Goal: Task Accomplishment & Management: Complete application form

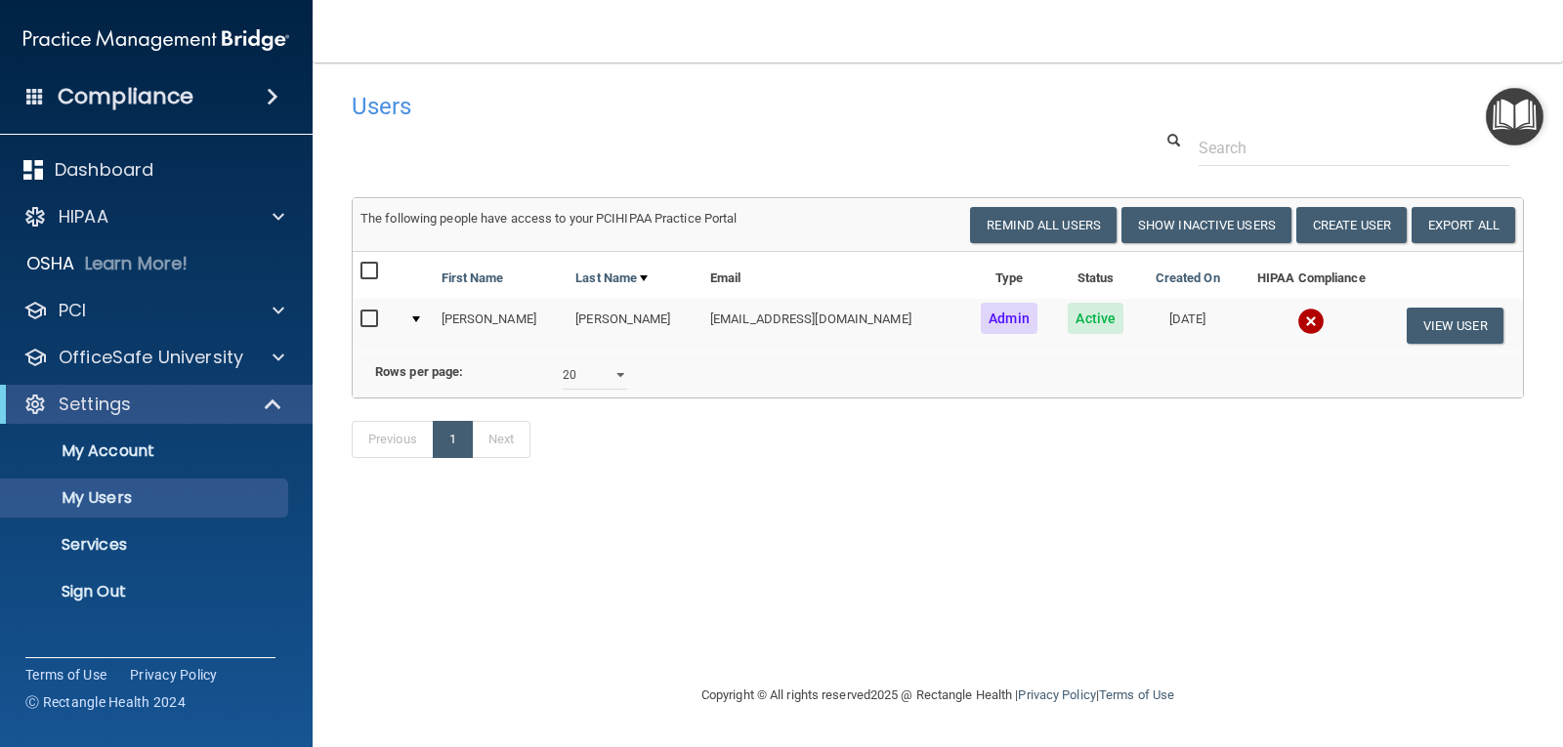
select select "20"
click at [1331, 229] on button "Create User" at bounding box center [1351, 225] width 110 height 36
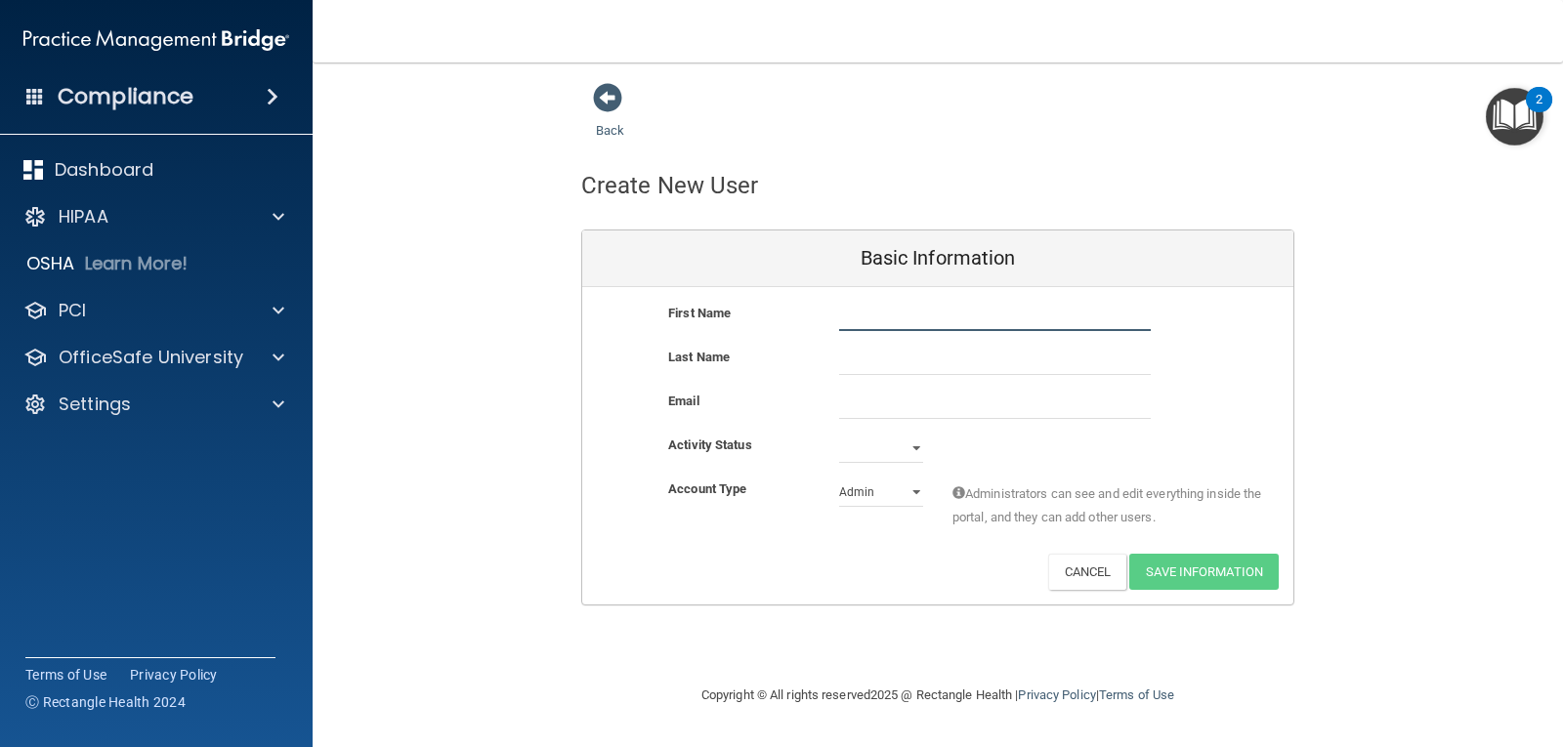
click at [1021, 307] on input "text" at bounding box center [995, 316] width 312 height 29
type input "[PERSON_NAME]"
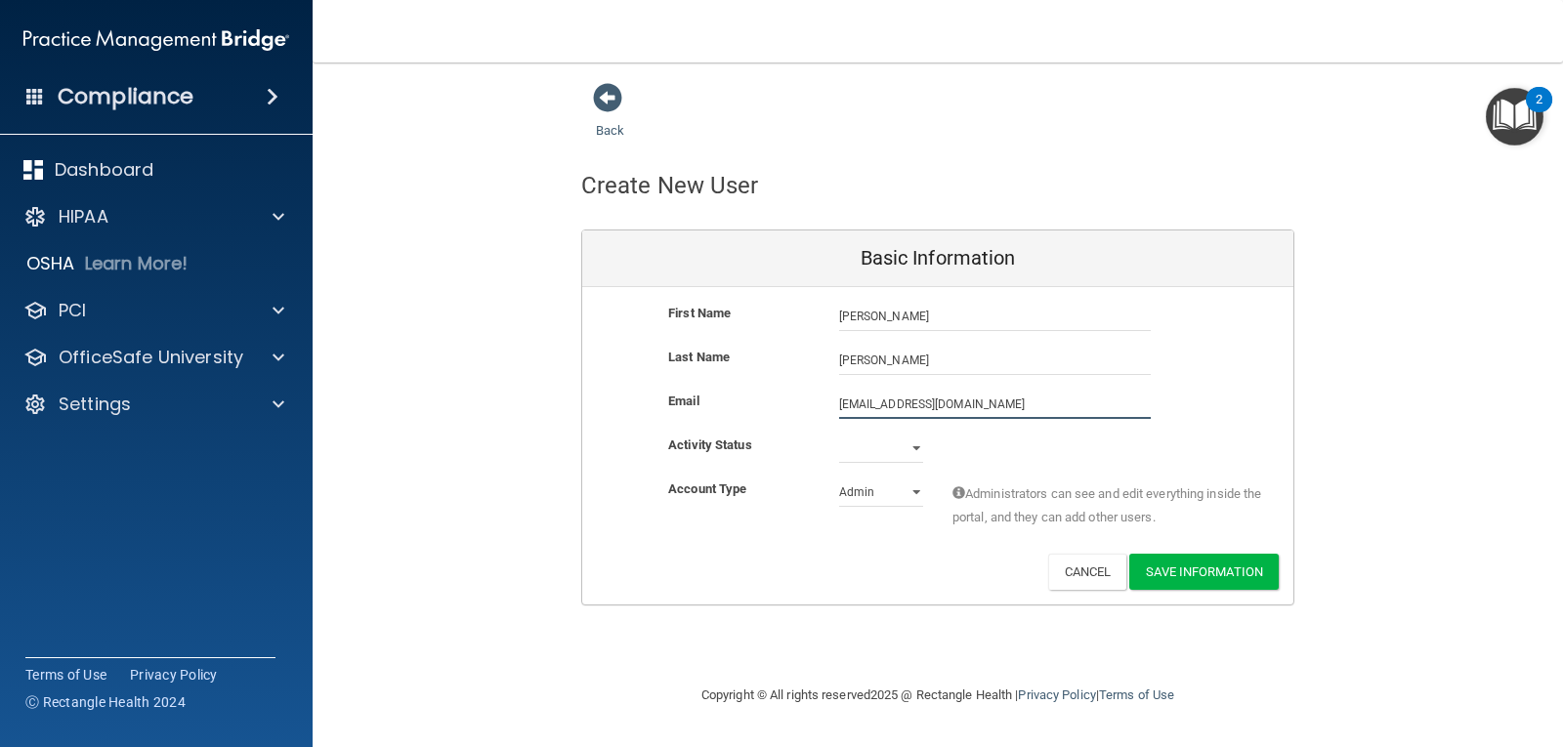
type input "[EMAIL_ADDRESS][DOMAIN_NAME]"
click at [914, 440] on select "Active Inactive" at bounding box center [881, 452] width 84 height 29
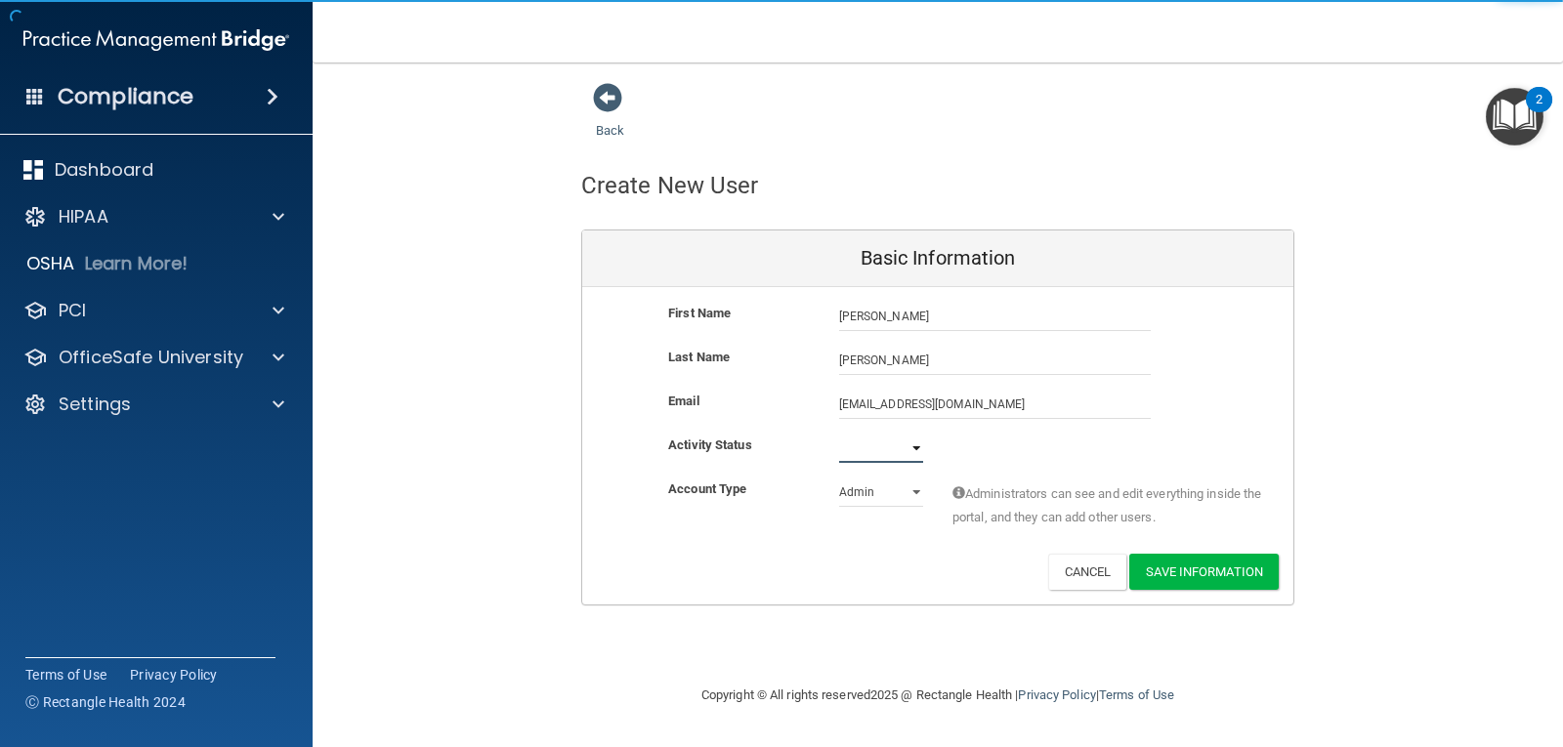
select select "active"
click at [839, 434] on select "Active Inactive" at bounding box center [881, 448] width 84 height 29
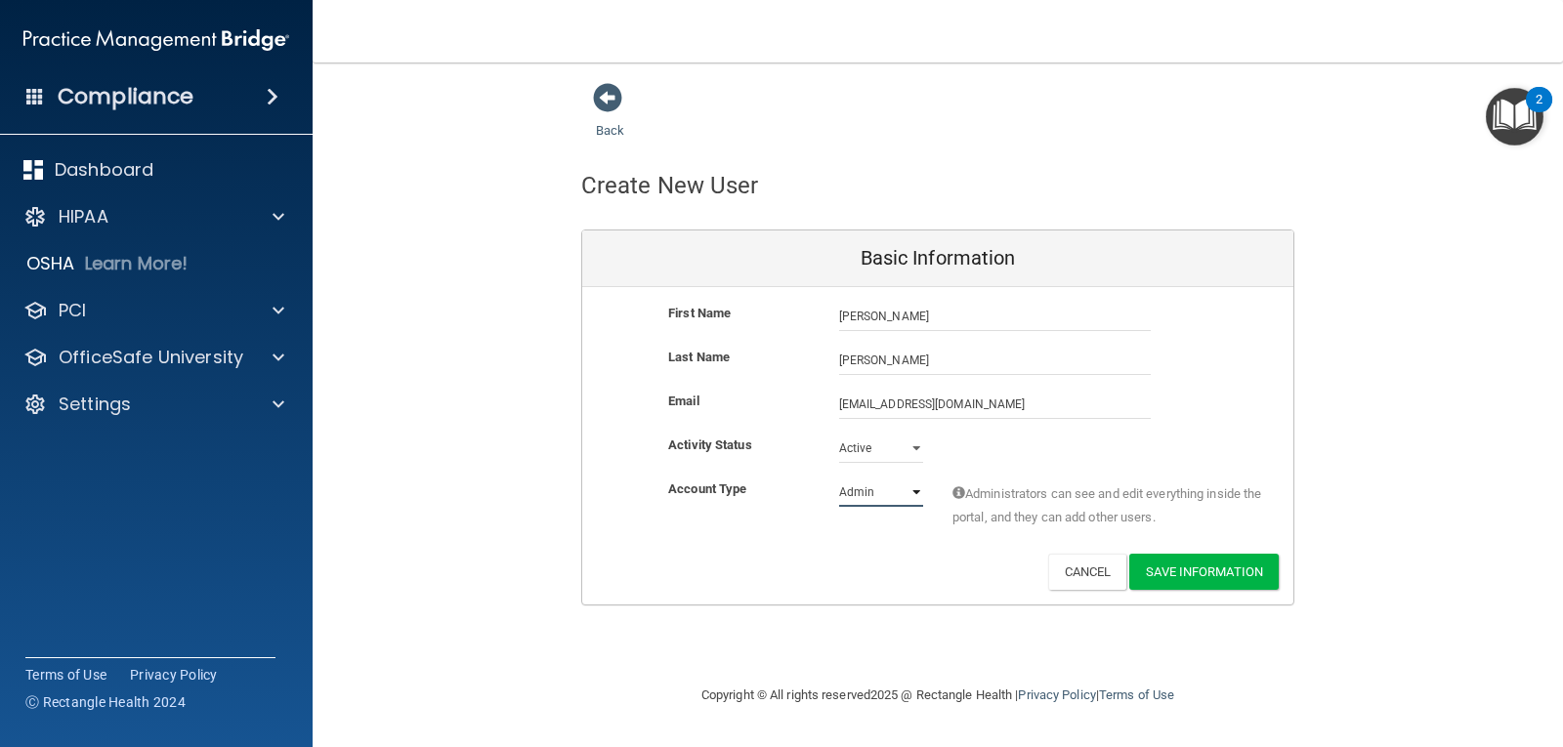
click at [866, 501] on select "Admin Member" at bounding box center [881, 492] width 84 height 29
select select "practice_member"
click at [839, 478] on select "Admin Member" at bounding box center [881, 492] width 84 height 29
click at [1210, 556] on button "Save Information" at bounding box center [1203, 572] width 149 height 36
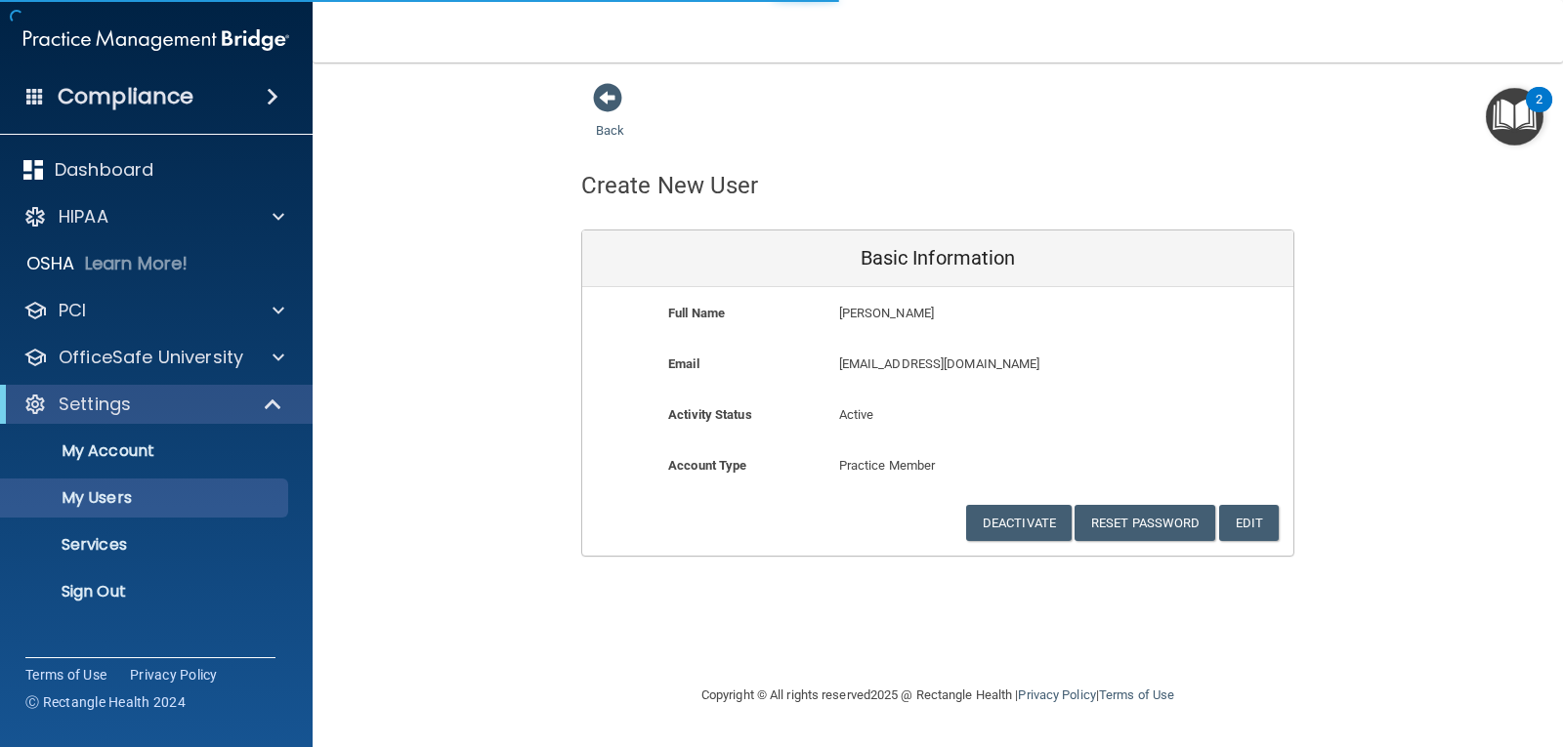
select select "20"
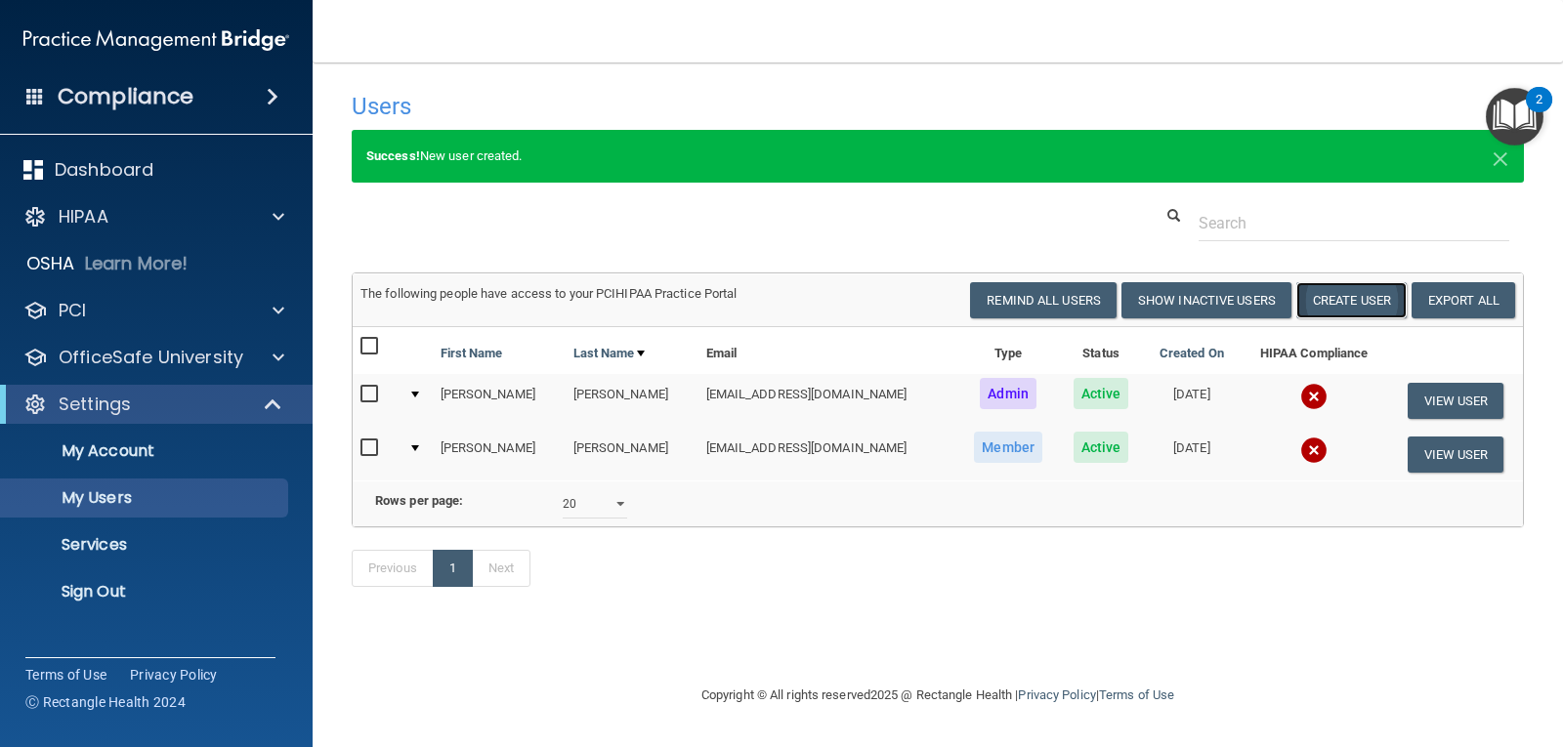
click at [1340, 307] on button "Create User" at bounding box center [1351, 300] width 110 height 36
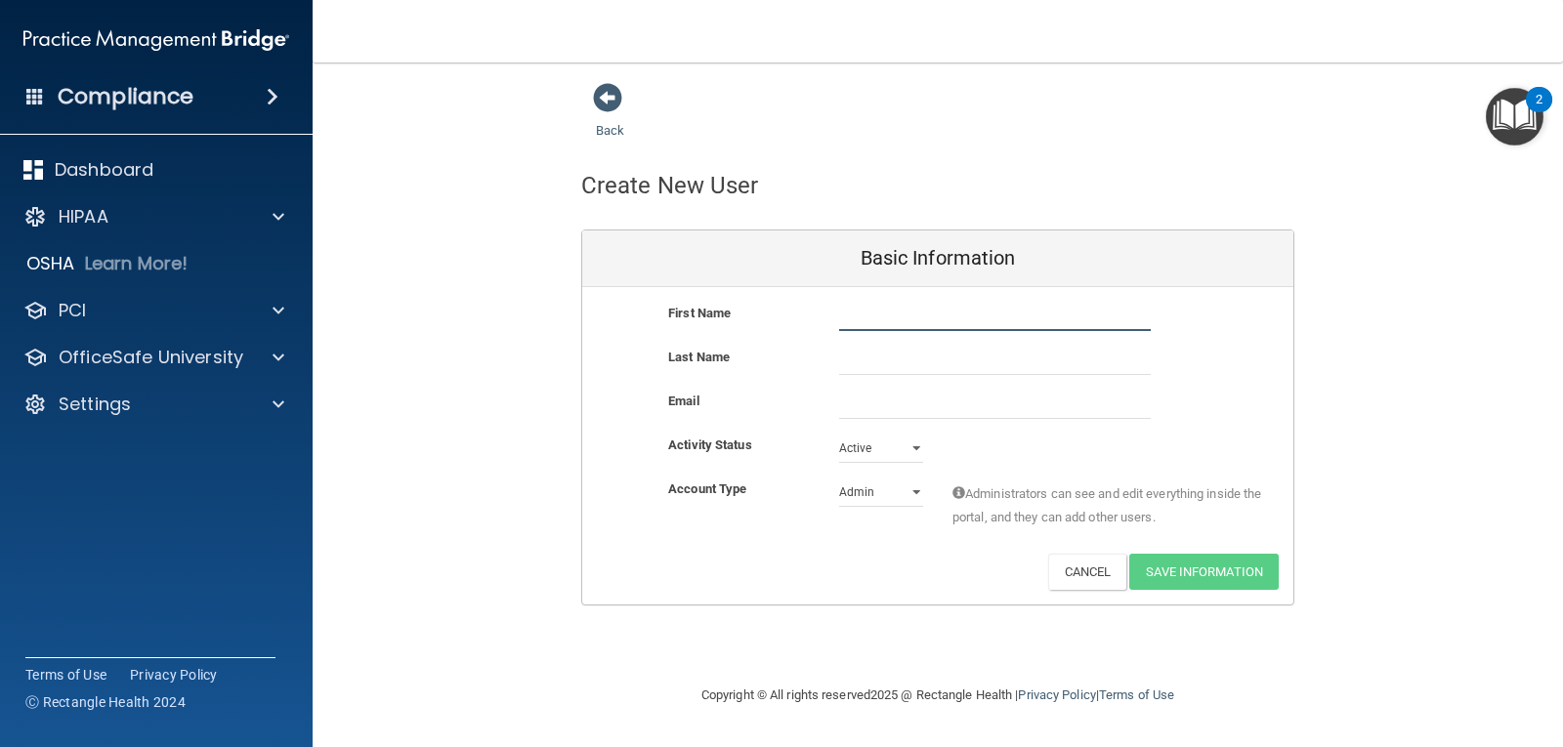
click at [1042, 315] on input "text" at bounding box center [995, 316] width 312 height 29
type input "[PERSON_NAME]"
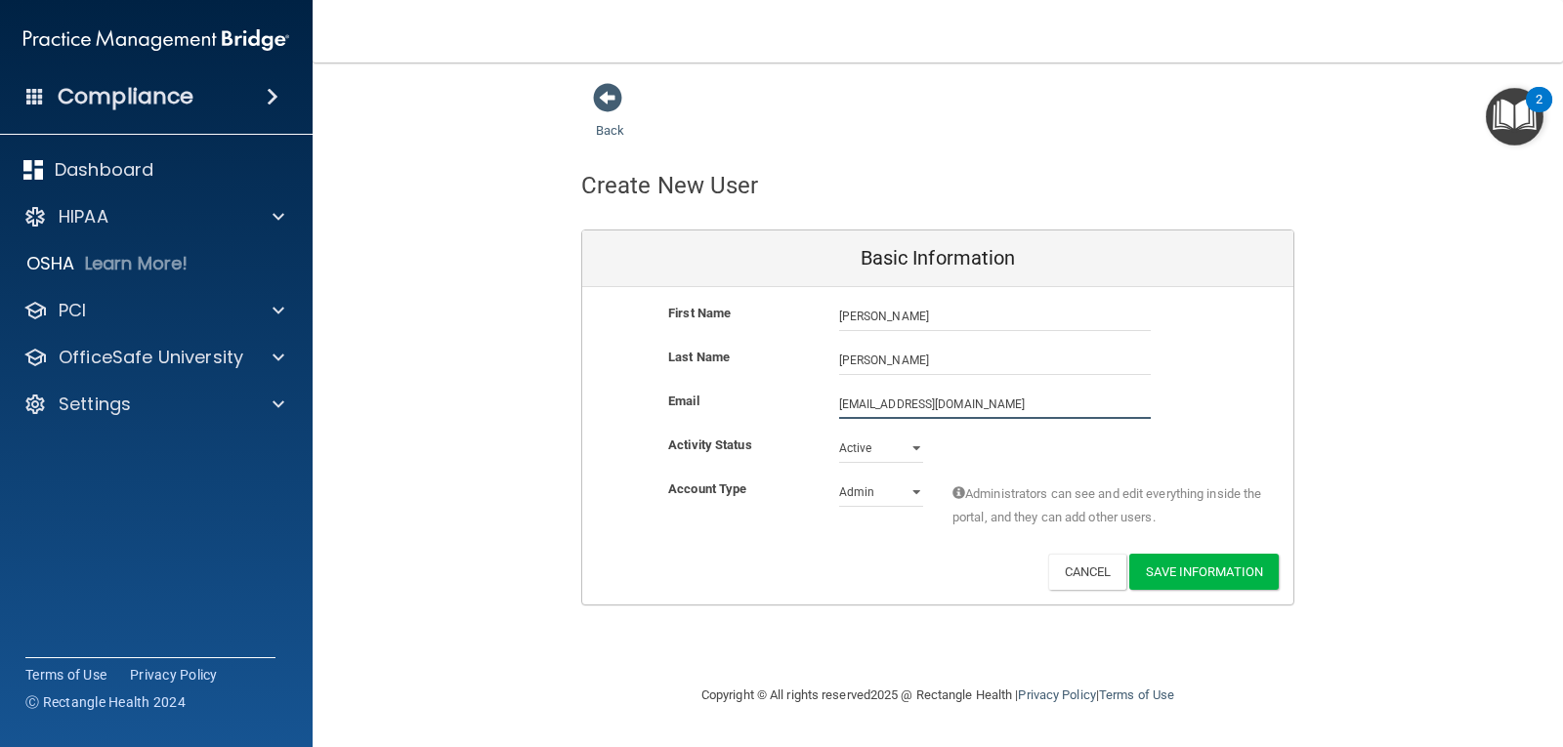
type input "[EMAIL_ADDRESS][DOMAIN_NAME]"
click at [855, 492] on select "Admin Member" at bounding box center [881, 492] width 84 height 29
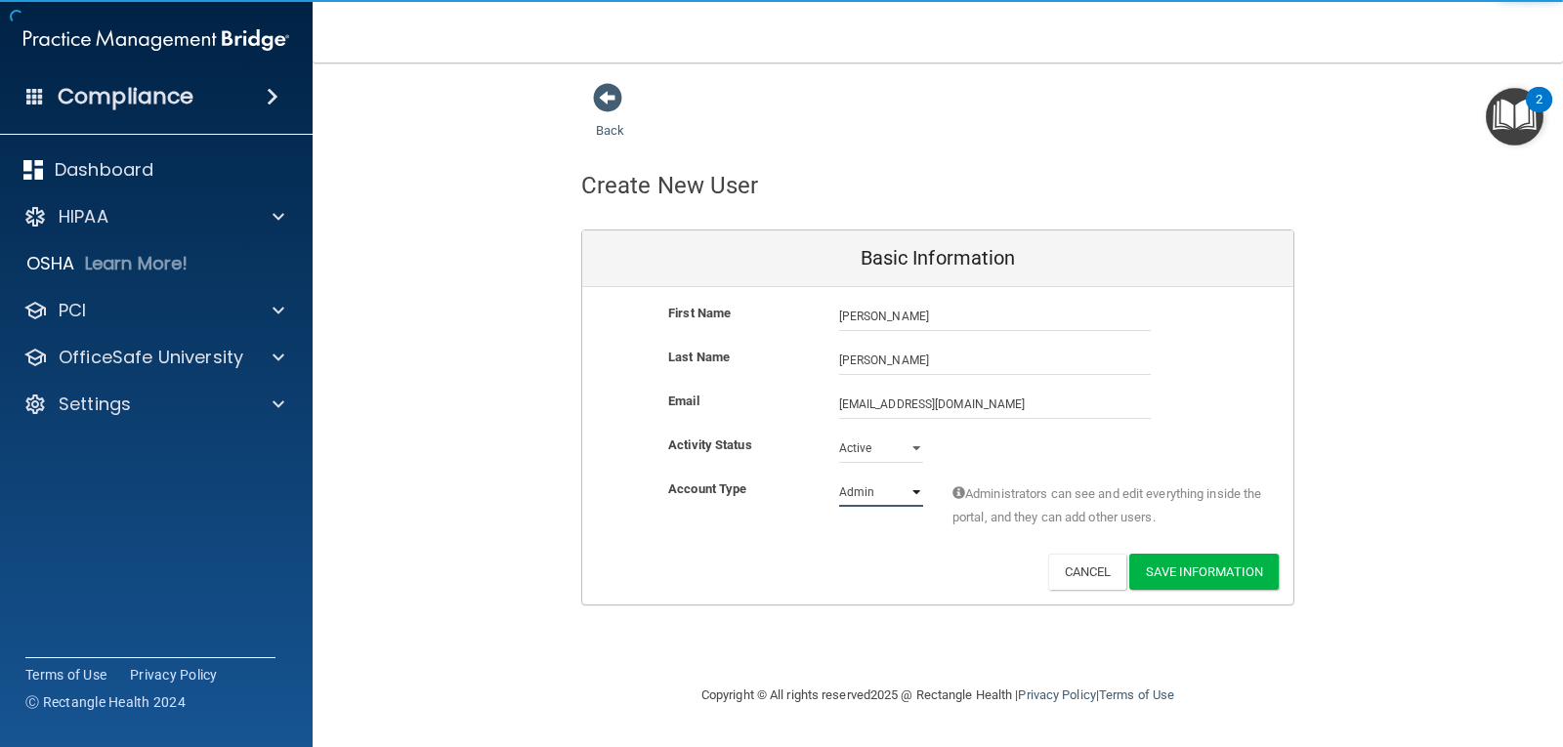
select select "practice_member"
click at [839, 478] on select "Admin Member" at bounding box center [881, 492] width 84 height 29
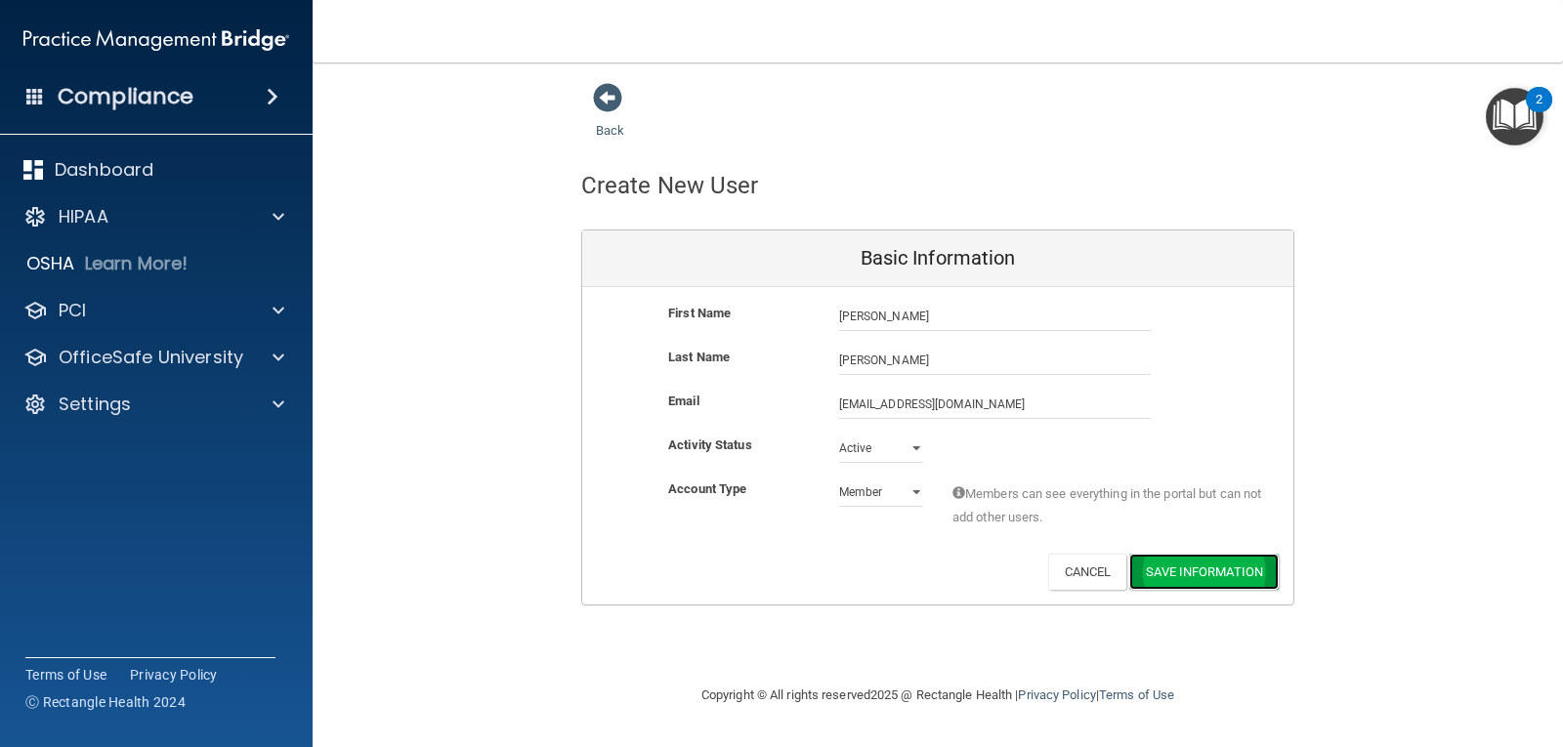
click at [1177, 577] on button "Save Information" at bounding box center [1203, 572] width 149 height 36
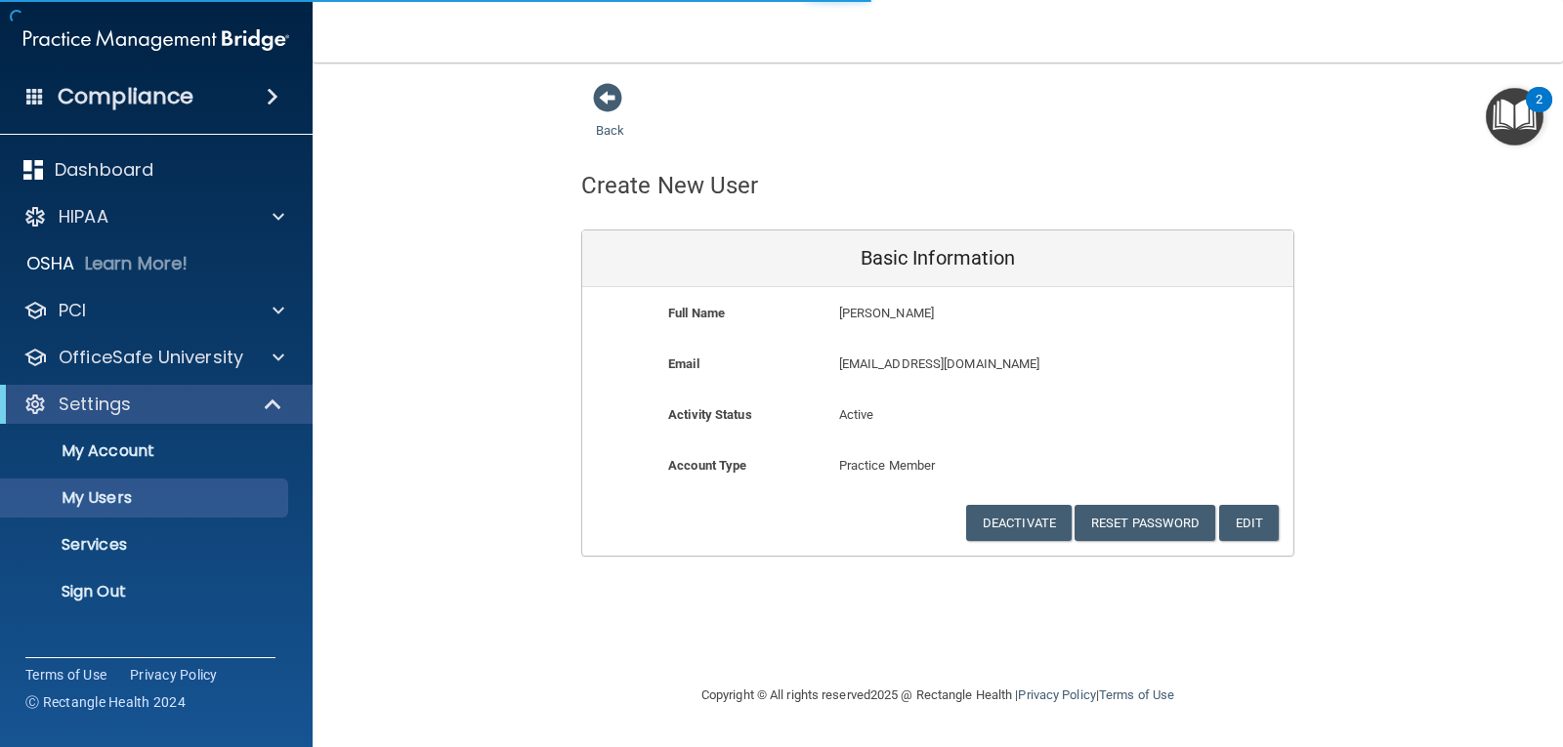
select select "20"
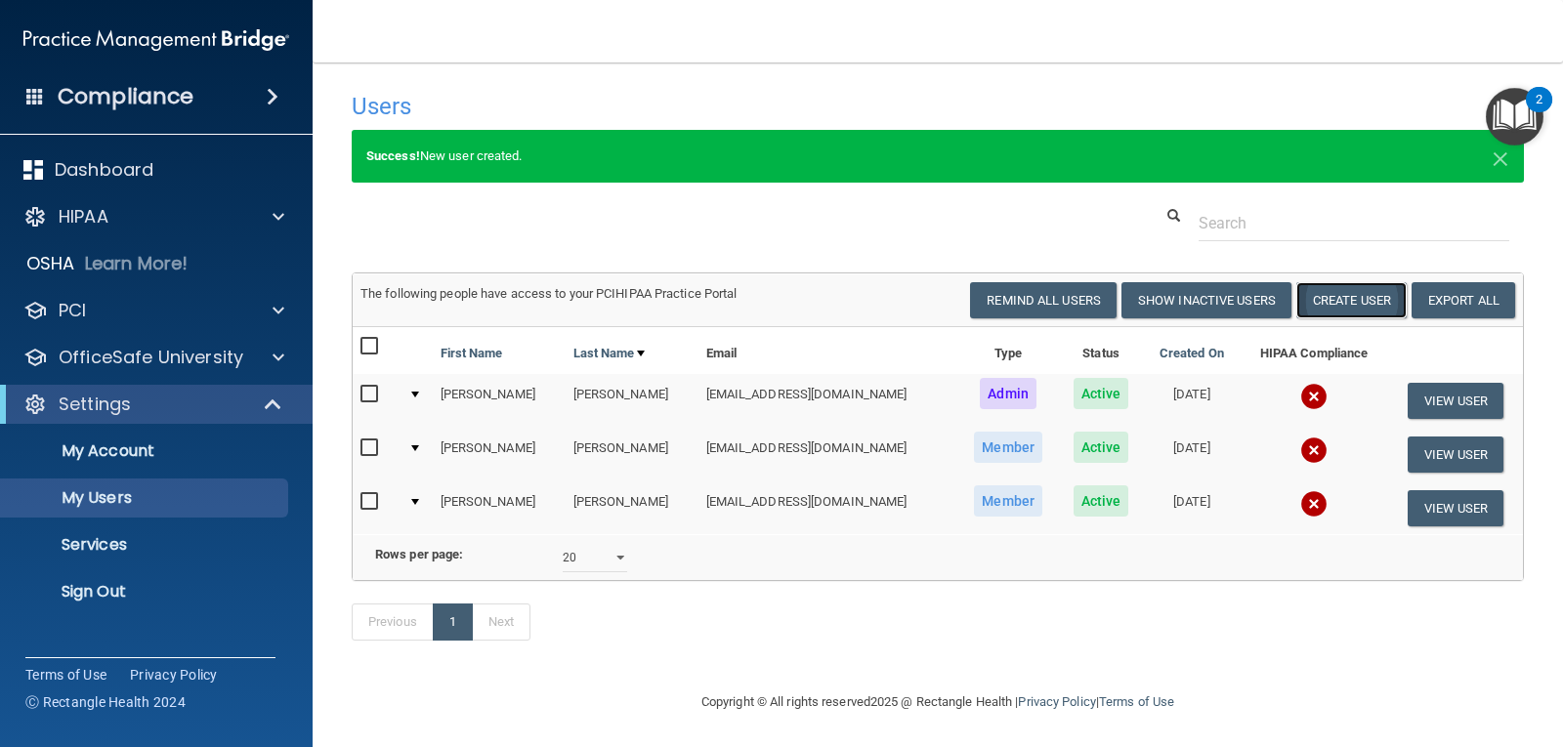
click at [1337, 300] on button "Create User" at bounding box center [1351, 300] width 110 height 36
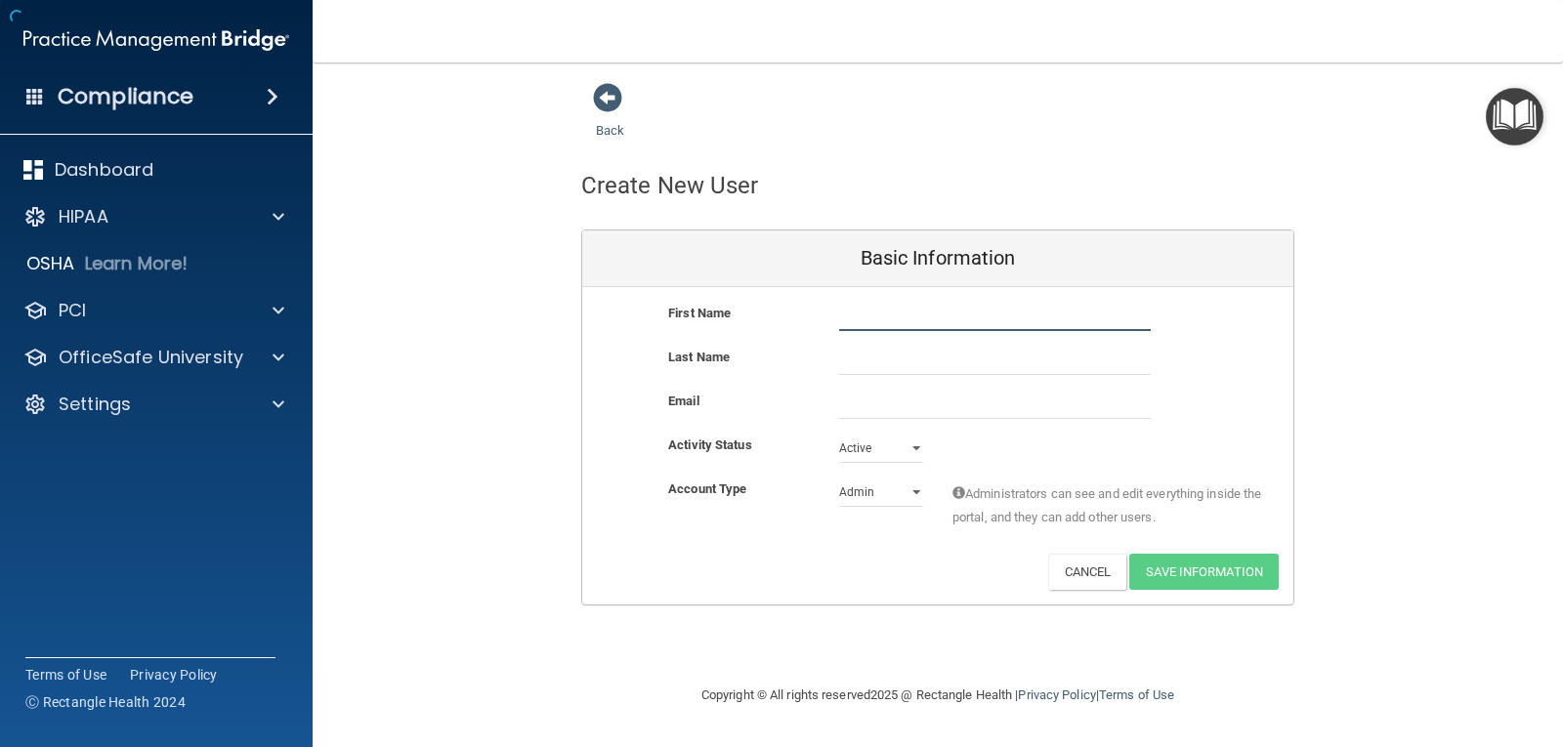
click at [858, 319] on input "text" at bounding box center [995, 316] width 312 height 29
type input "[PERSON_NAME]"
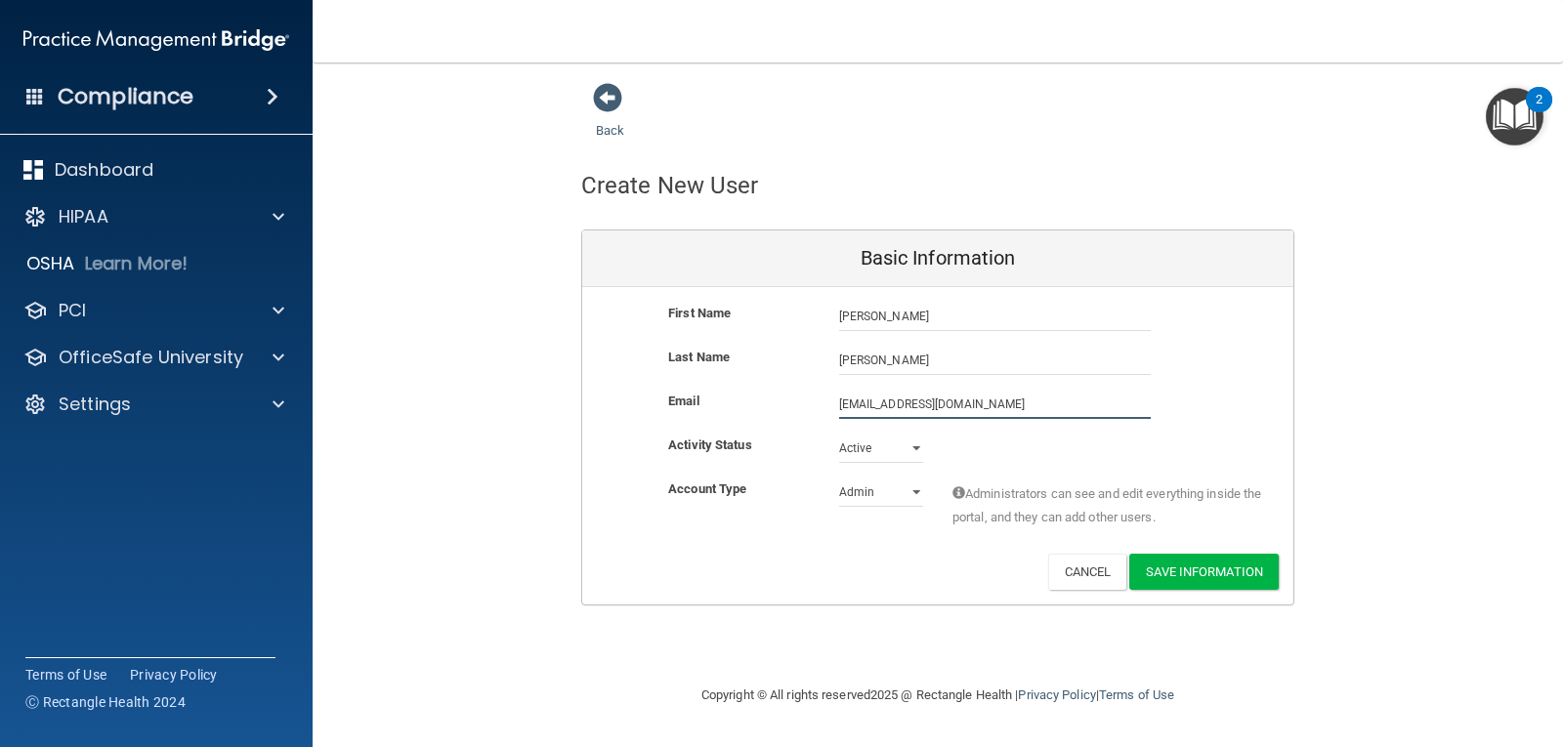
type input "[EMAIL_ADDRESS][DOMAIN_NAME]"
click at [861, 496] on select "Admin Member" at bounding box center [881, 496] width 84 height 29
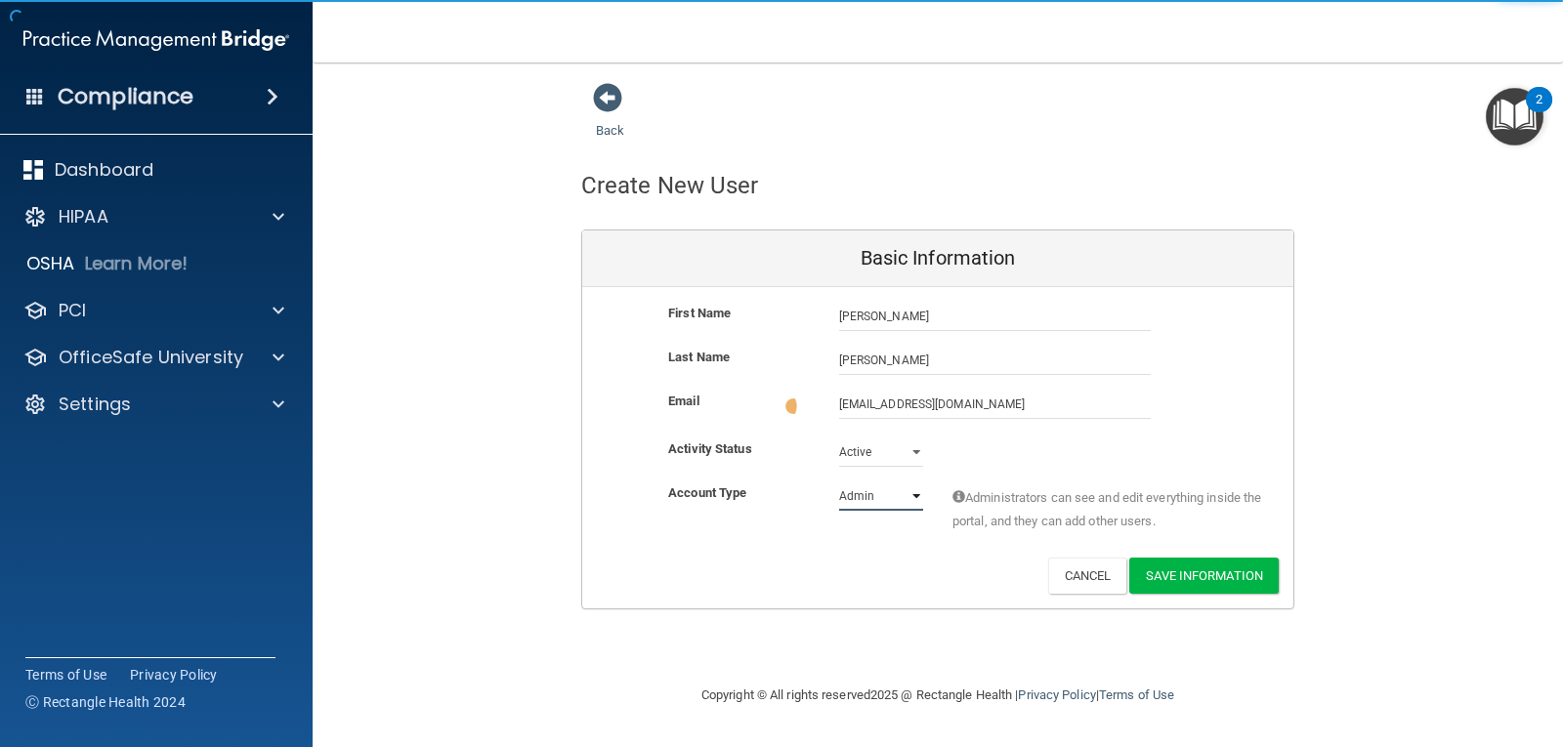
select select "practice_member"
click at [839, 482] on select "Admin Member" at bounding box center [881, 496] width 84 height 29
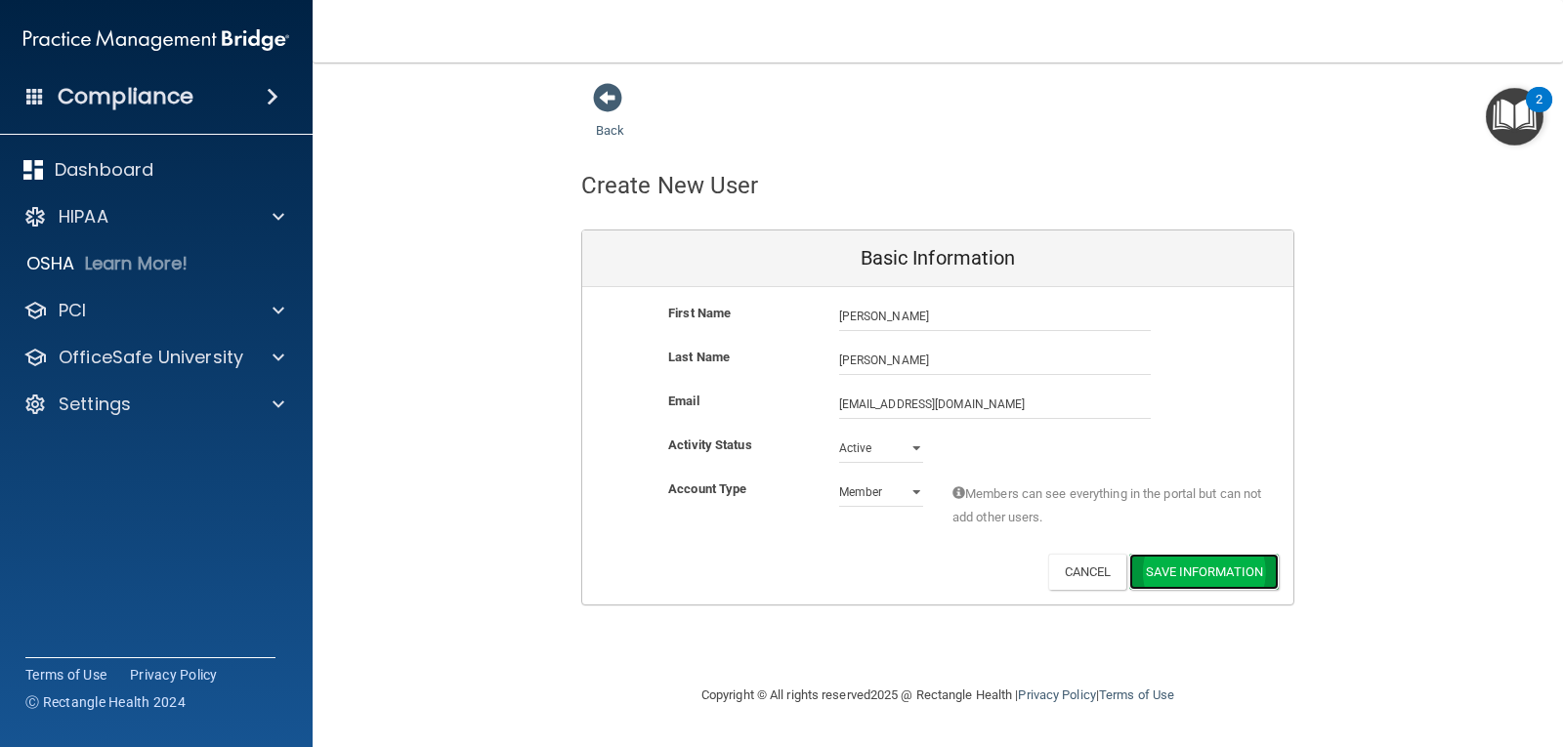
click at [1162, 570] on button "Save Information" at bounding box center [1203, 572] width 149 height 36
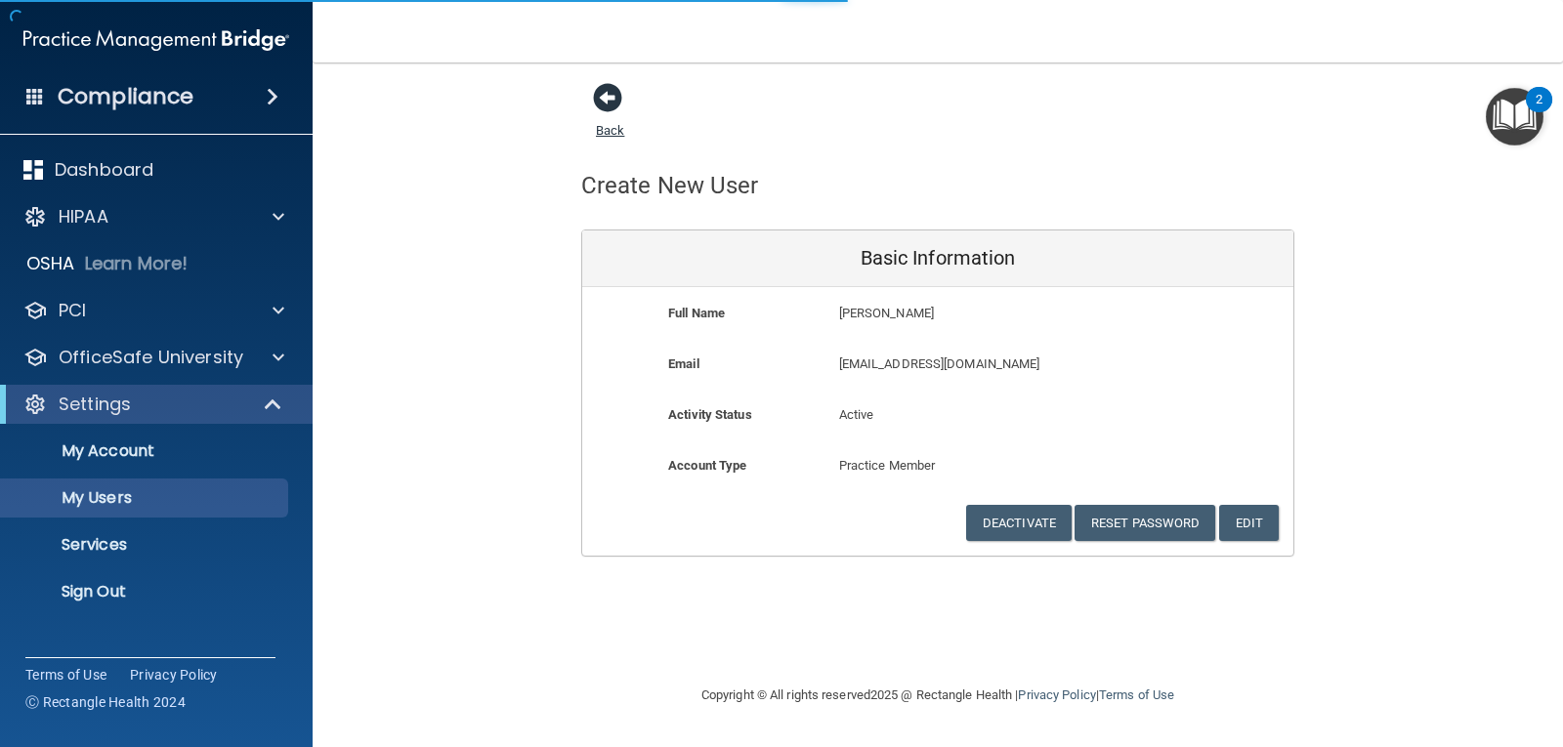
select select "20"
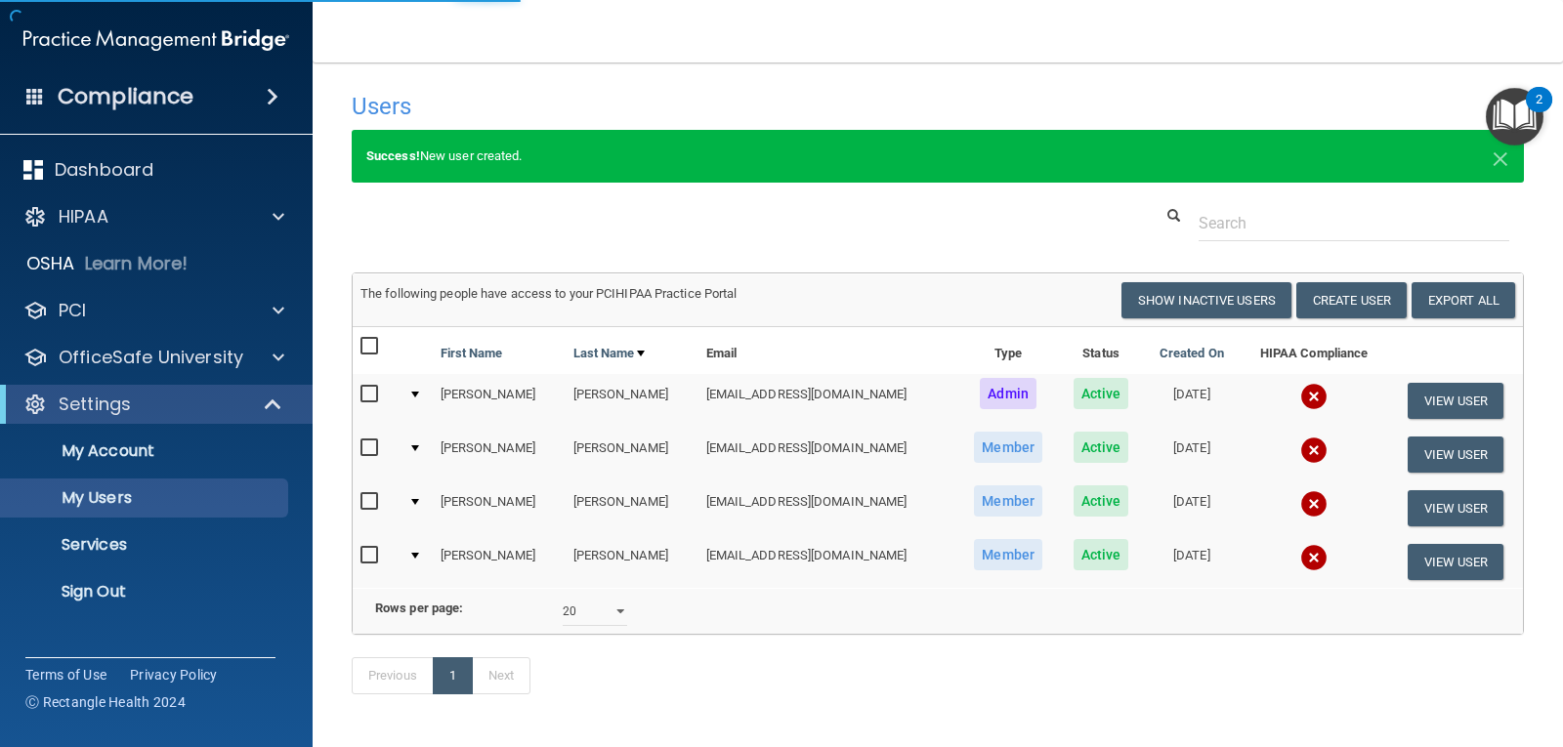
click at [602, 104] on h4 "Users" at bounding box center [688, 106] width 672 height 25
click at [1311, 299] on button "Create User" at bounding box center [1351, 300] width 110 height 36
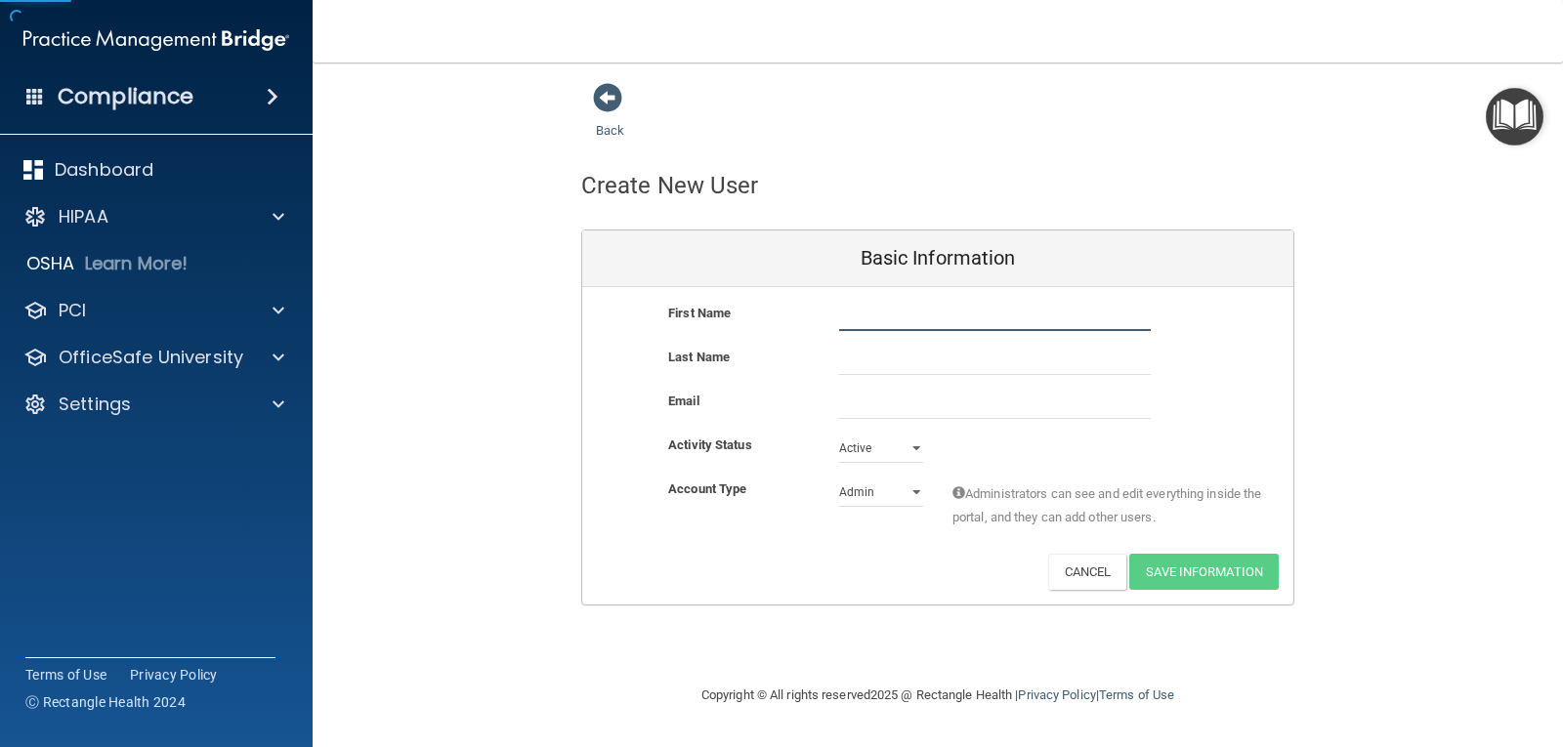
click at [864, 314] on input "text" at bounding box center [995, 316] width 312 height 29
type input "[PERSON_NAME]"
type input "Funk"
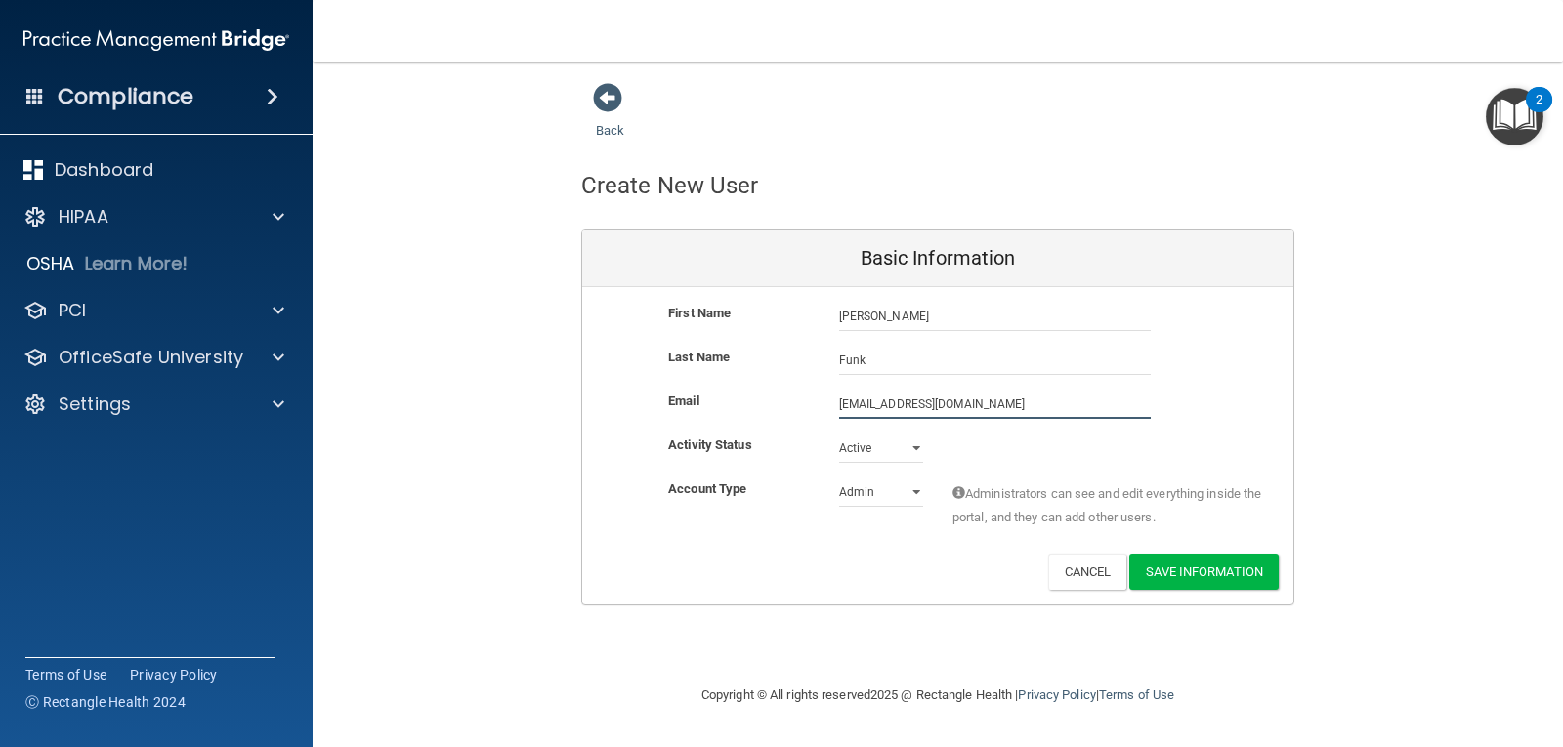
type input "[EMAIL_ADDRESS][DOMAIN_NAME]"
click at [890, 497] on select "Admin Member" at bounding box center [881, 492] width 84 height 29
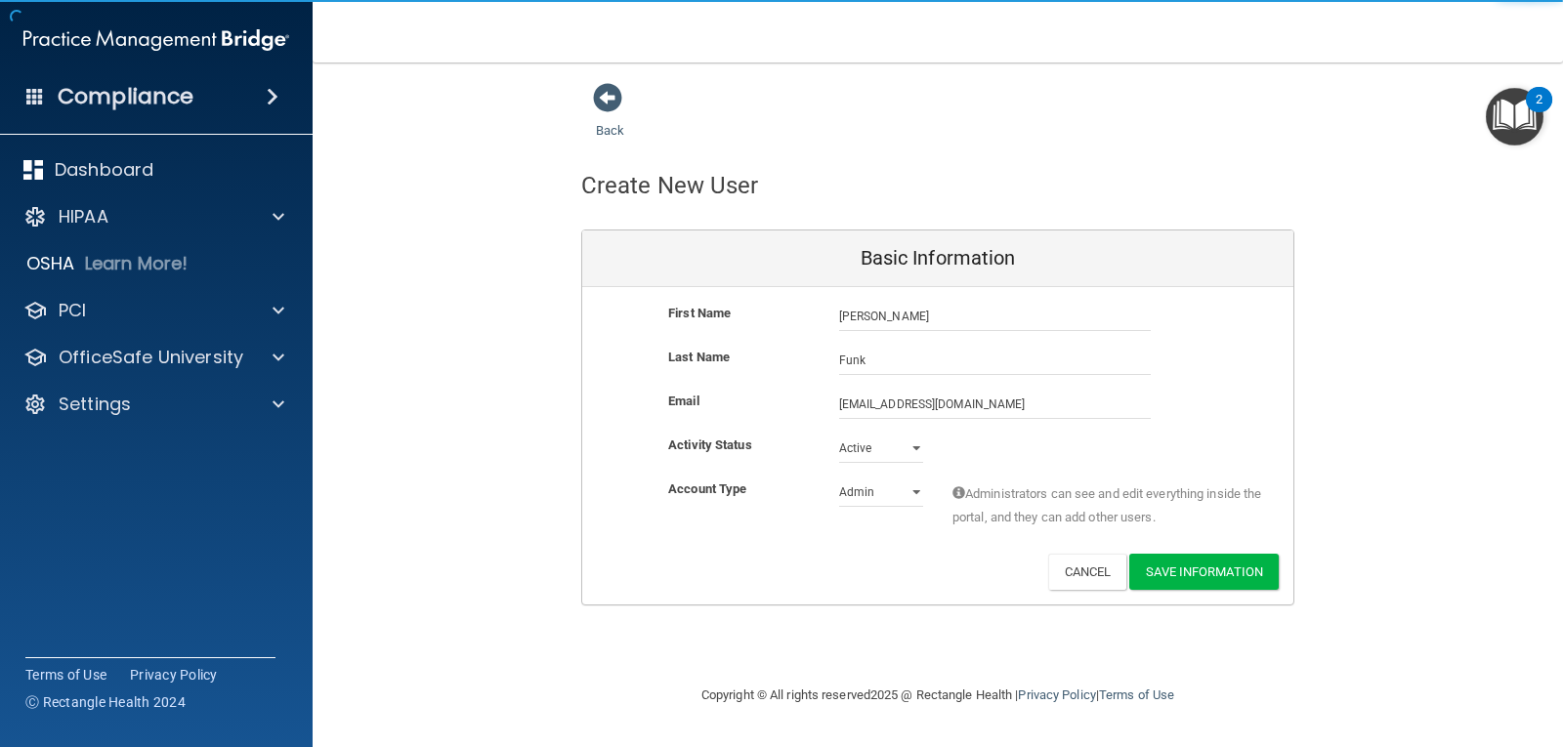
click at [908, 559] on div "Deactivate Reset Password Edit Cancel Save Information" at bounding box center [937, 572] width 711 height 36
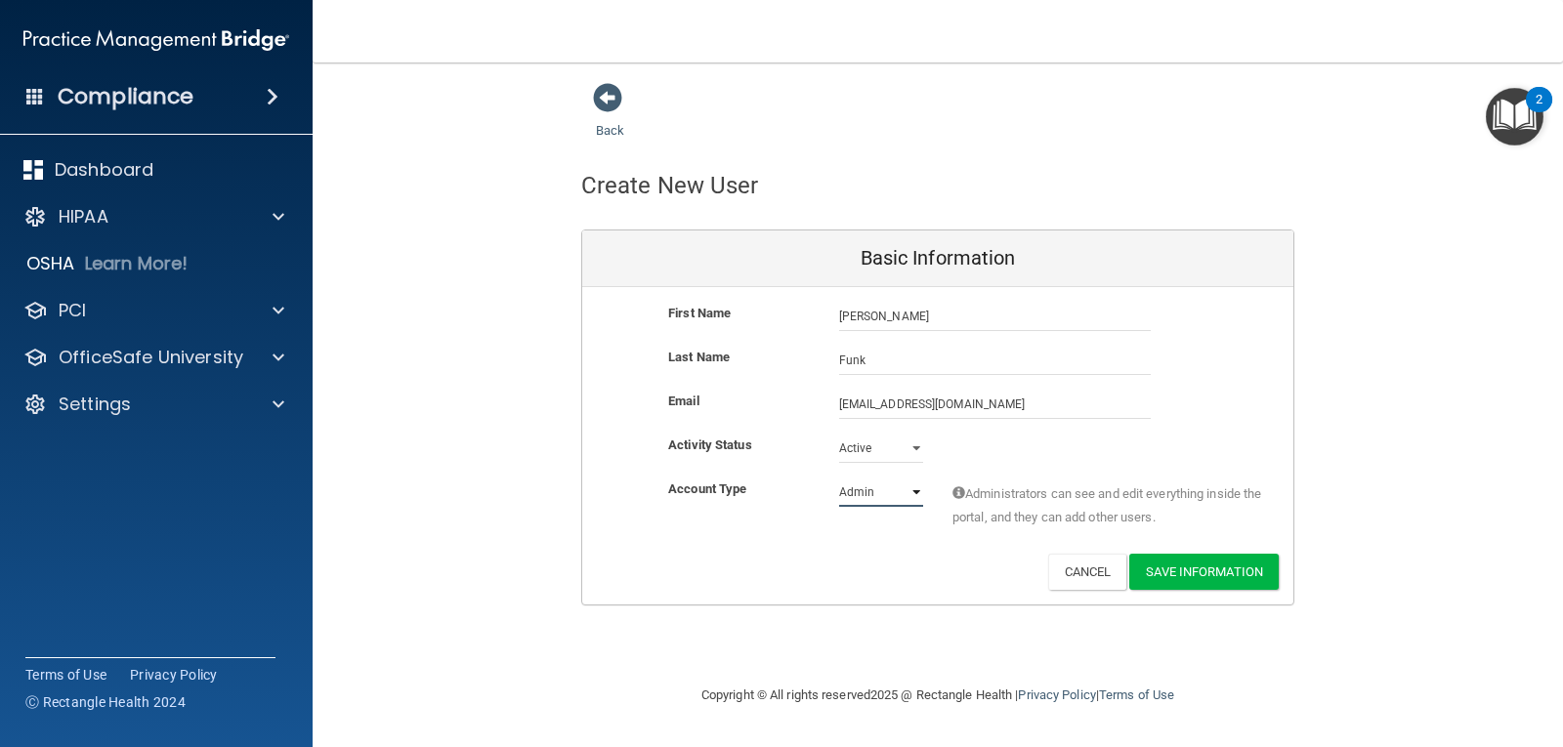
click at [890, 502] on select "Admin Member" at bounding box center [881, 492] width 84 height 29
select select "practice_member"
click at [839, 478] on select "Admin Member" at bounding box center [881, 492] width 84 height 29
click at [1167, 585] on button "Save Information" at bounding box center [1203, 572] width 149 height 36
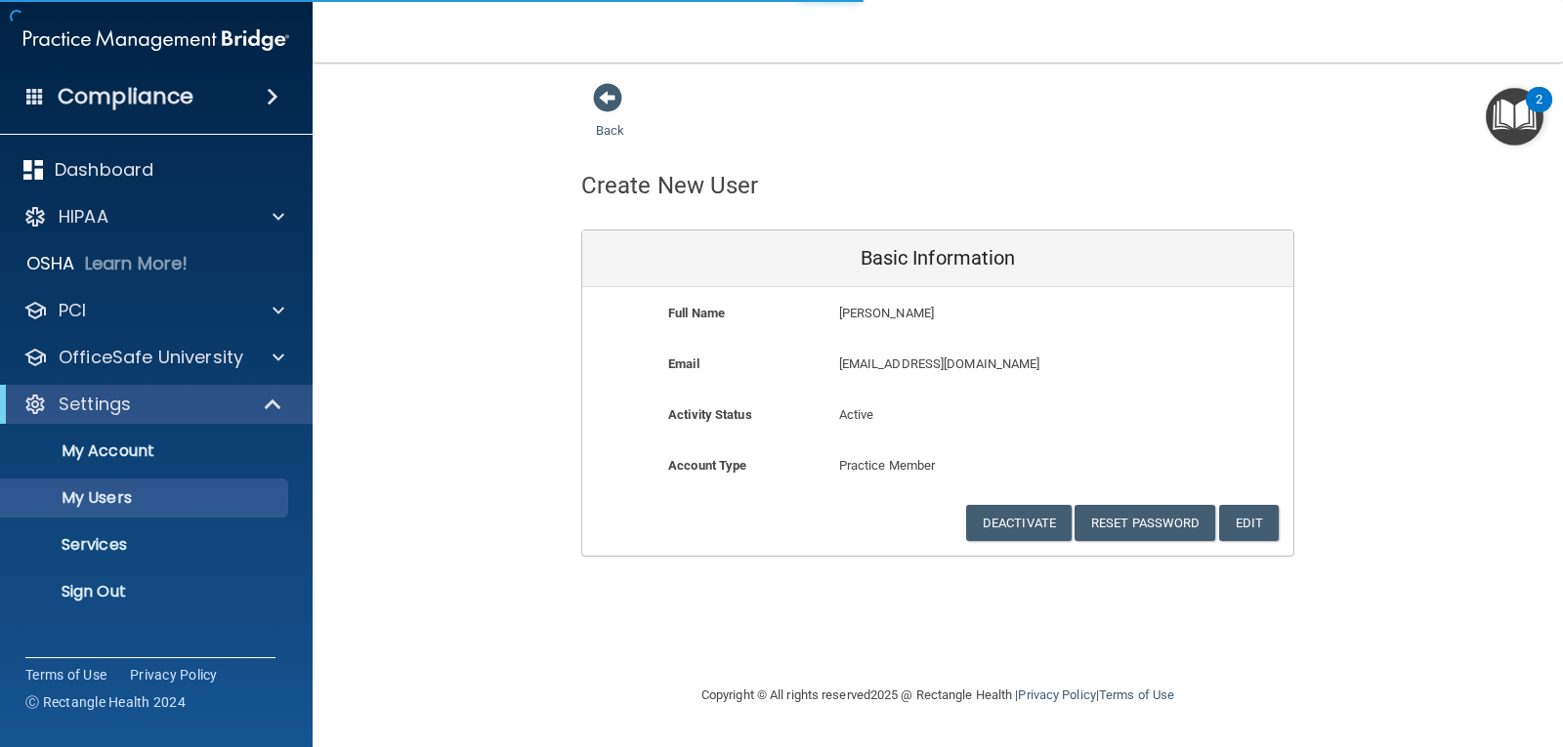
select select "20"
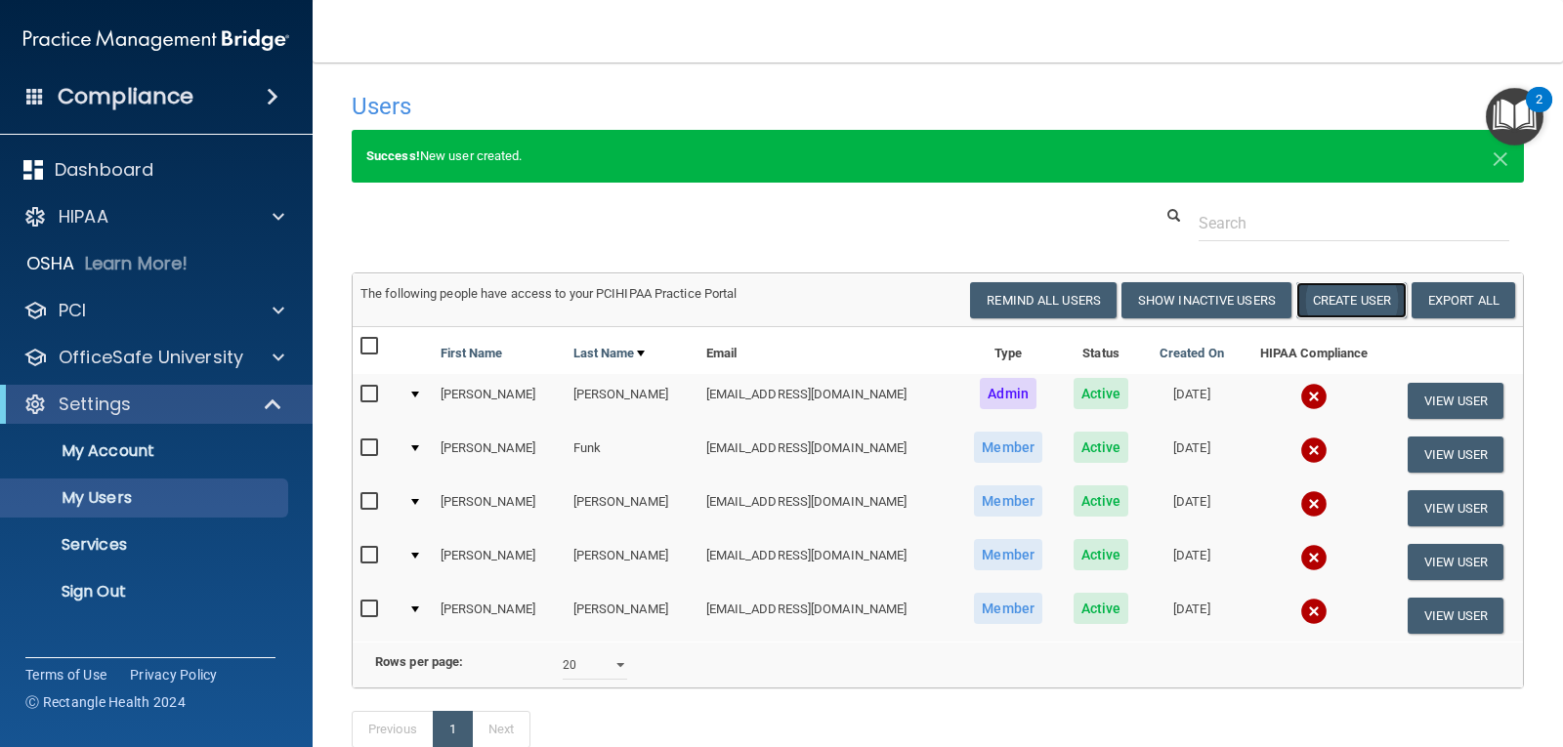
click at [1314, 306] on button "Create User" at bounding box center [1351, 300] width 110 height 36
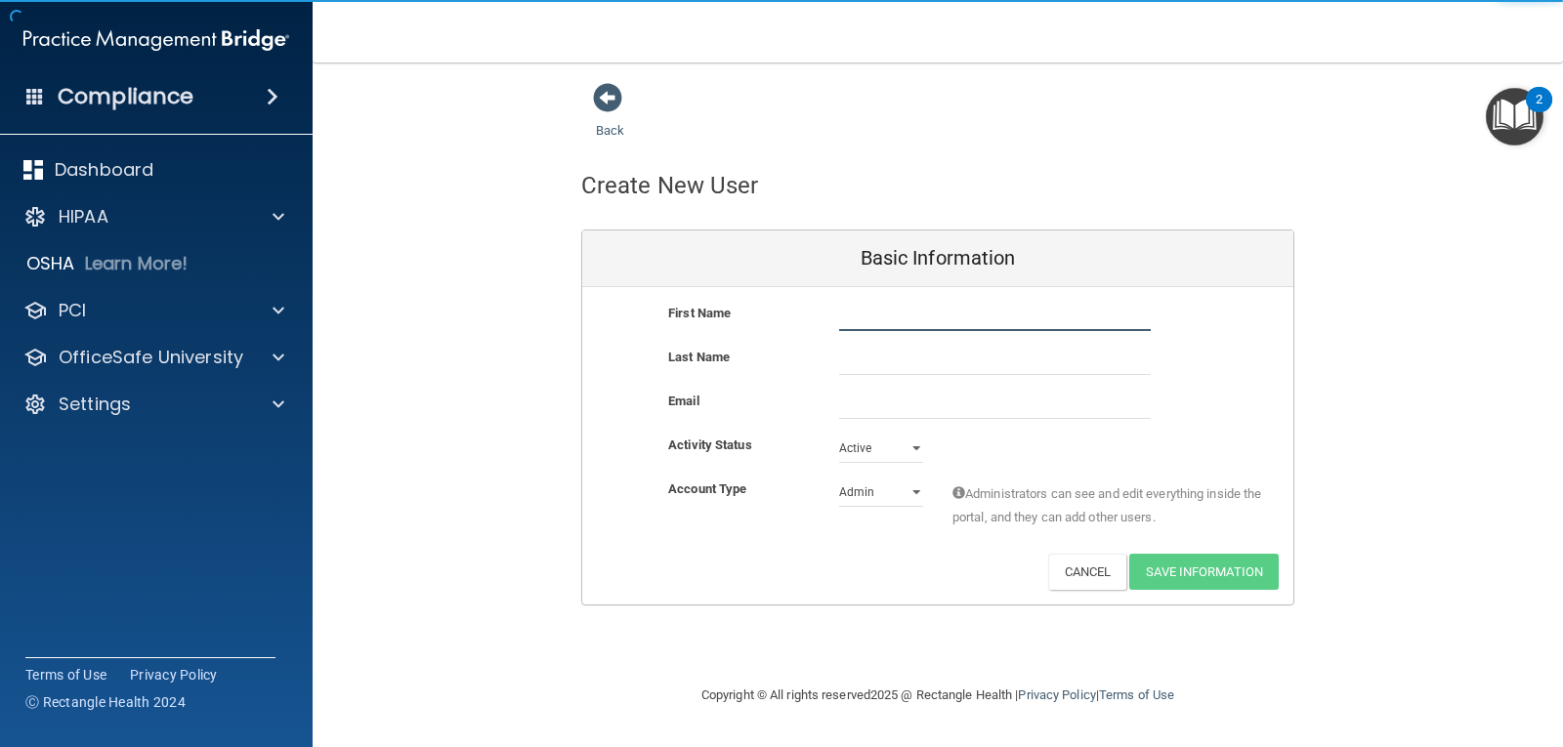
click at [890, 329] on input "text" at bounding box center [995, 316] width 312 height 29
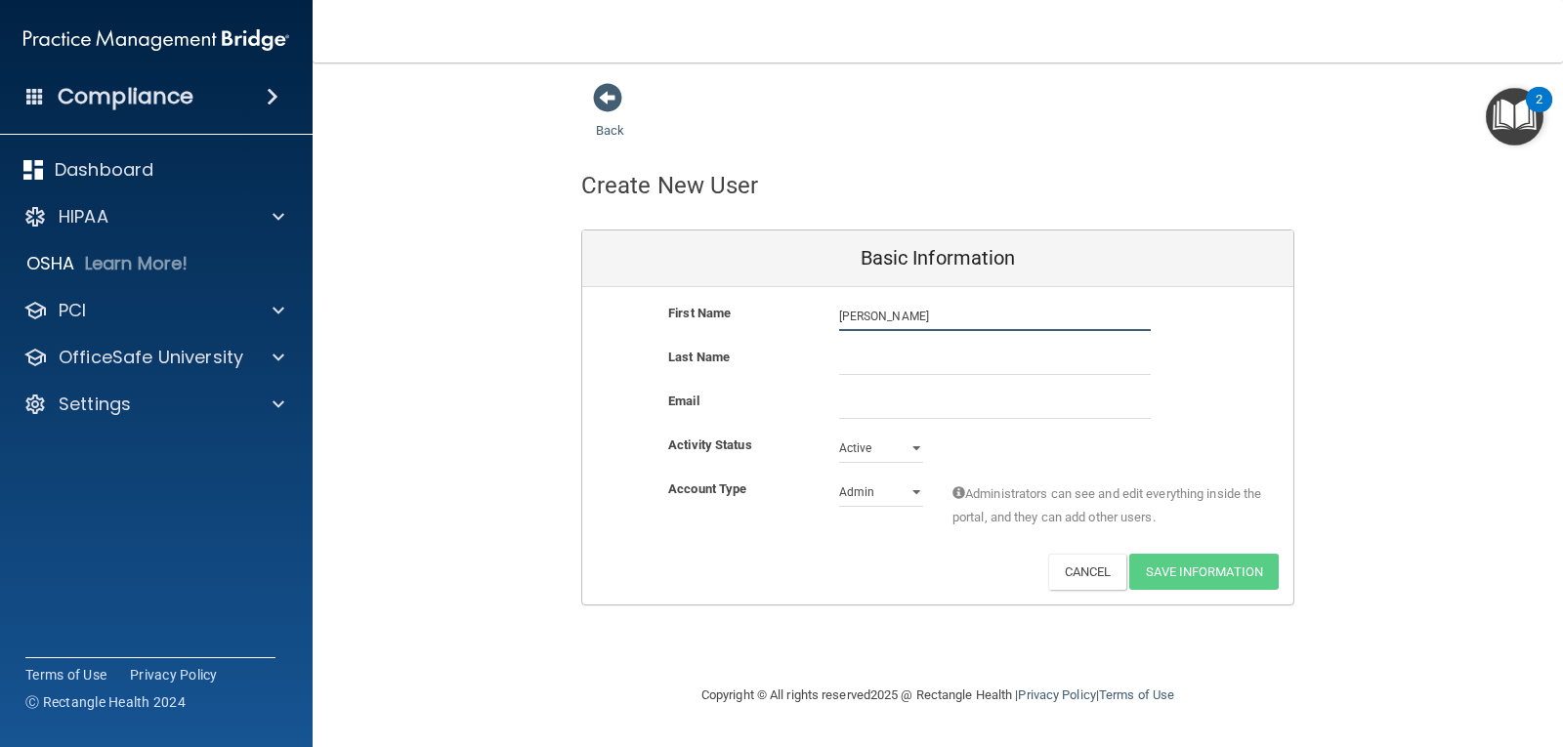
type input "[PERSON_NAME]"
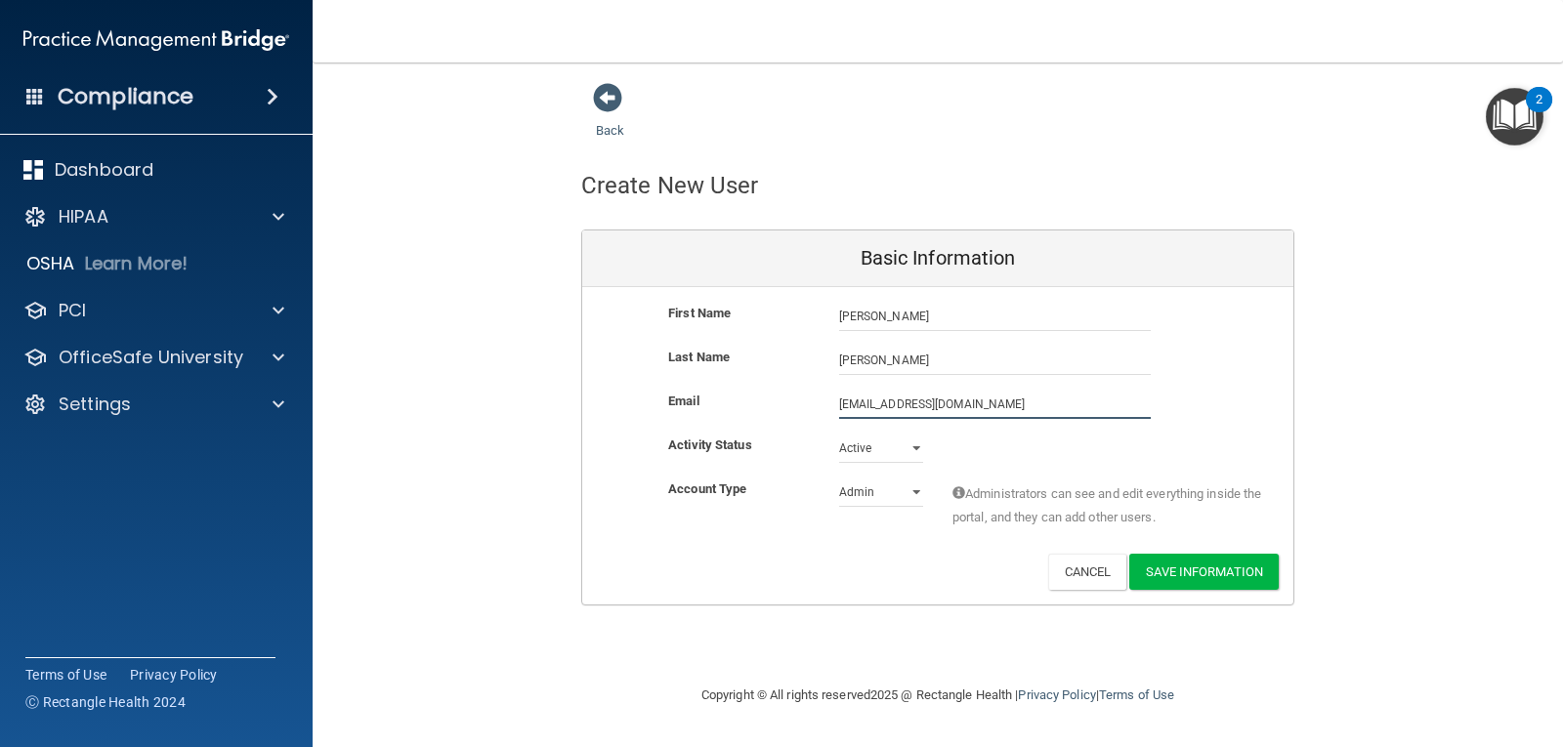
type input "[EMAIL_ADDRESS][DOMAIN_NAME]"
click at [905, 498] on select "Admin Member" at bounding box center [881, 492] width 84 height 29
select select "practice_member"
click at [839, 478] on select "Admin Member" at bounding box center [881, 492] width 84 height 29
click at [1216, 564] on button "Save Information" at bounding box center [1203, 572] width 149 height 36
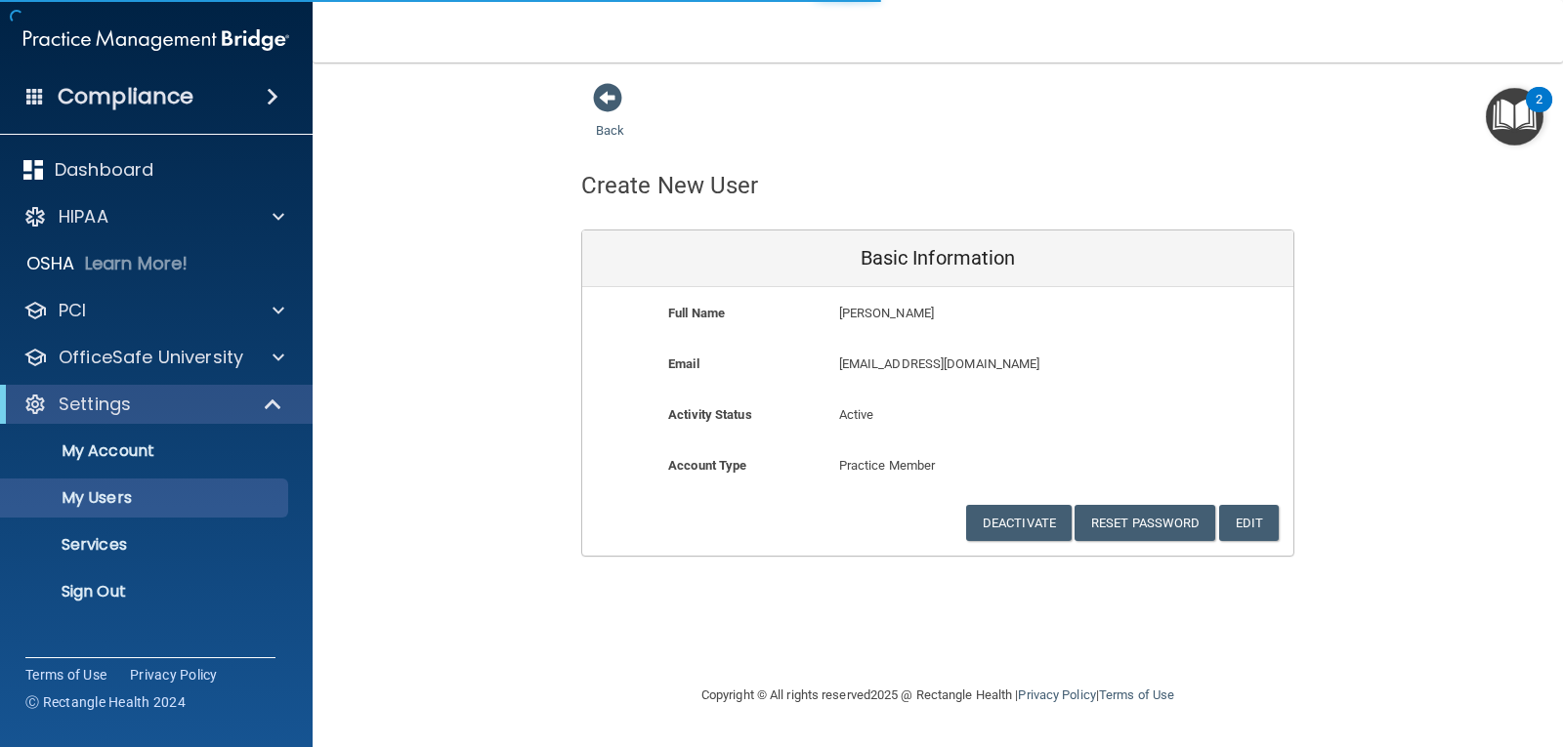
select select "20"
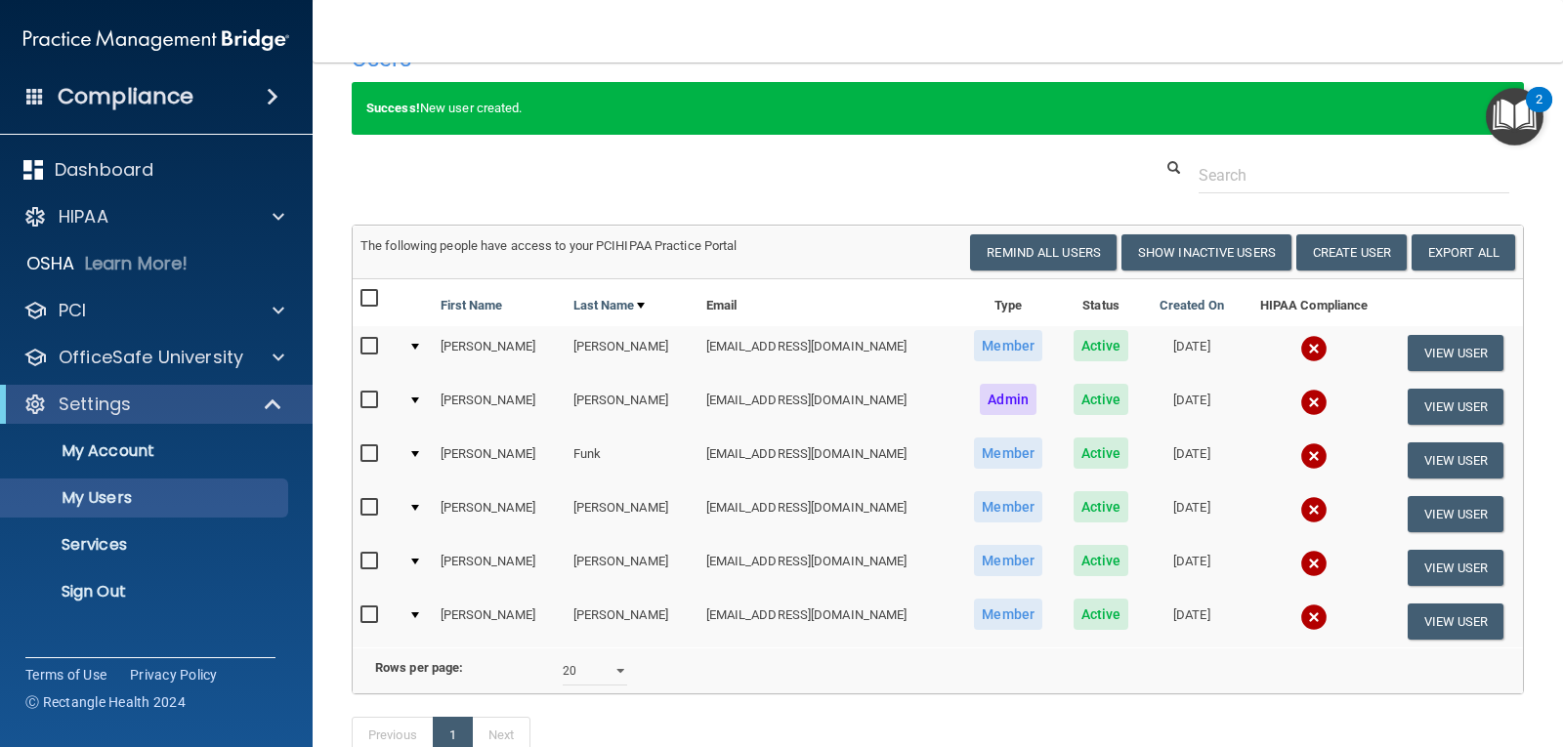
scroll to position [192, 0]
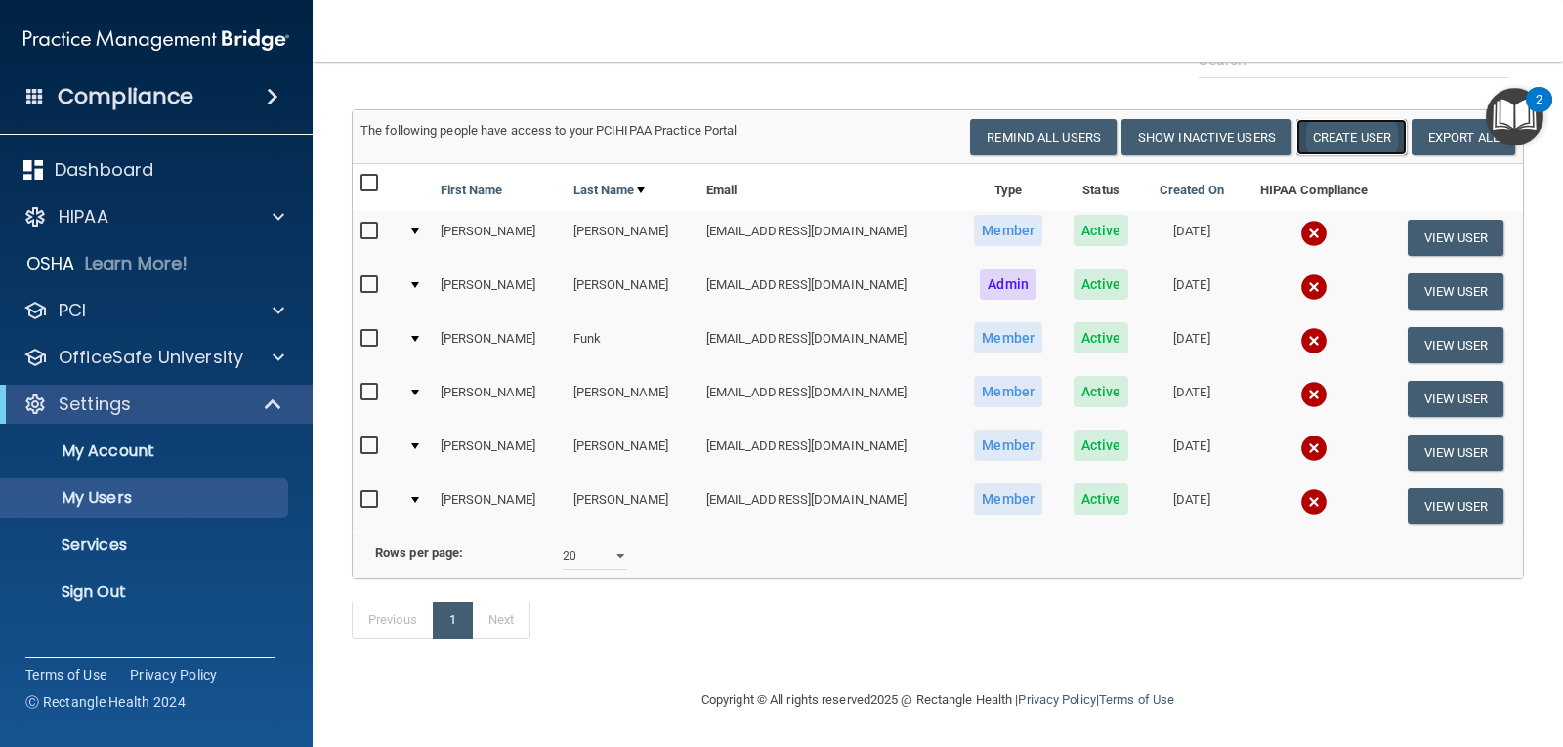
click at [1348, 119] on button "Create User" at bounding box center [1351, 137] width 110 height 36
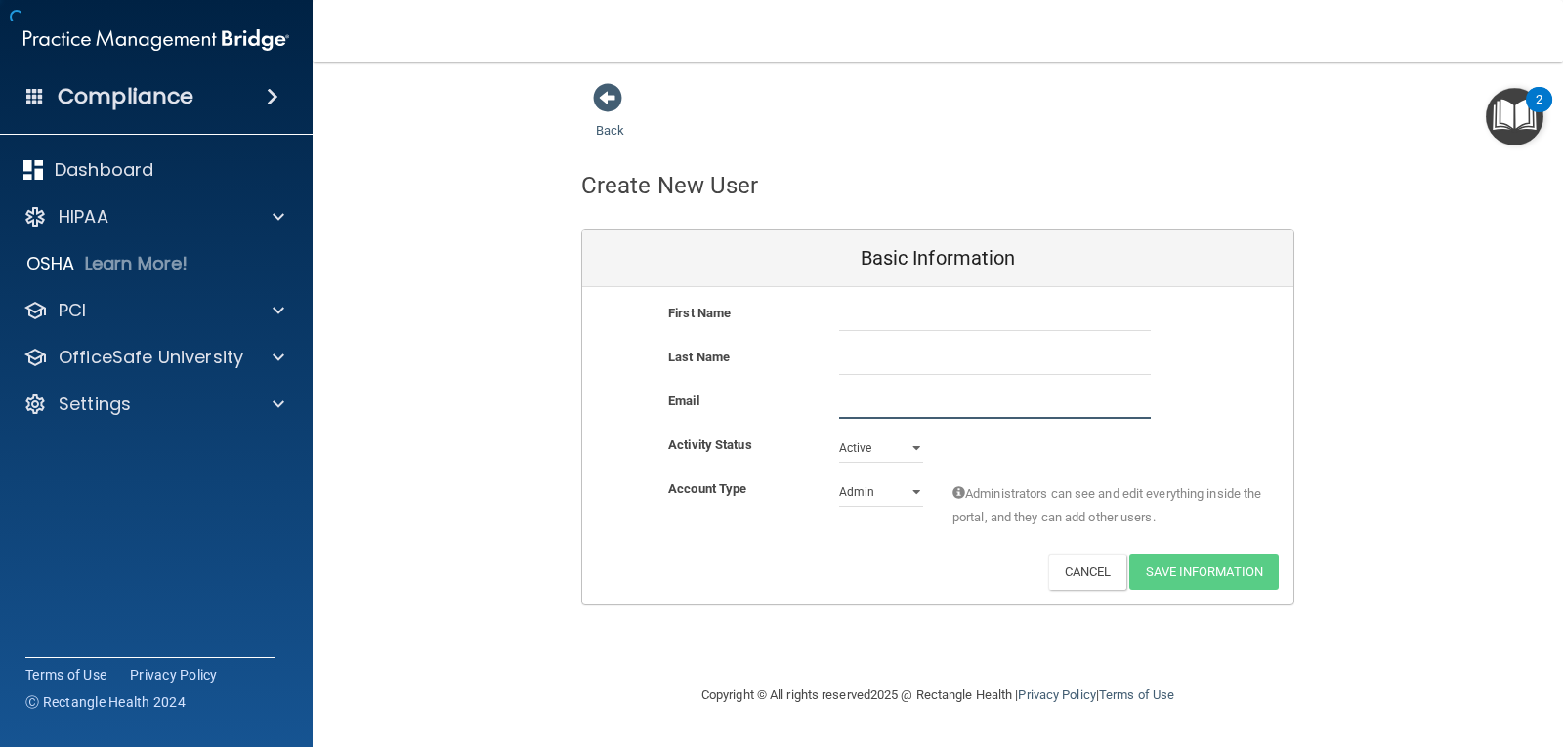
click at [911, 404] on input "email" at bounding box center [995, 404] width 312 height 29
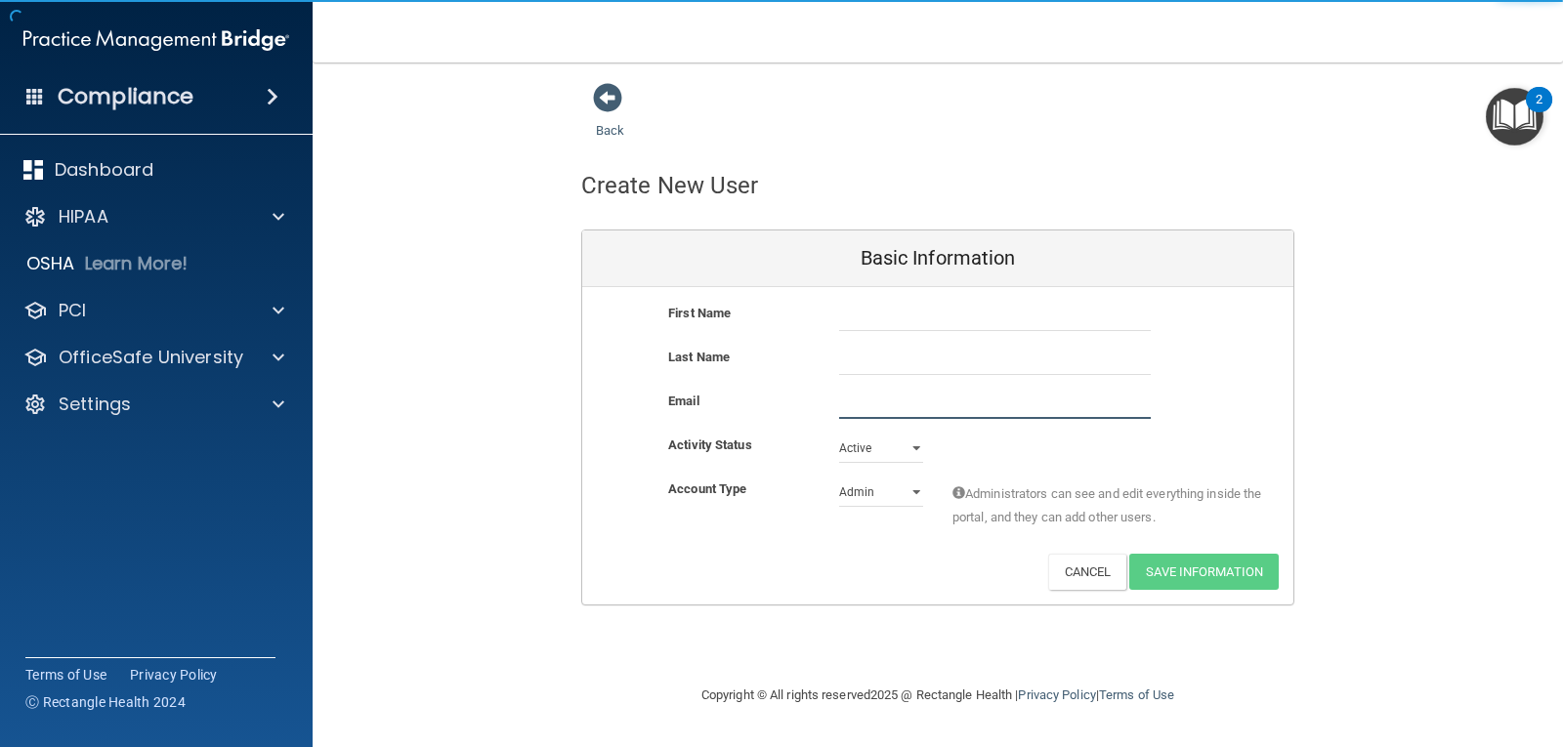
paste input "[EMAIL_ADDRESS][DOMAIN_NAME]"
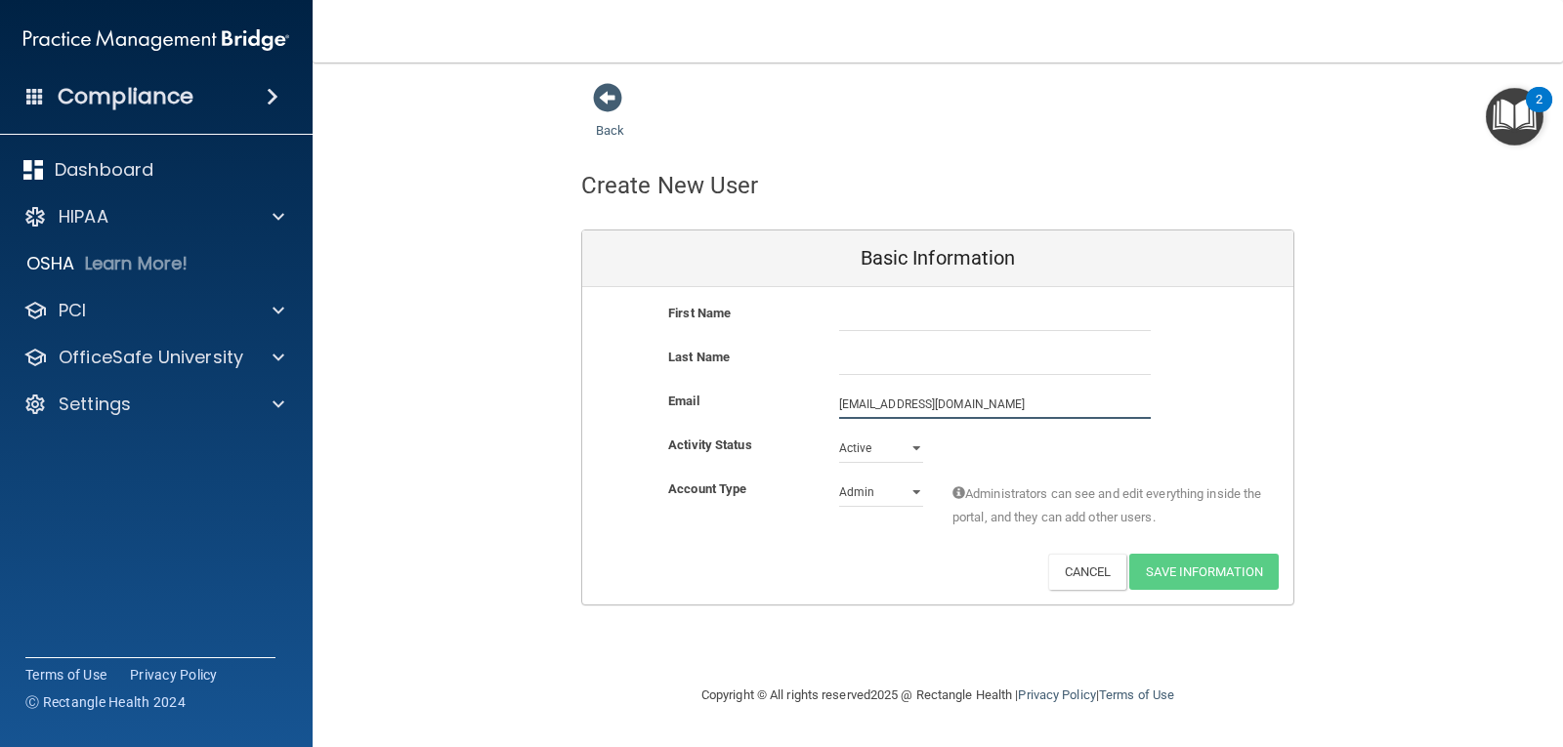
type input "[EMAIL_ADDRESS][DOMAIN_NAME]"
click at [913, 484] on select "Admin Member" at bounding box center [881, 492] width 84 height 29
select select "practice_member"
click at [839, 482] on select "Admin Member" at bounding box center [881, 496] width 84 height 29
click at [925, 316] on input "text" at bounding box center [995, 316] width 312 height 29
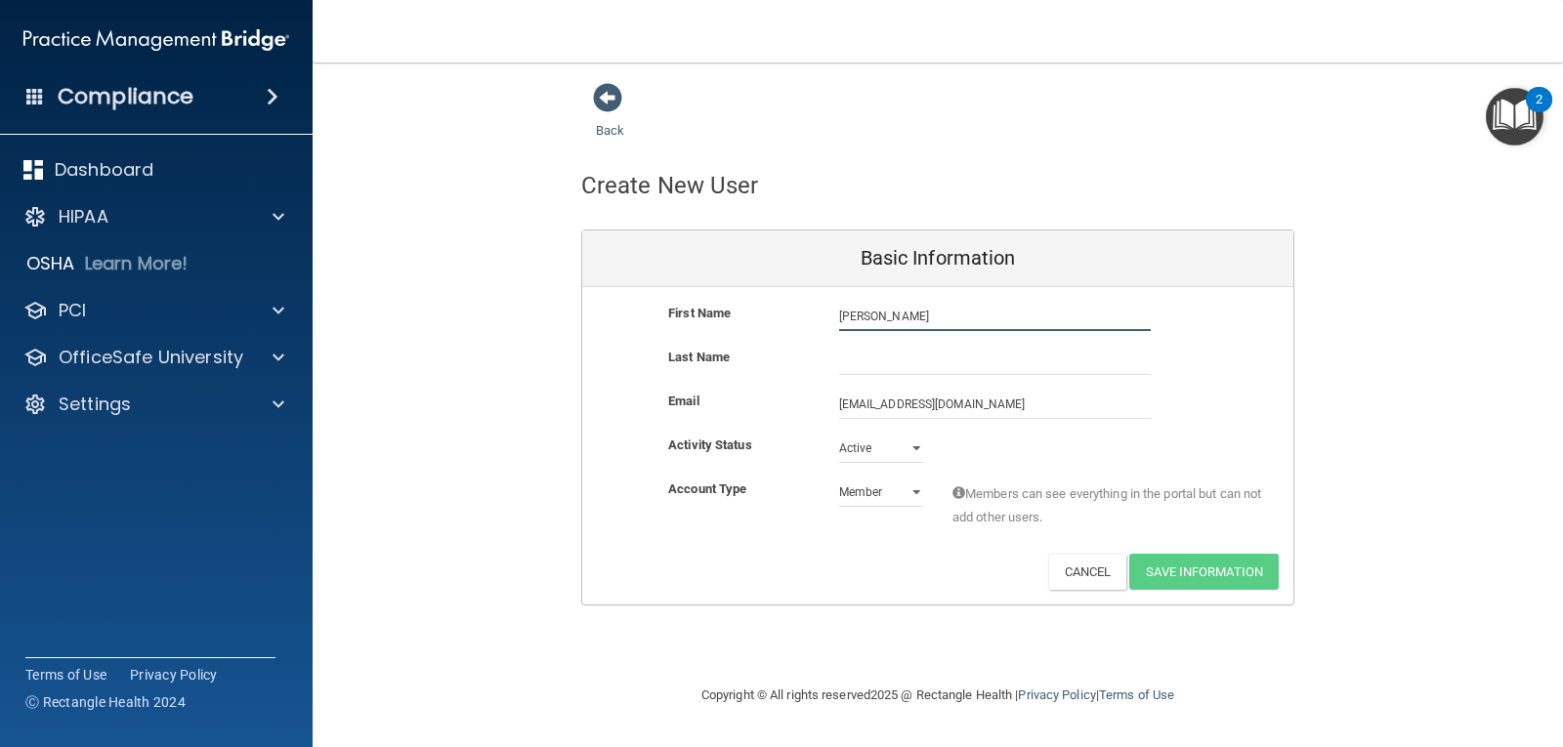
type input "[PERSON_NAME]"
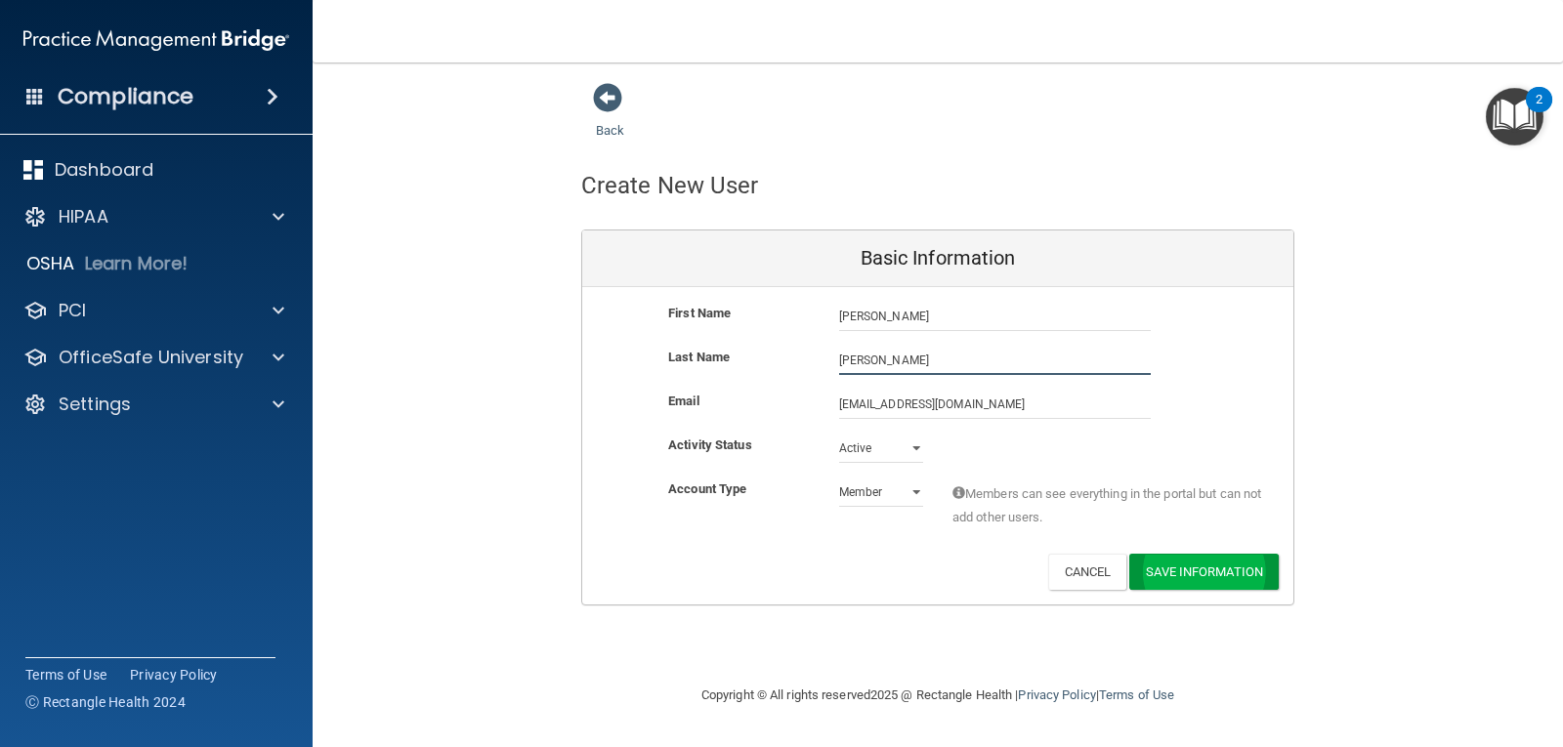
type input "[PERSON_NAME]"
click at [1251, 571] on button "Save Information" at bounding box center [1203, 572] width 149 height 36
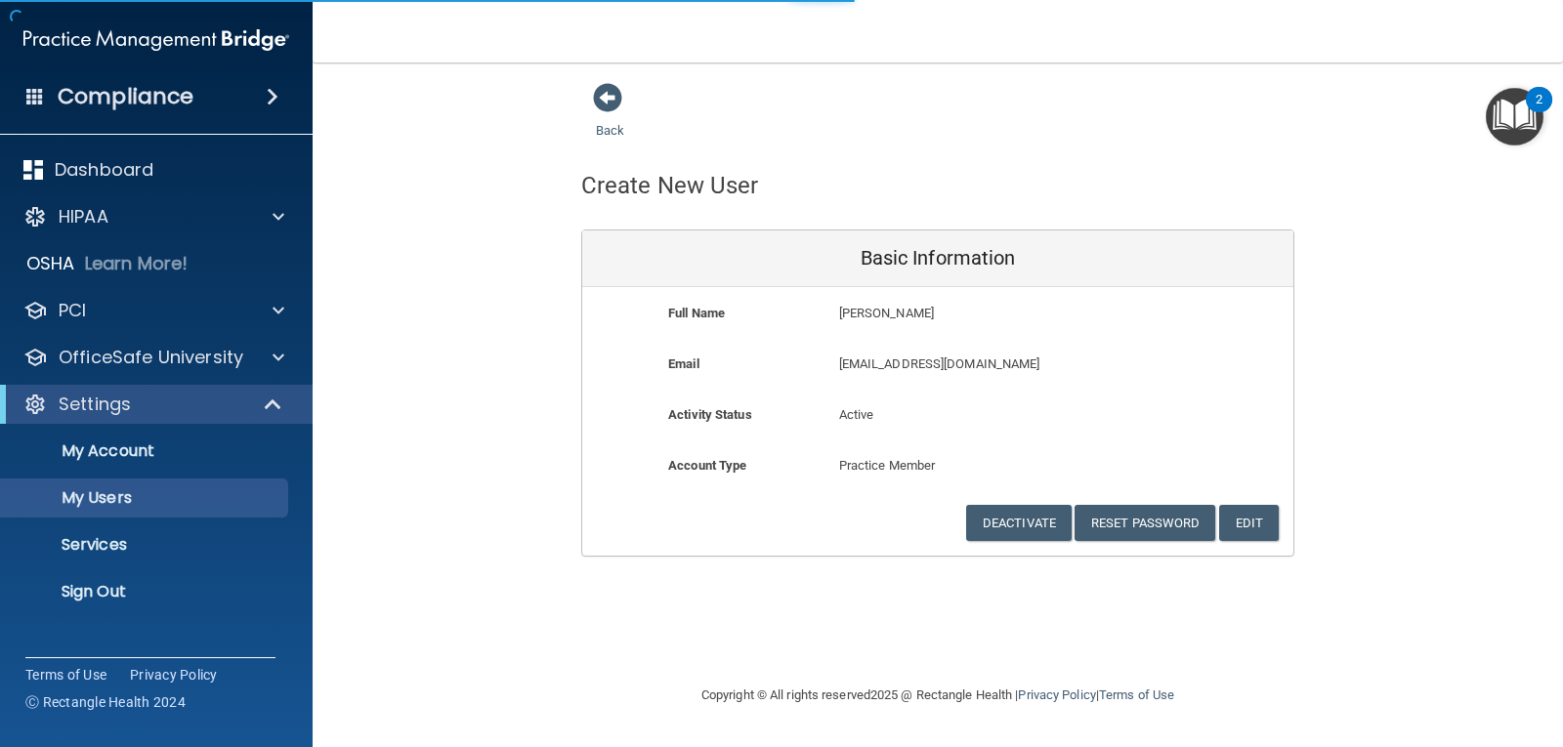
select select "20"
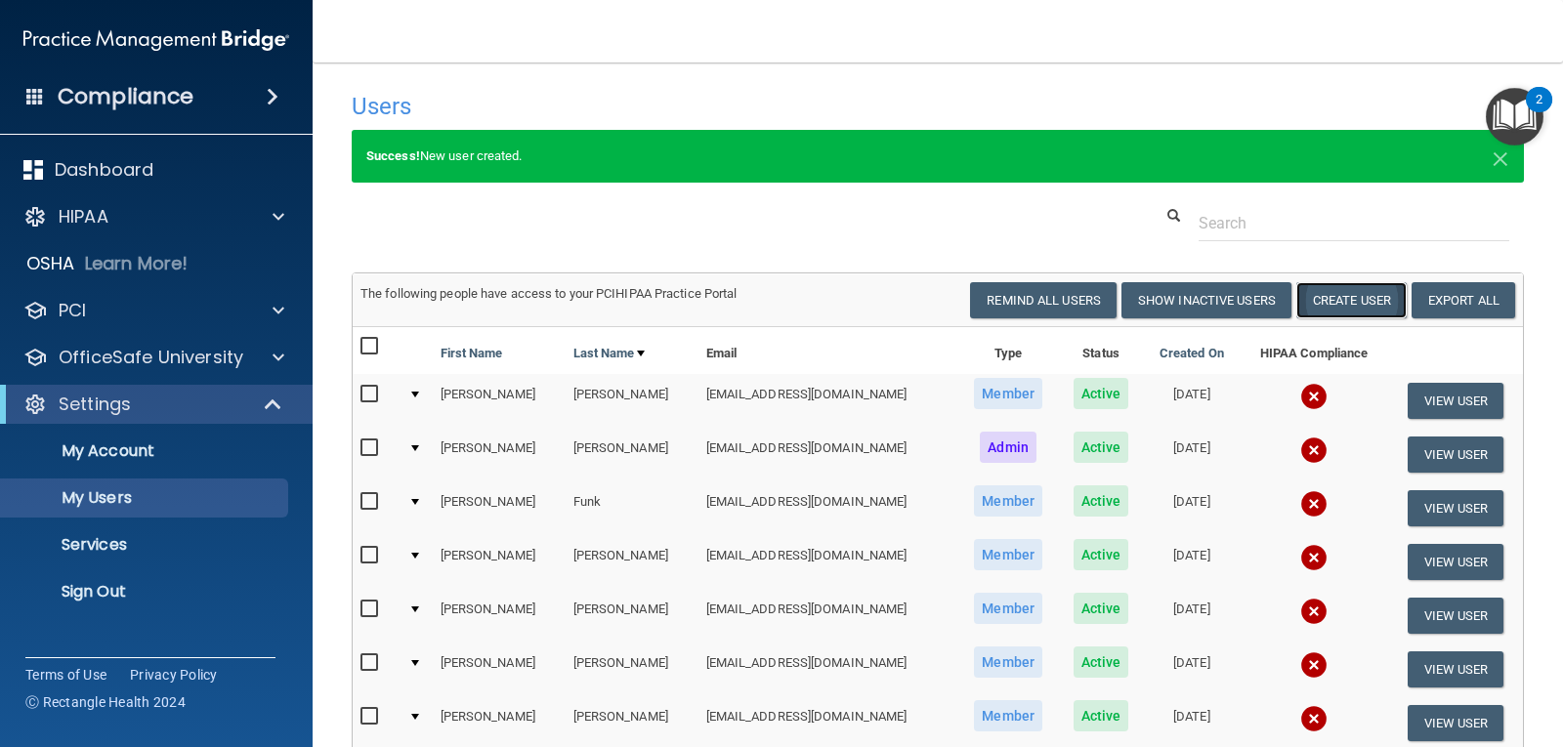
click at [1320, 298] on button "Create User" at bounding box center [1351, 300] width 110 height 36
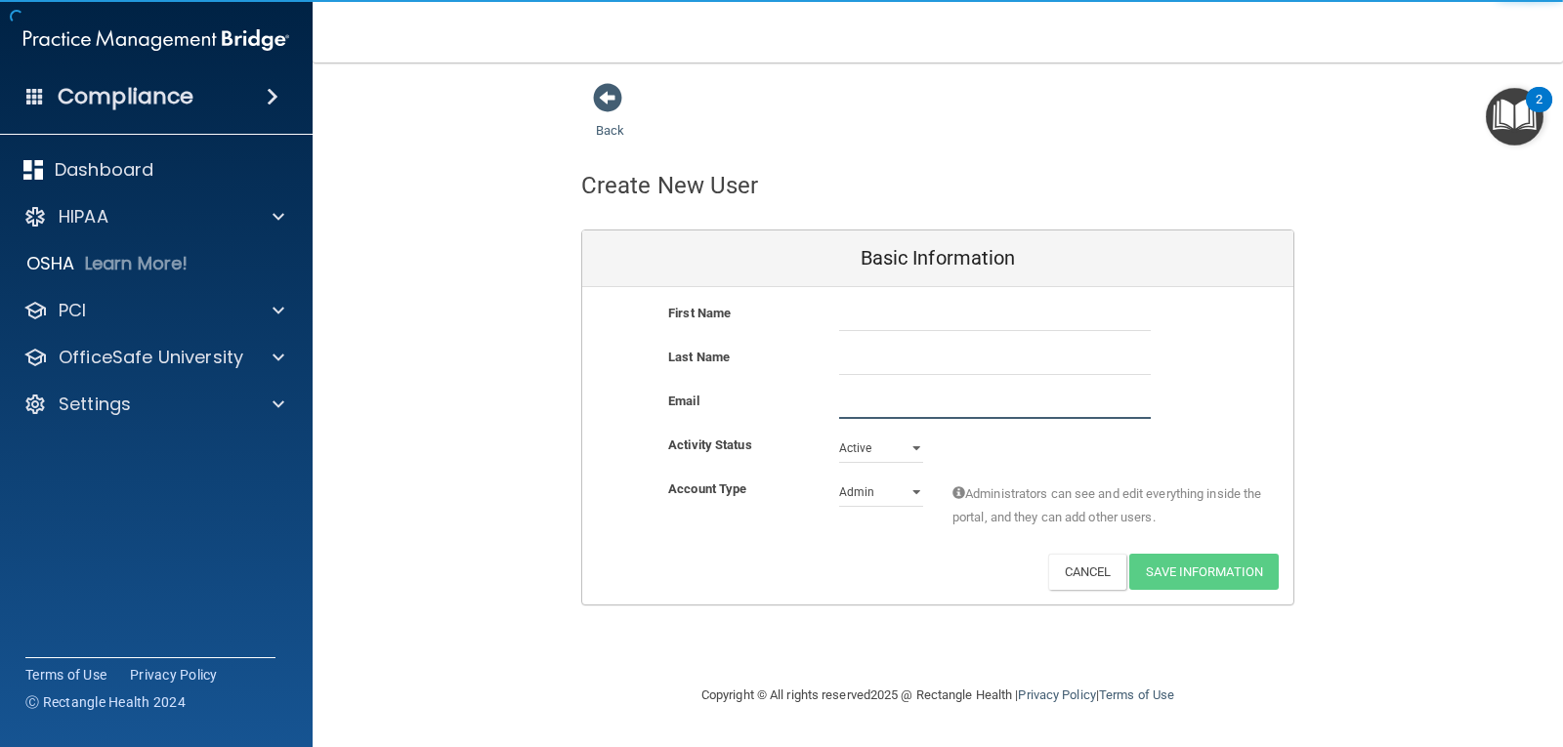
click at [907, 401] on input "email" at bounding box center [995, 404] width 312 height 29
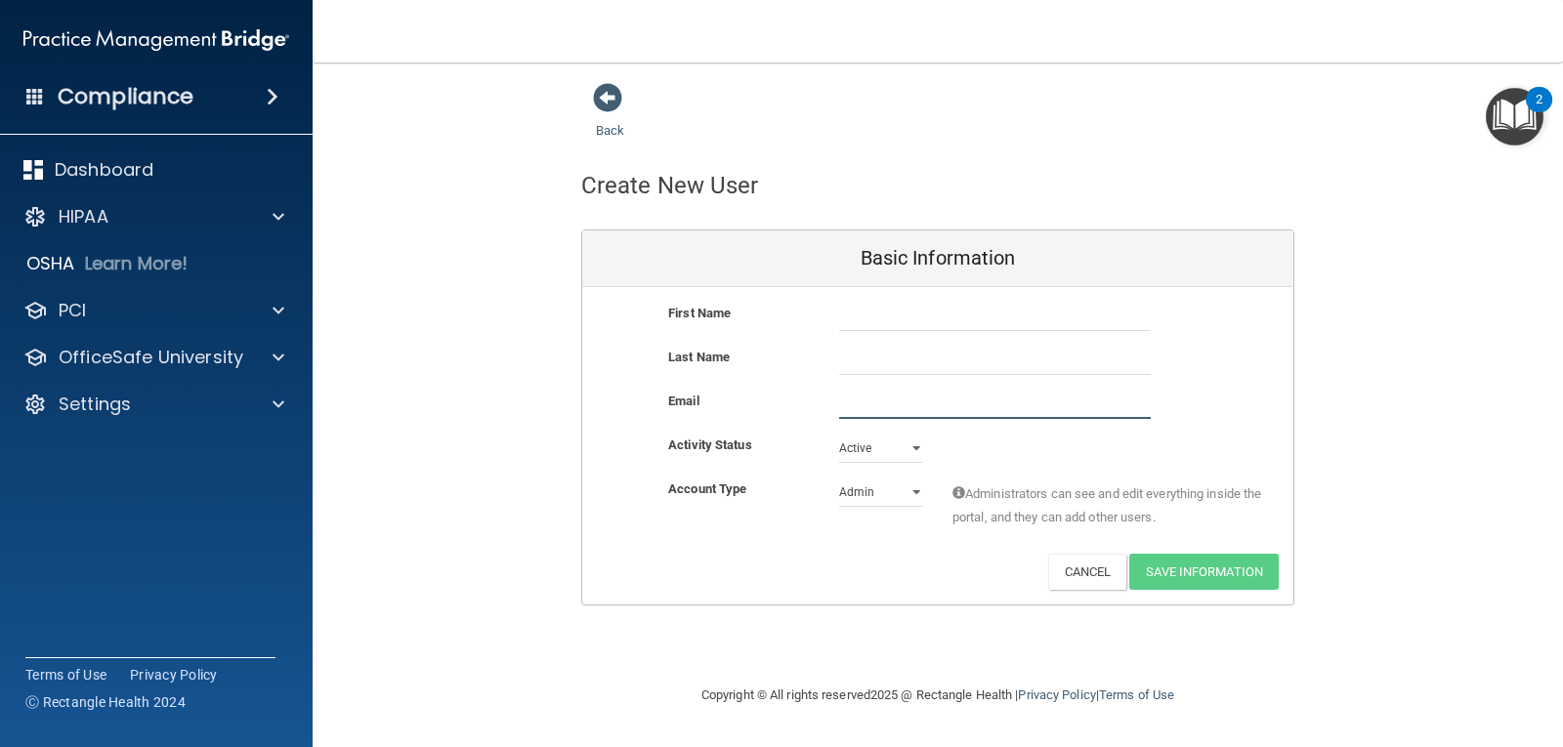
paste input "[EMAIL_ADDRESS][DOMAIN_NAME]"
type input "[EMAIL_ADDRESS][DOMAIN_NAME]"
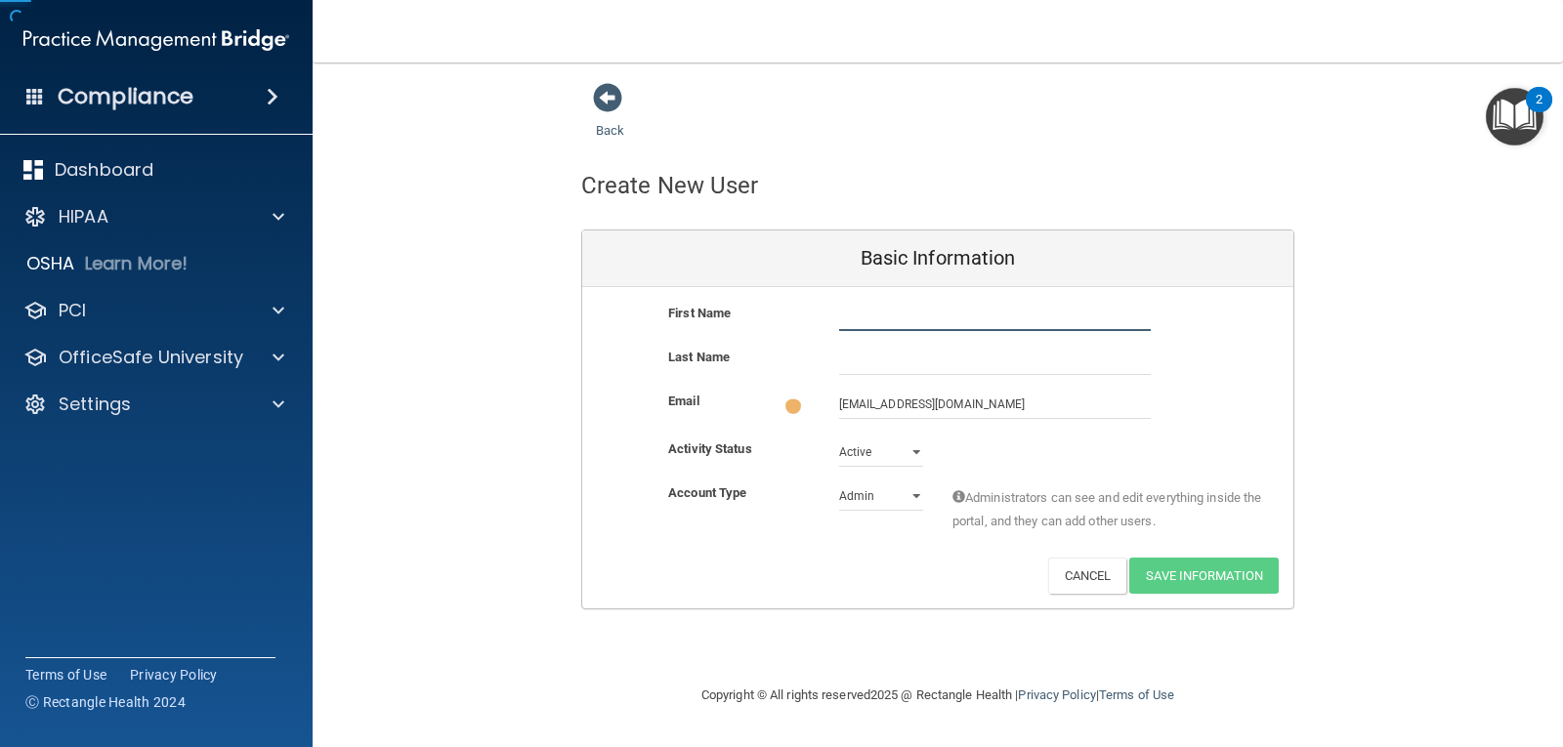
click at [930, 331] on input "text" at bounding box center [995, 316] width 312 height 29
type input "[PERSON_NAME]"
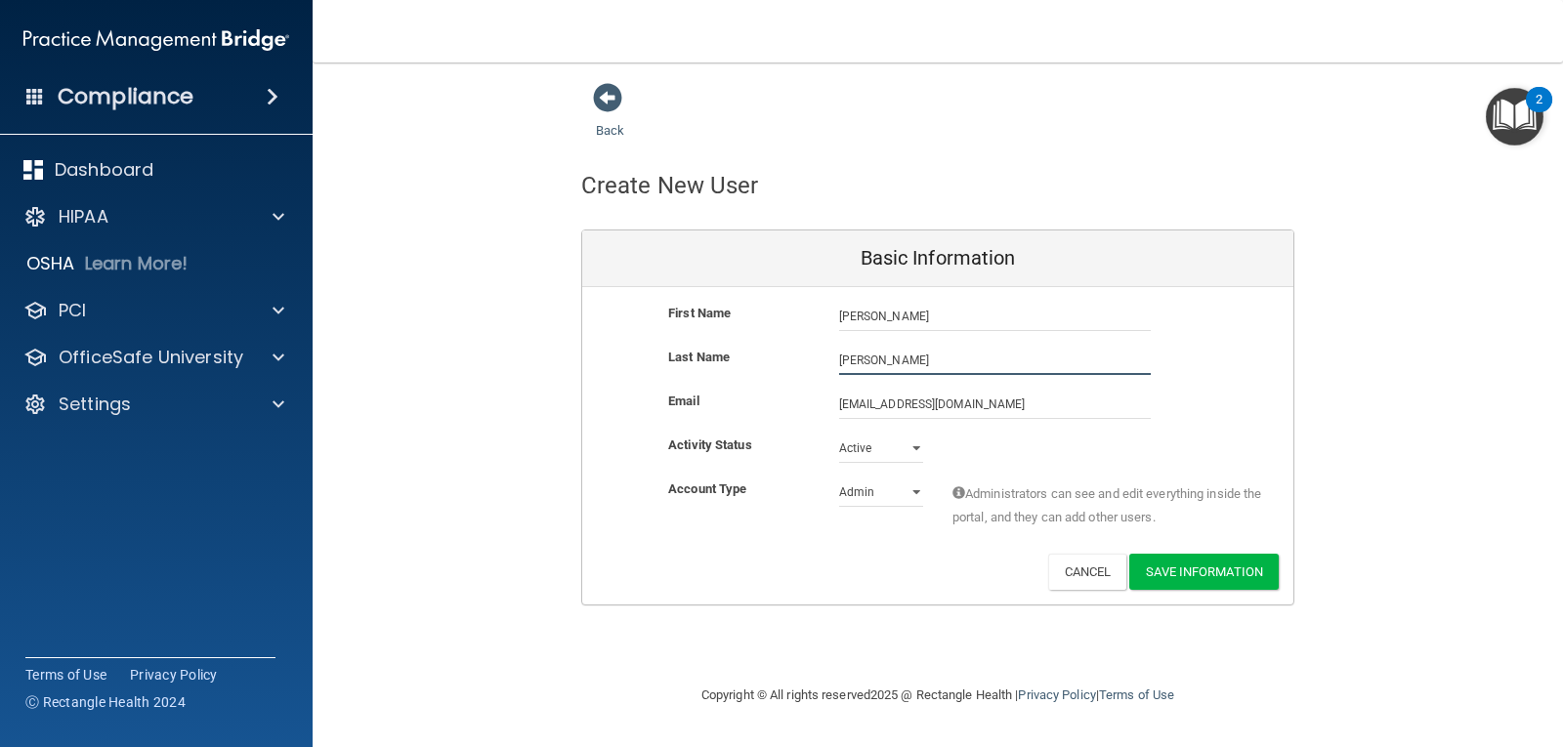
type input "[PERSON_NAME]"
click at [856, 499] on select "Admin Member" at bounding box center [881, 492] width 84 height 29
select select "practice_member"
click at [839, 478] on select "Admin Member" at bounding box center [881, 492] width 84 height 29
click at [1223, 575] on button "Save Information" at bounding box center [1203, 572] width 149 height 36
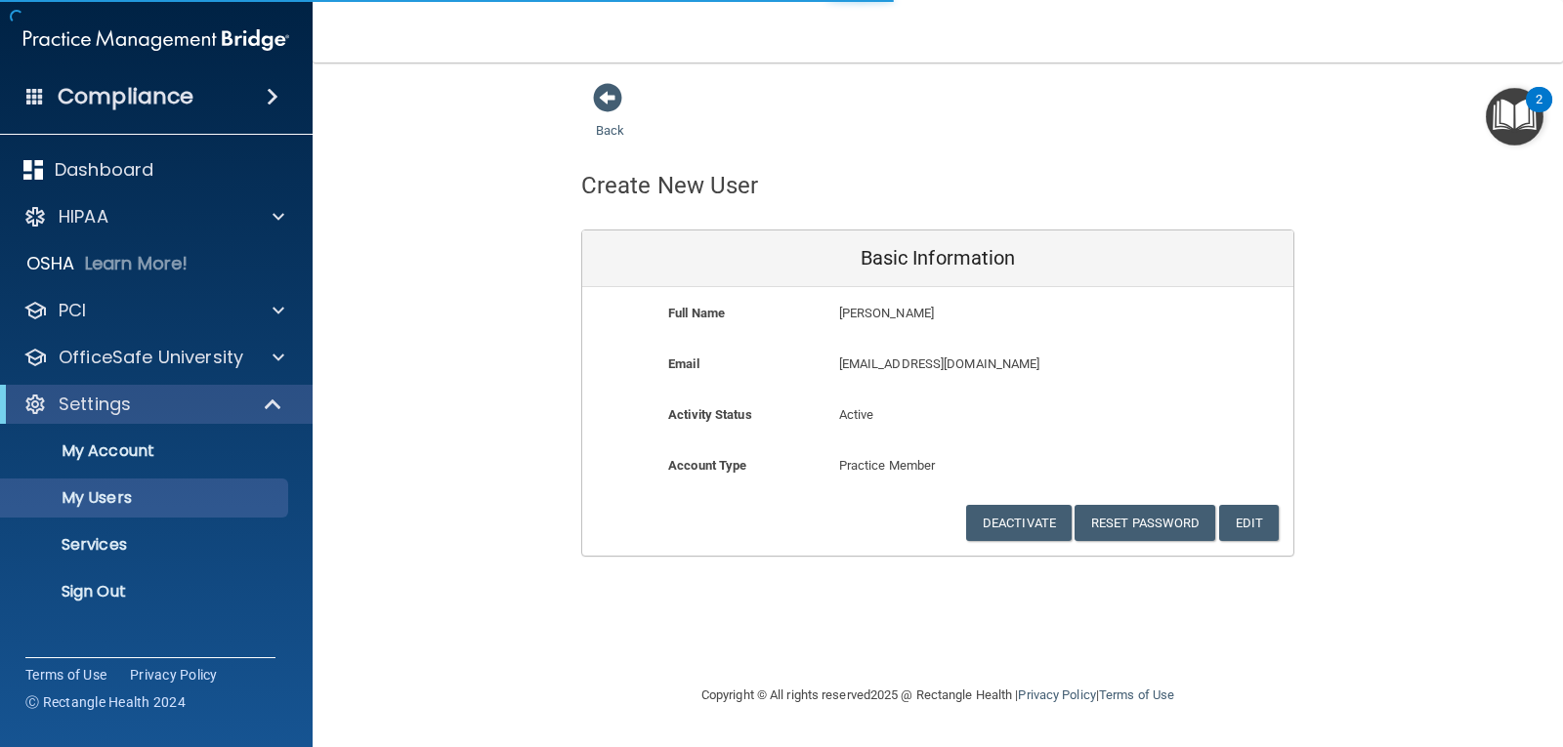
select select "20"
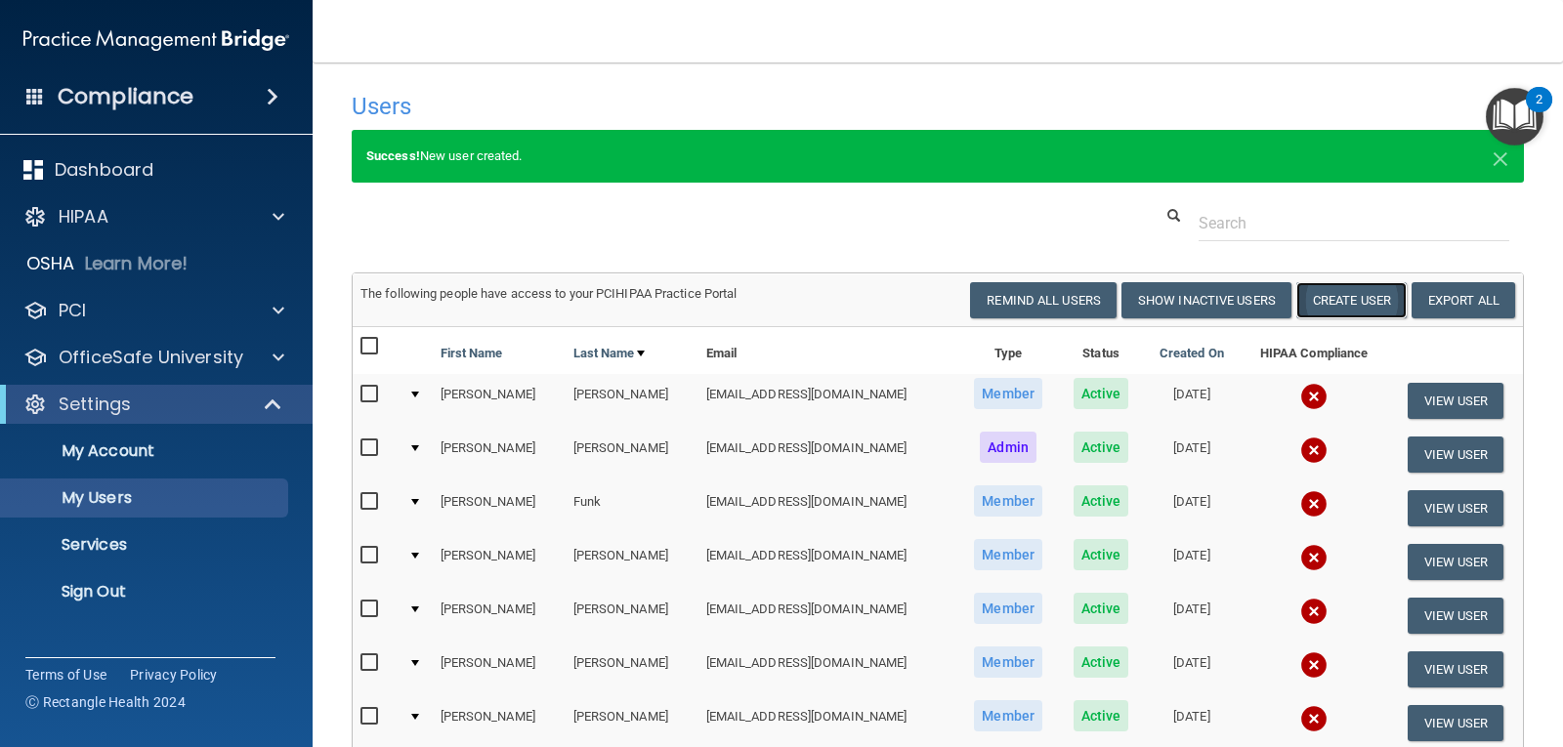
click at [1341, 297] on button "Create User" at bounding box center [1351, 300] width 110 height 36
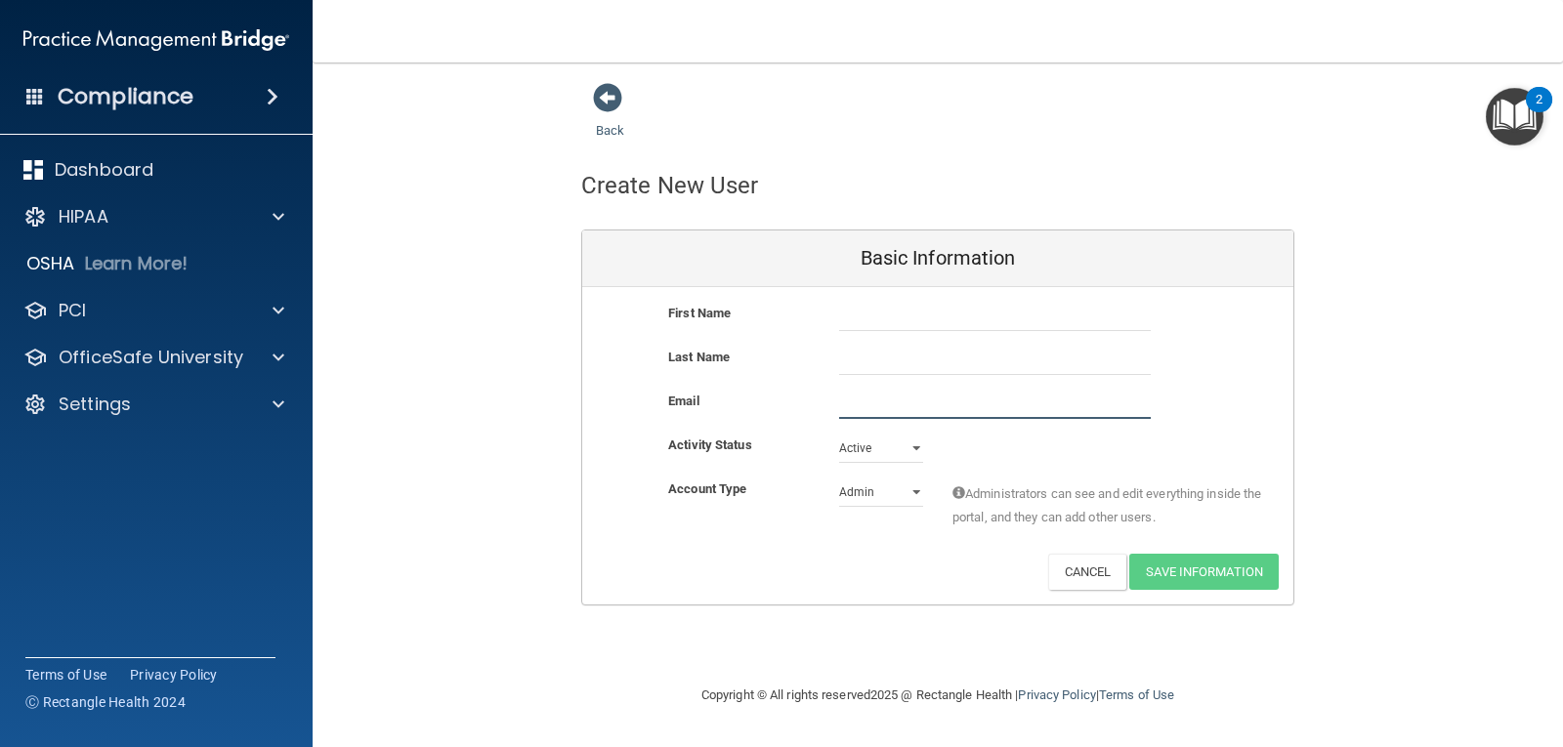
click at [890, 410] on input "email" at bounding box center [995, 404] width 312 height 29
type input "[EMAIL_ADDRESS][DOMAIN_NAME]"
click at [845, 328] on input "text" at bounding box center [995, 316] width 312 height 29
type input "[PERSON_NAME]"
click at [989, 404] on input "[EMAIL_ADDRESS][DOMAIN_NAME]" at bounding box center [995, 404] width 312 height 29
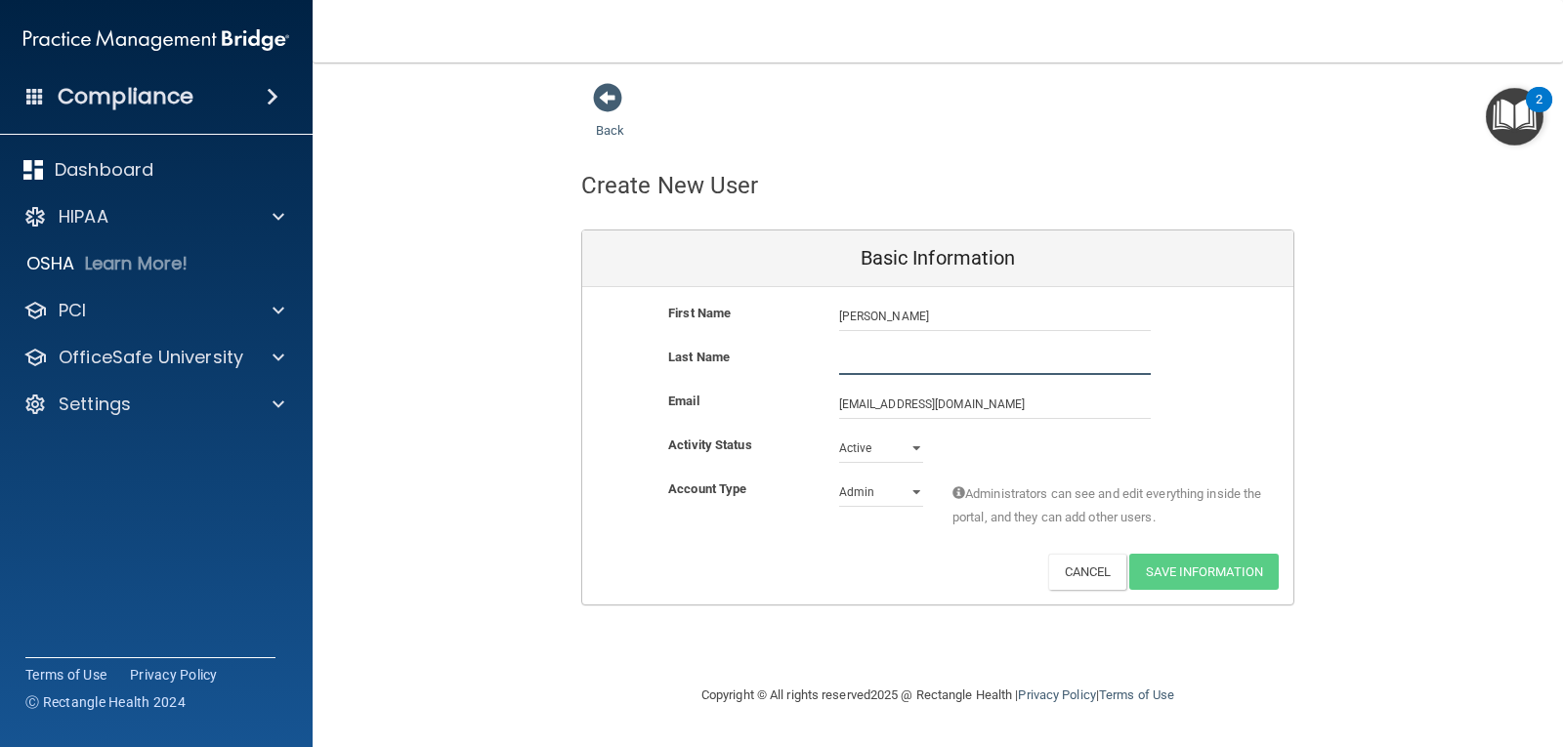
click at [849, 353] on input "text" at bounding box center [995, 360] width 312 height 29
type input "Lilly"
click at [907, 503] on select "Admin Member" at bounding box center [881, 492] width 84 height 29
select select "practice_member"
click at [839, 478] on select "Admin Member" at bounding box center [881, 492] width 84 height 29
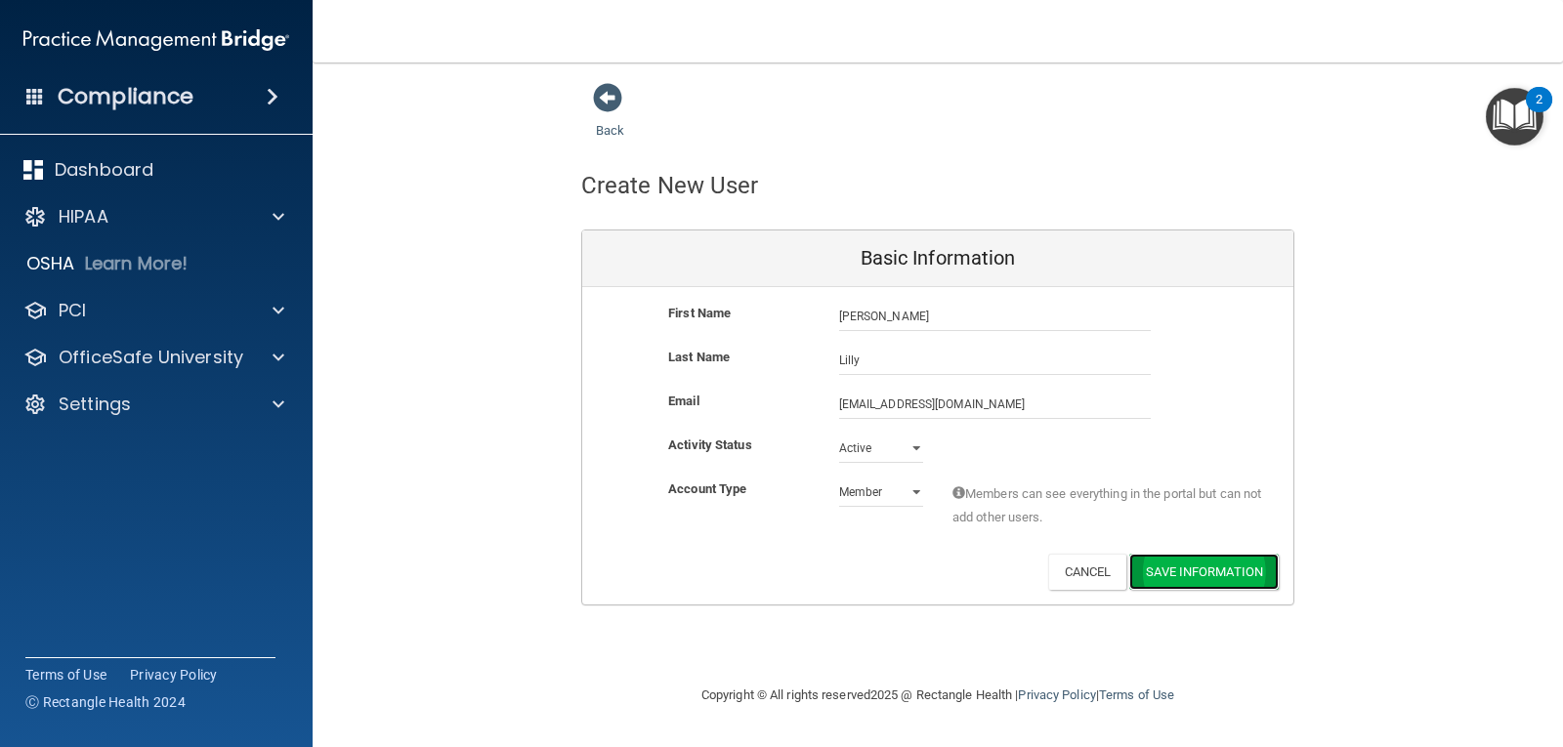
click at [1159, 567] on button "Save Information" at bounding box center [1203, 572] width 149 height 36
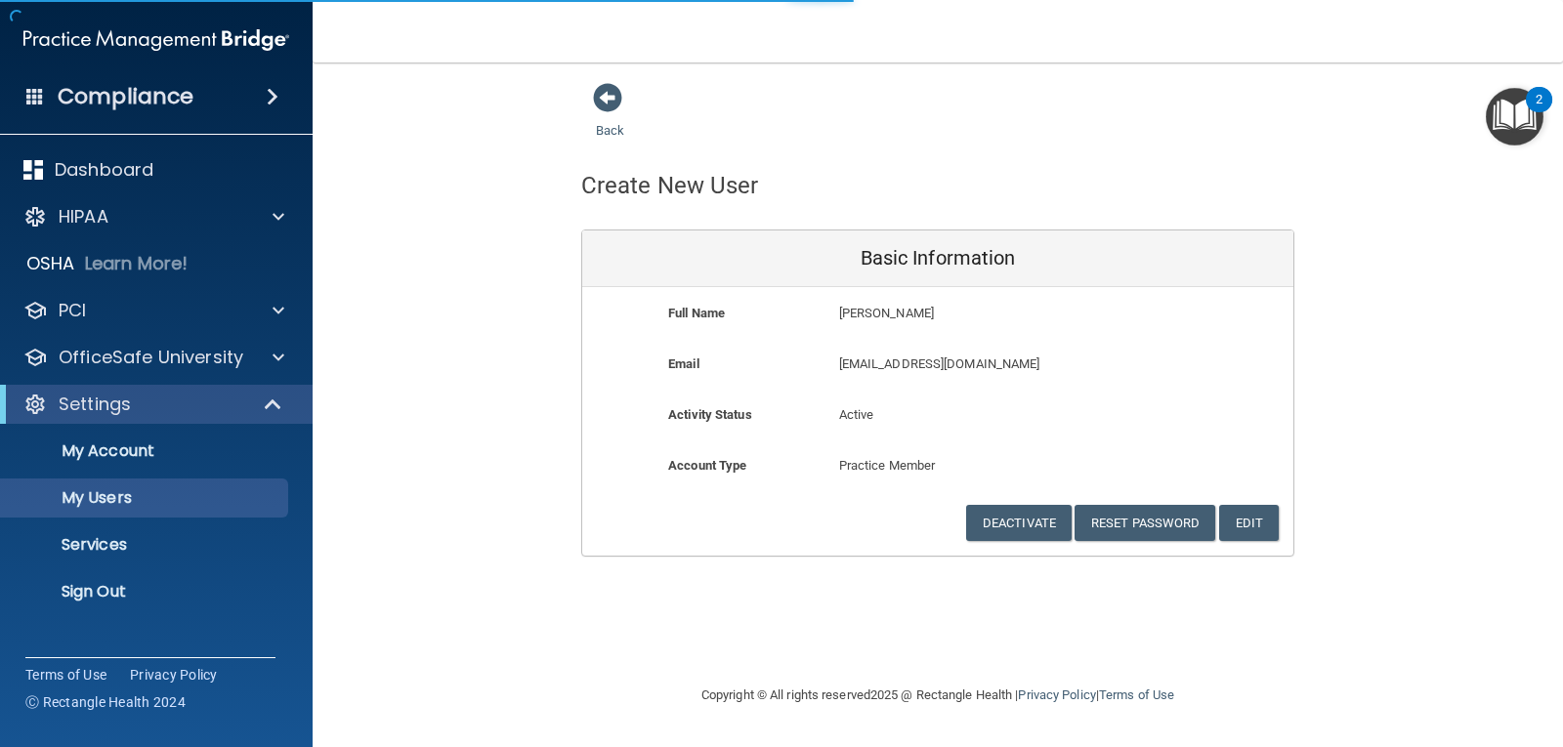
select select "20"
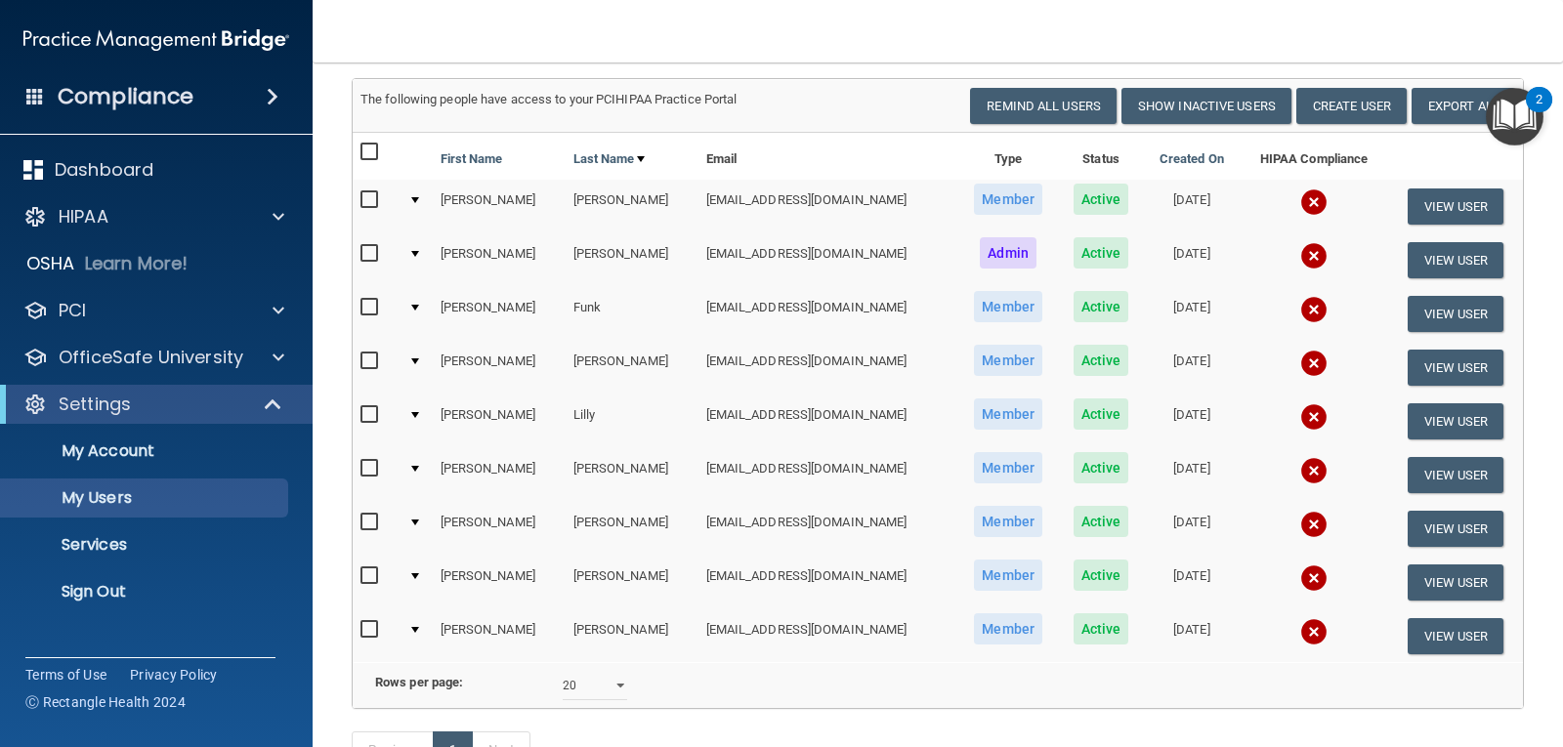
scroll to position [195, 0]
click at [1323, 97] on button "Create User" at bounding box center [1351, 105] width 110 height 36
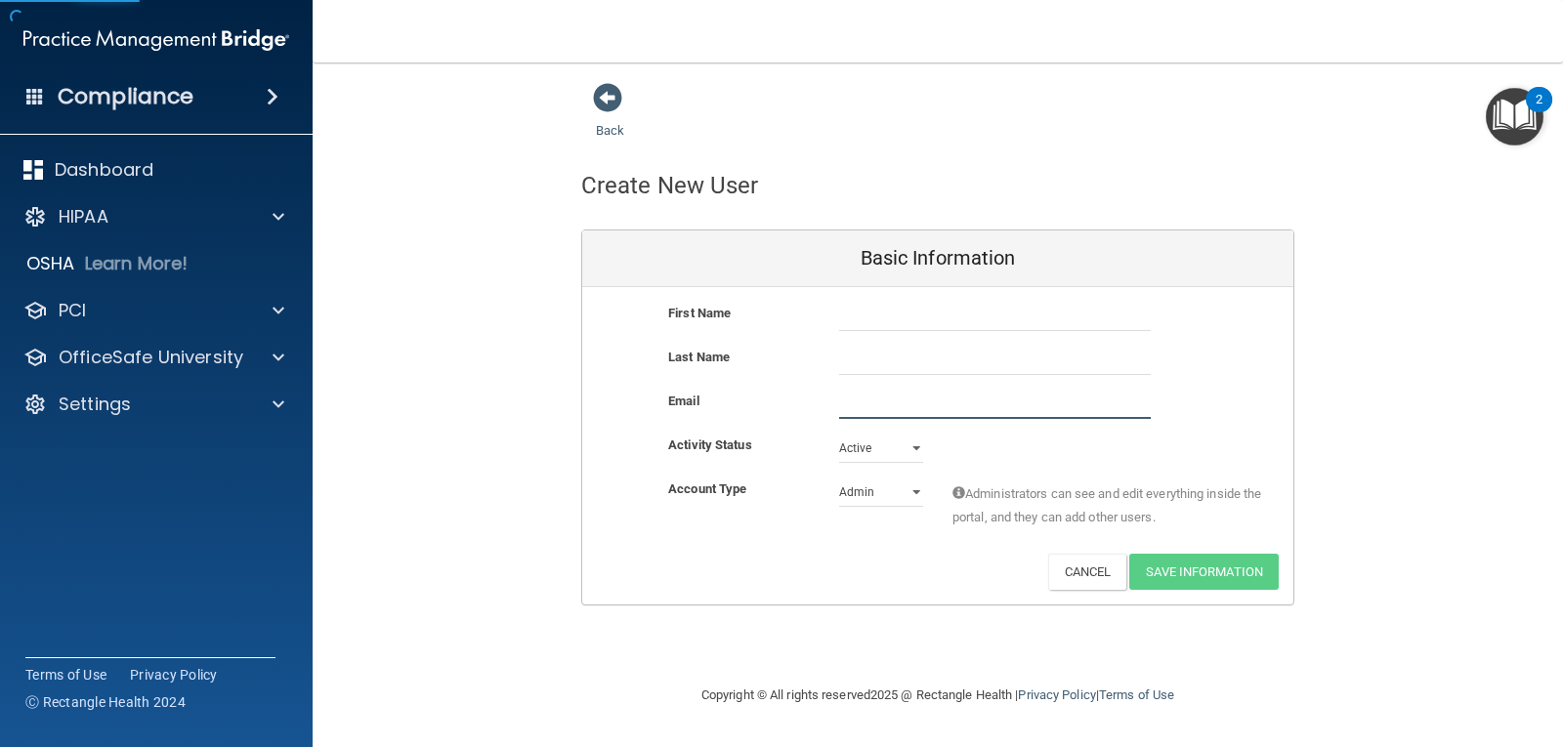
click at [859, 391] on input "email" at bounding box center [995, 404] width 312 height 29
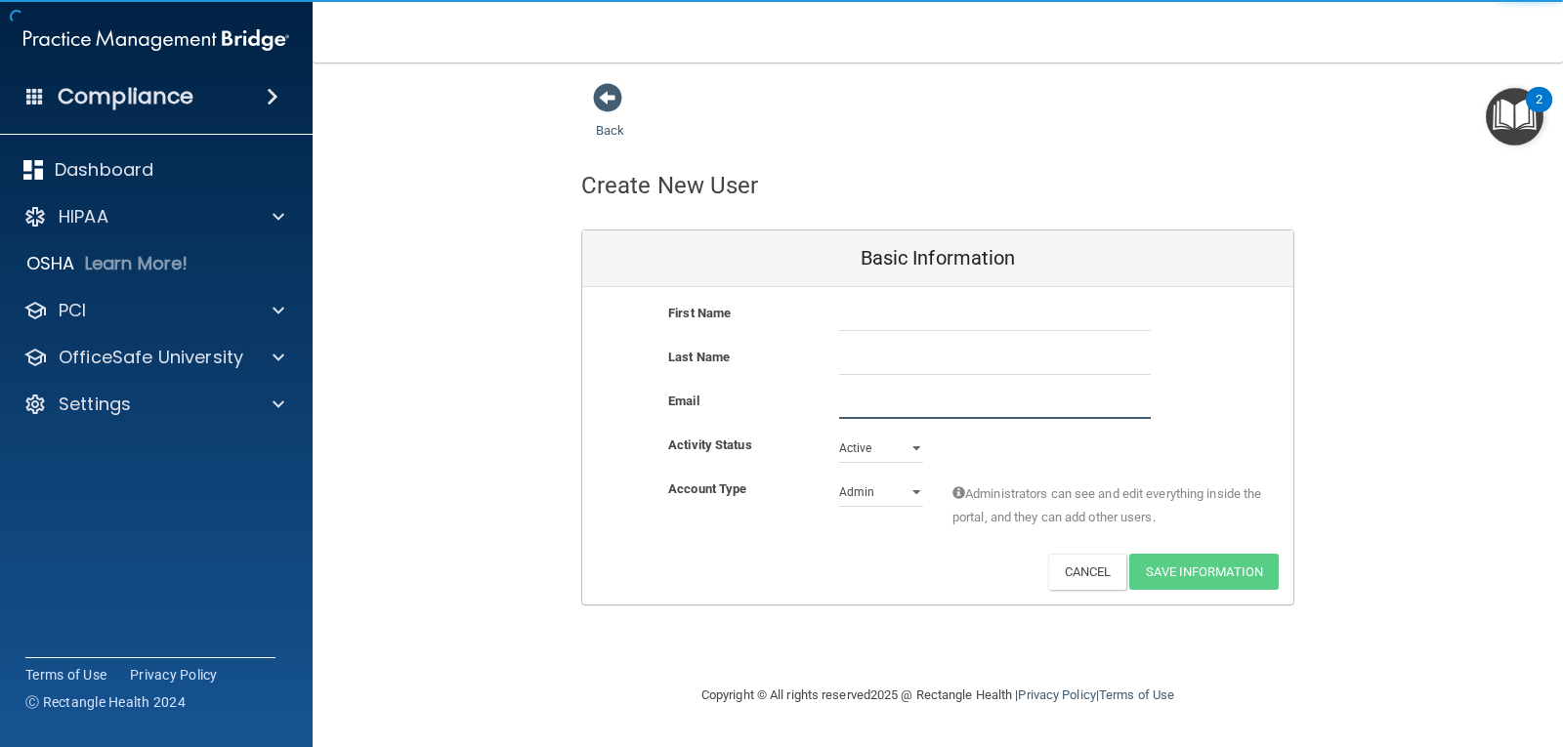
paste input "[EMAIL_ADDRESS][DOMAIN_NAME]"
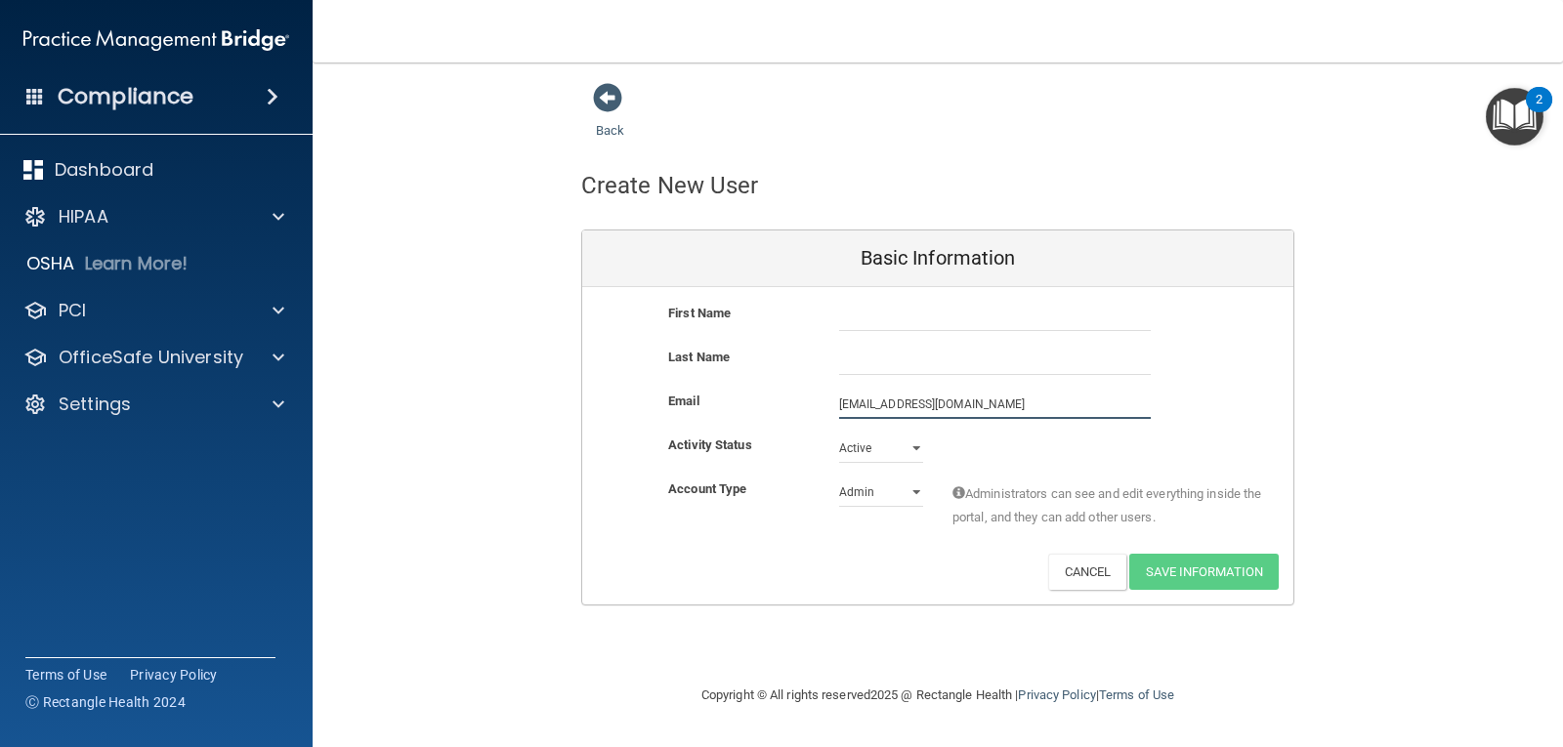
type input "[EMAIL_ADDRESS][DOMAIN_NAME]"
click at [868, 290] on div "First Name Last Name Email [EMAIL_ADDRESS][DOMAIN_NAME] [EMAIL_ADDRESS][DOMAIN_…" at bounding box center [937, 445] width 711 height 317
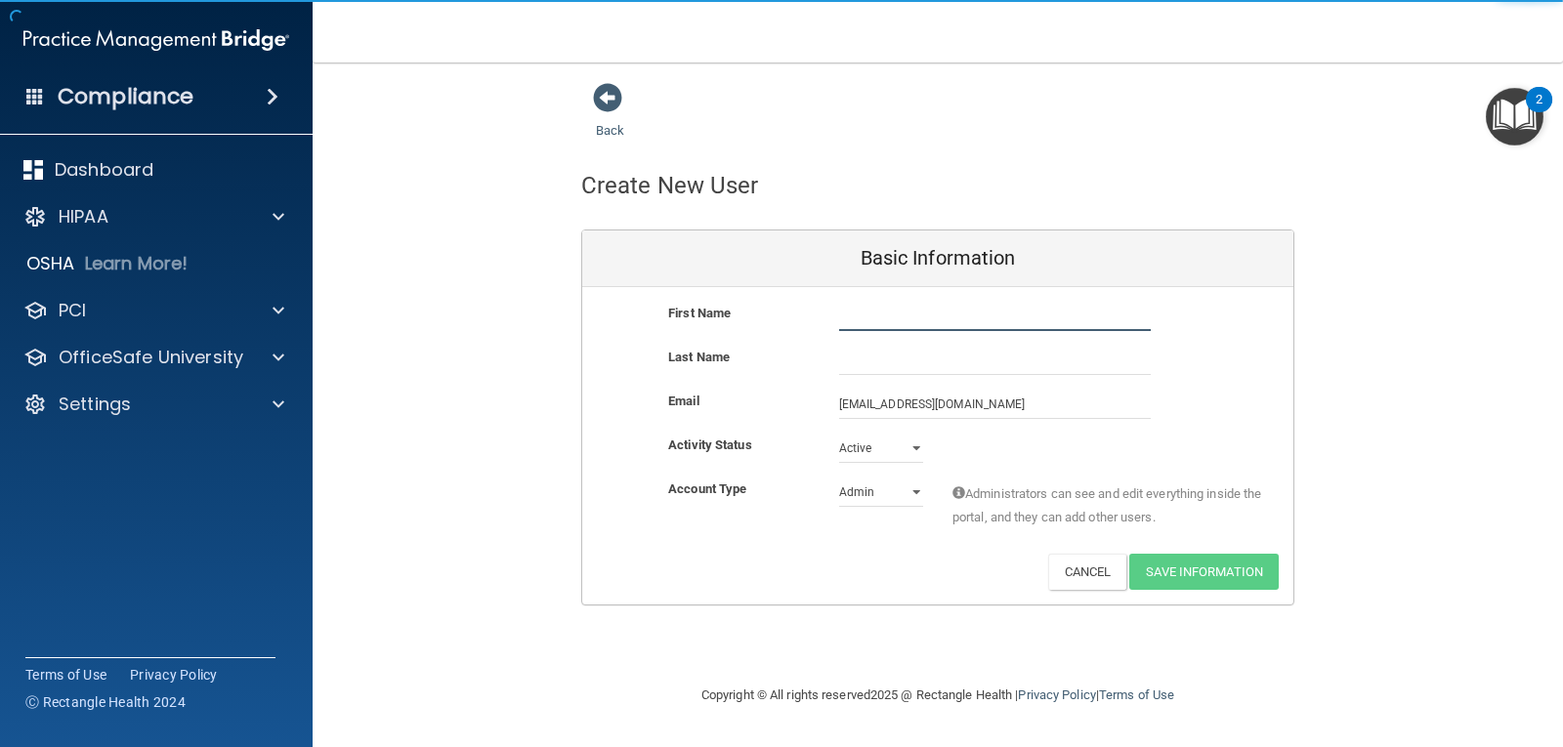
click at [866, 318] on input "text" at bounding box center [995, 316] width 312 height 29
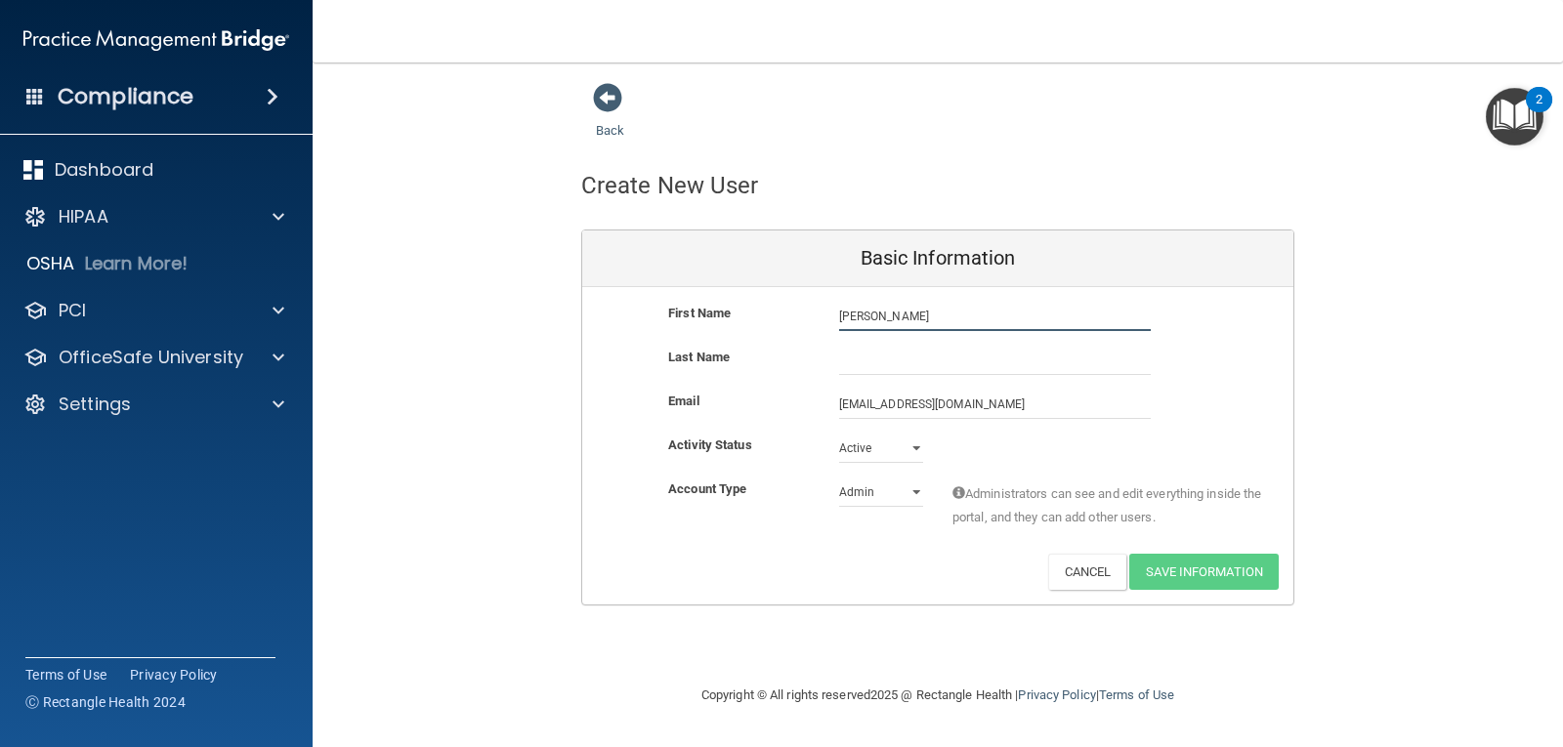
type input "[PERSON_NAME]"
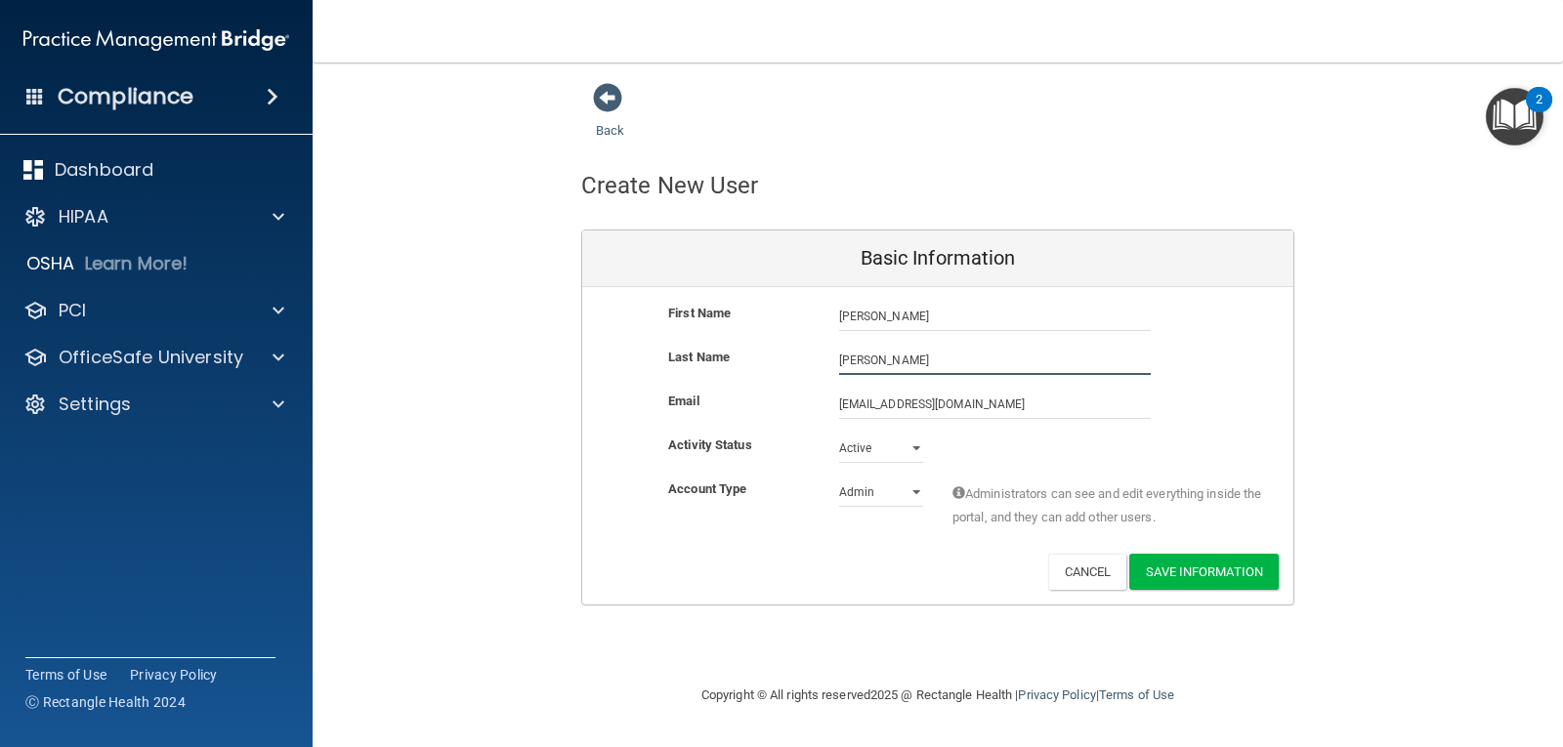
type input "[PERSON_NAME]"
click at [882, 493] on select "Admin Member" at bounding box center [881, 492] width 84 height 29
select select "practice_member"
click at [839, 478] on select "Admin Member" at bounding box center [881, 492] width 84 height 29
click at [1219, 577] on button "Save Information" at bounding box center [1203, 572] width 149 height 36
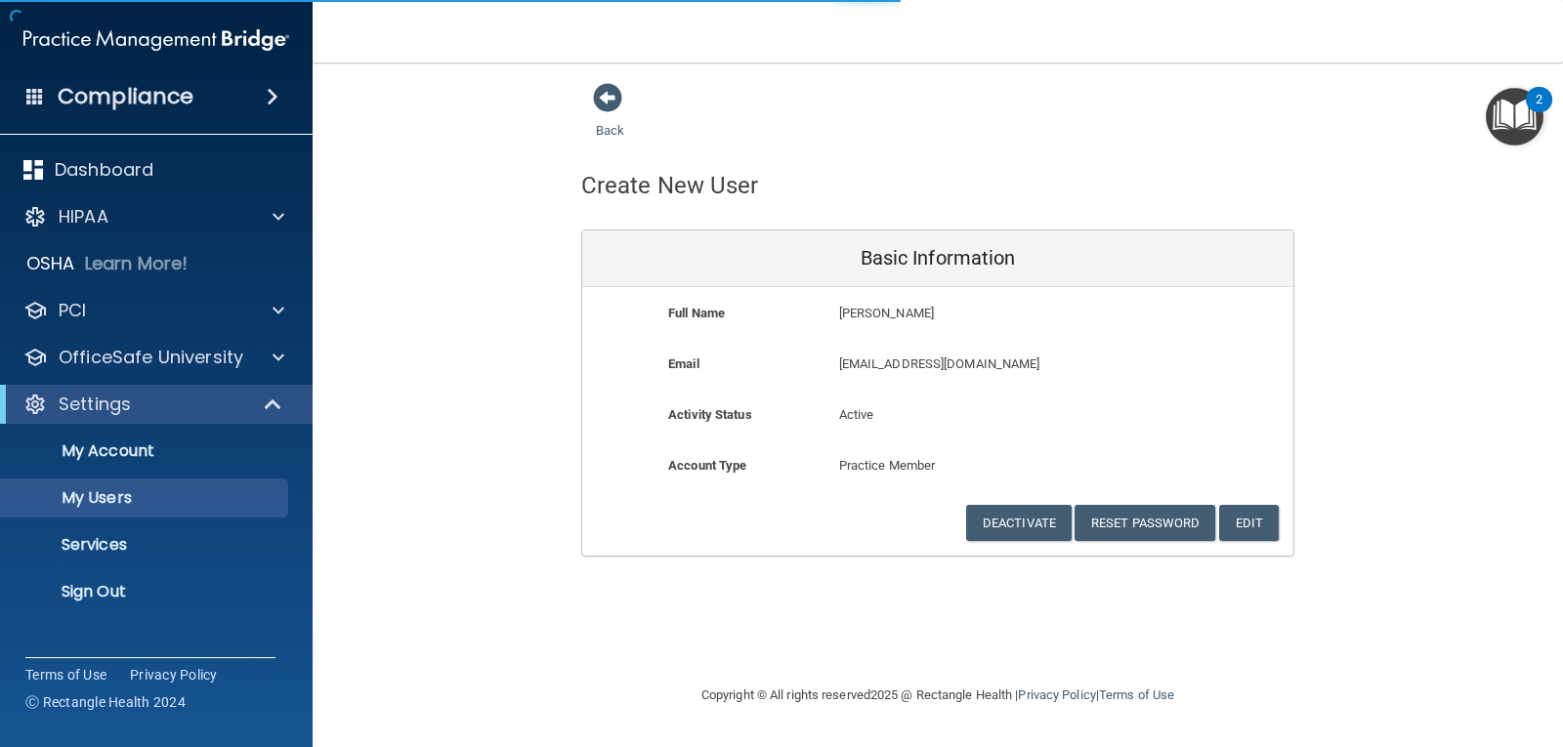
select select "20"
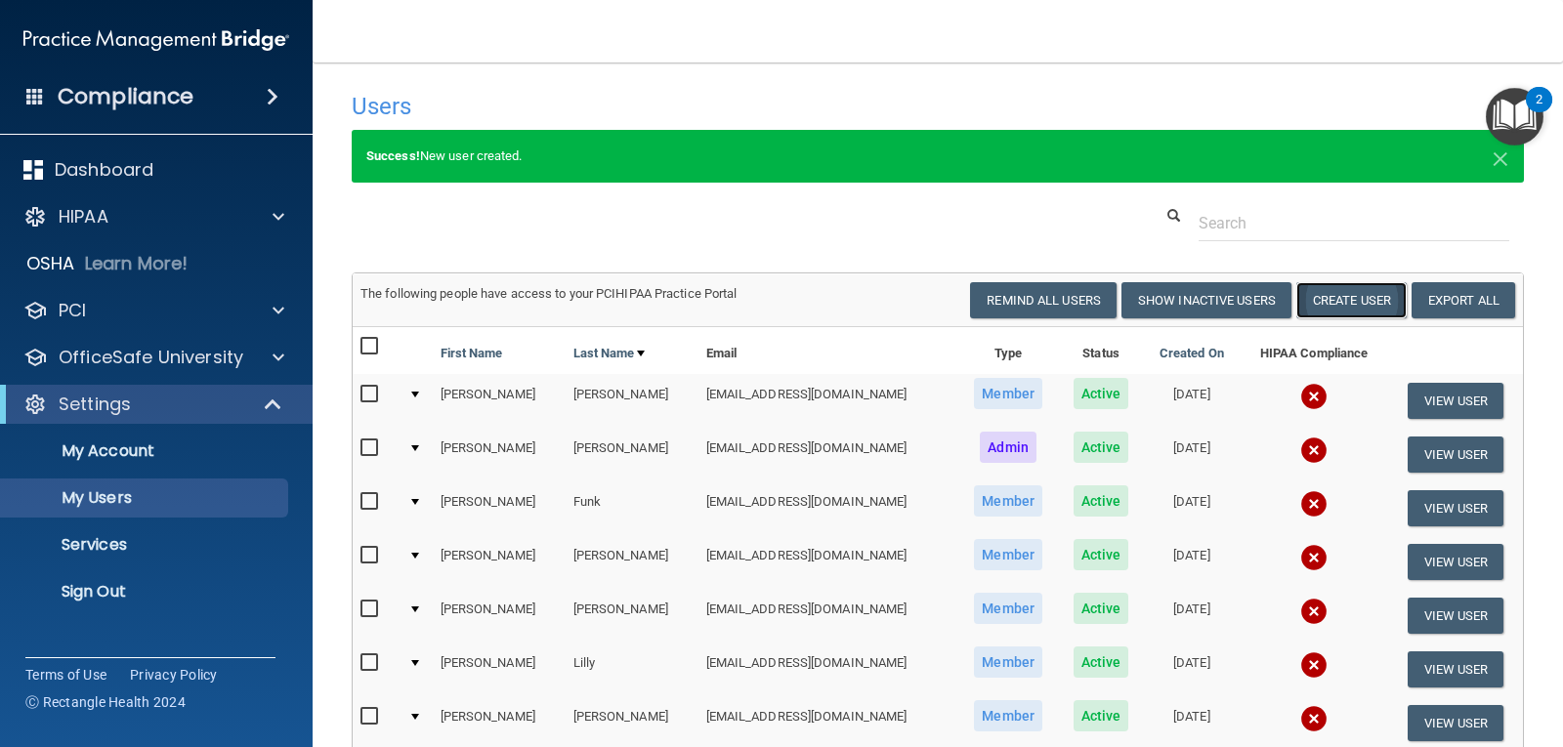
click at [1307, 302] on button "Create User" at bounding box center [1351, 300] width 110 height 36
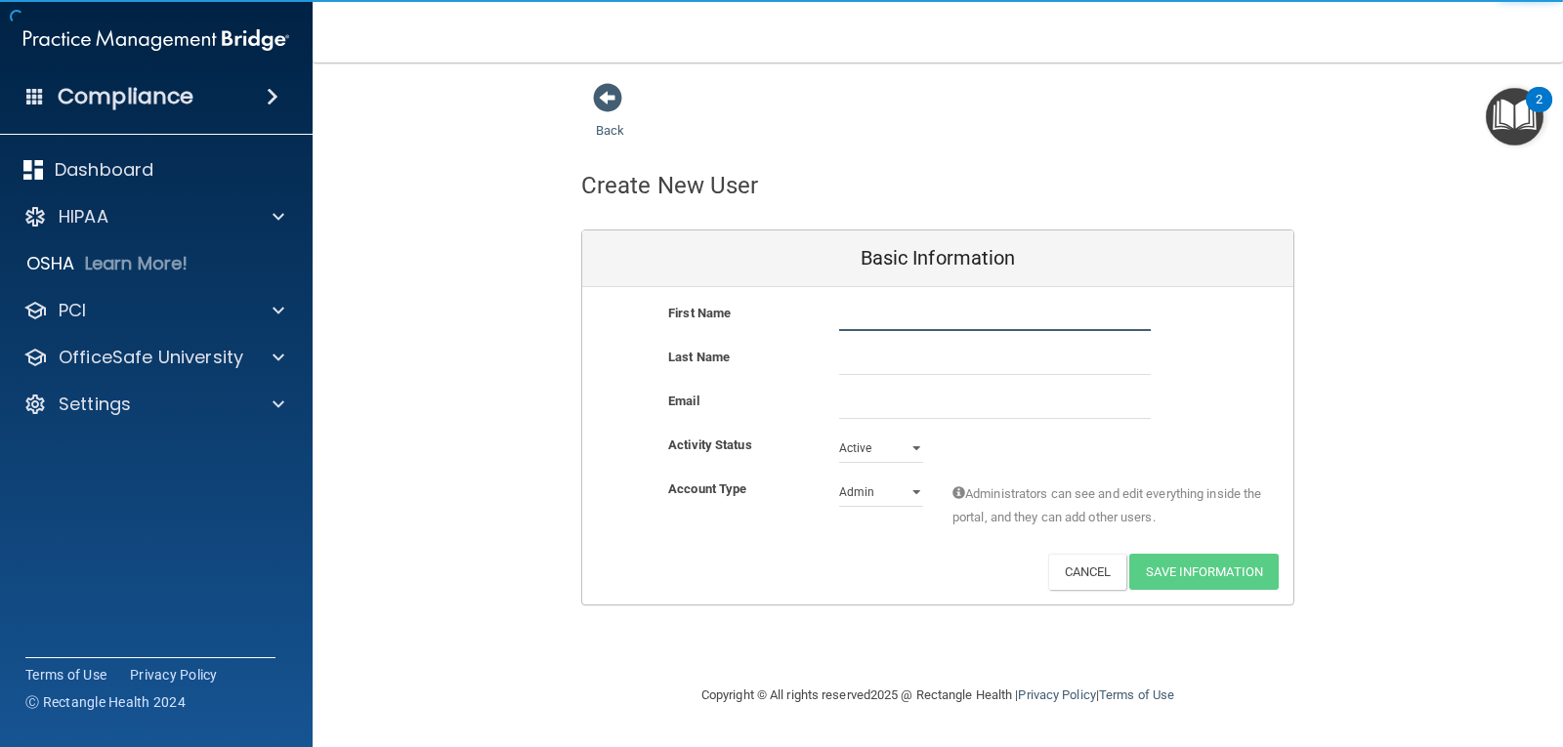
click at [936, 318] on input "text" at bounding box center [995, 316] width 312 height 29
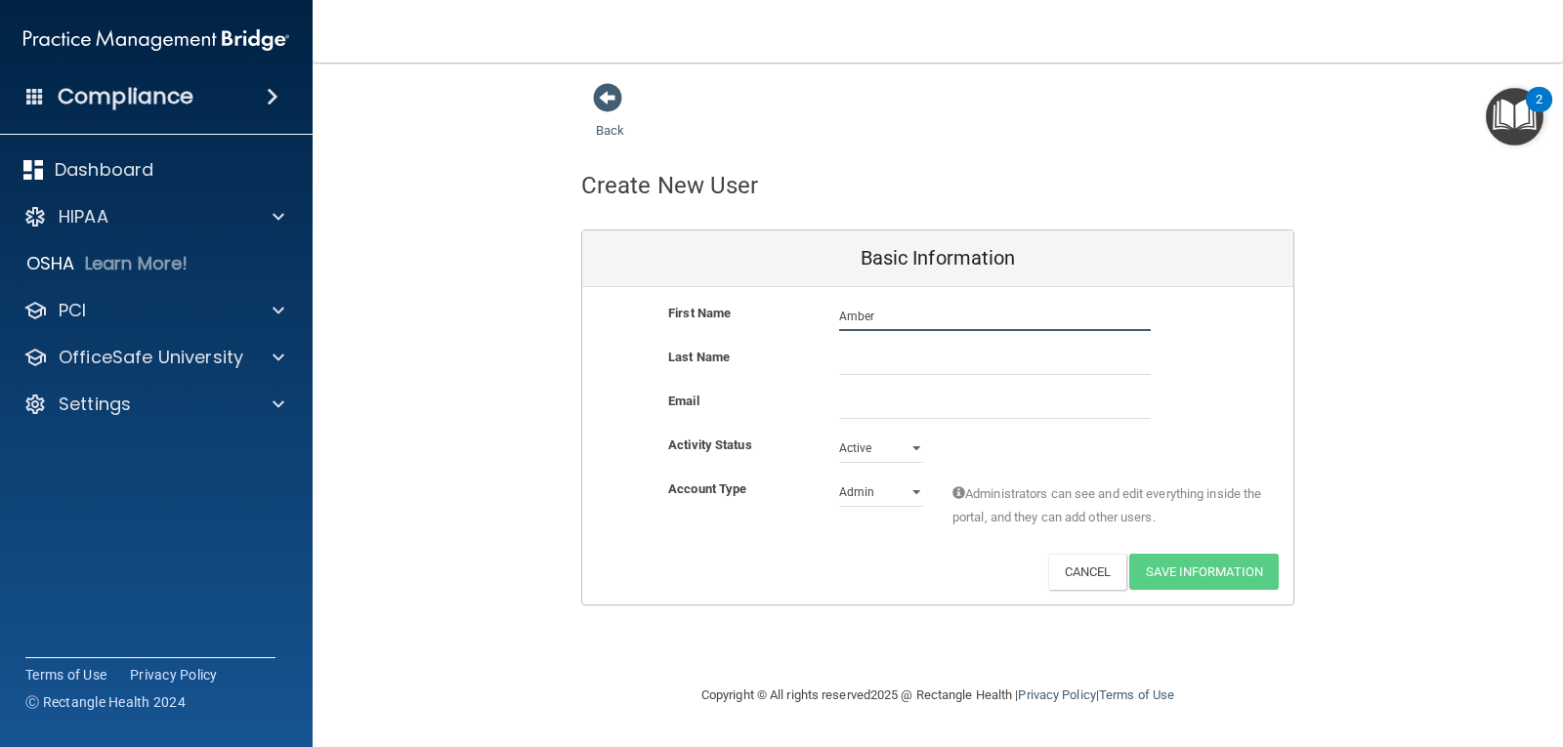
type input "Amber"
type input "[PERSON_NAME]"
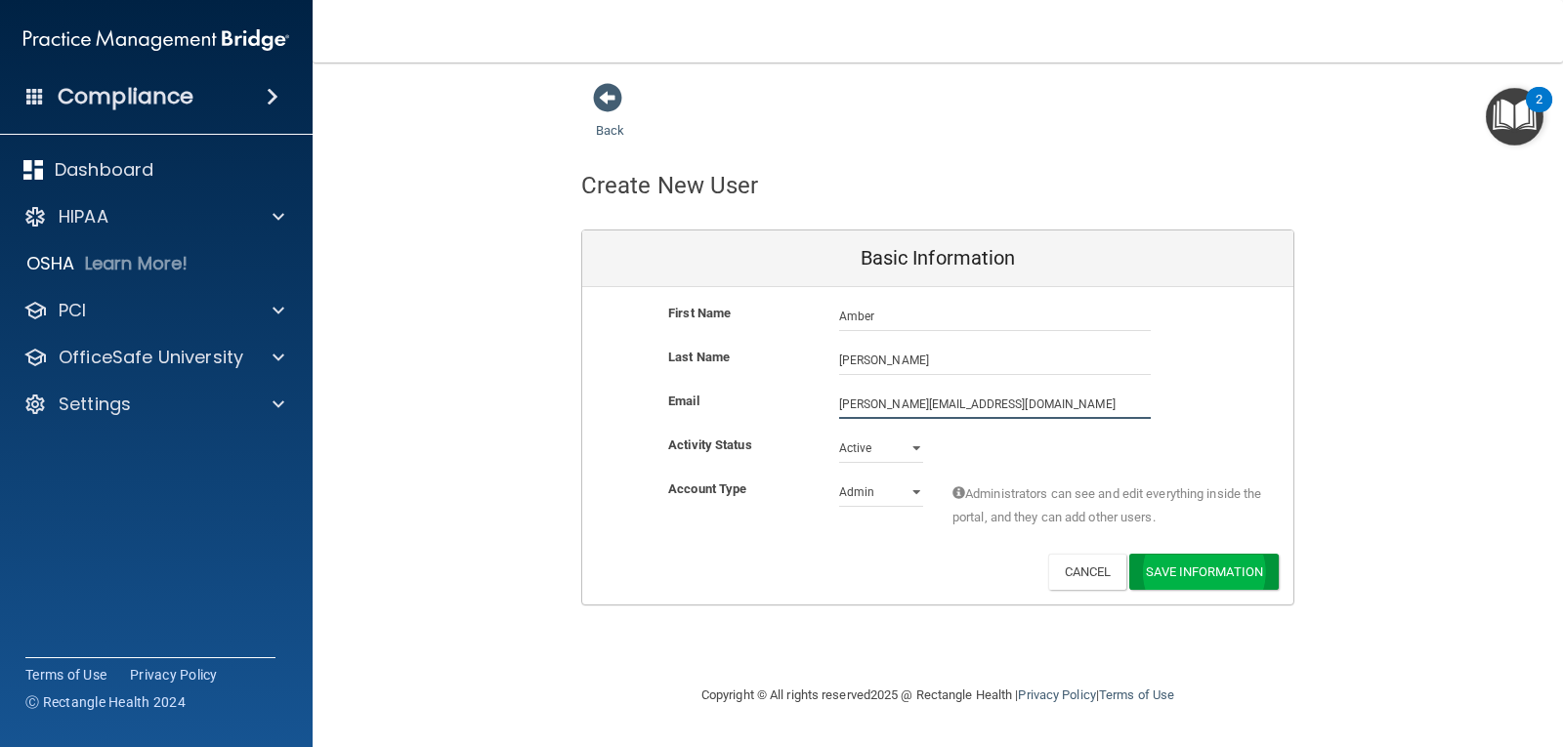
type input "[PERSON_NAME][EMAIL_ADDRESS][DOMAIN_NAME]"
click at [1266, 558] on button "Save Information" at bounding box center [1203, 572] width 149 height 36
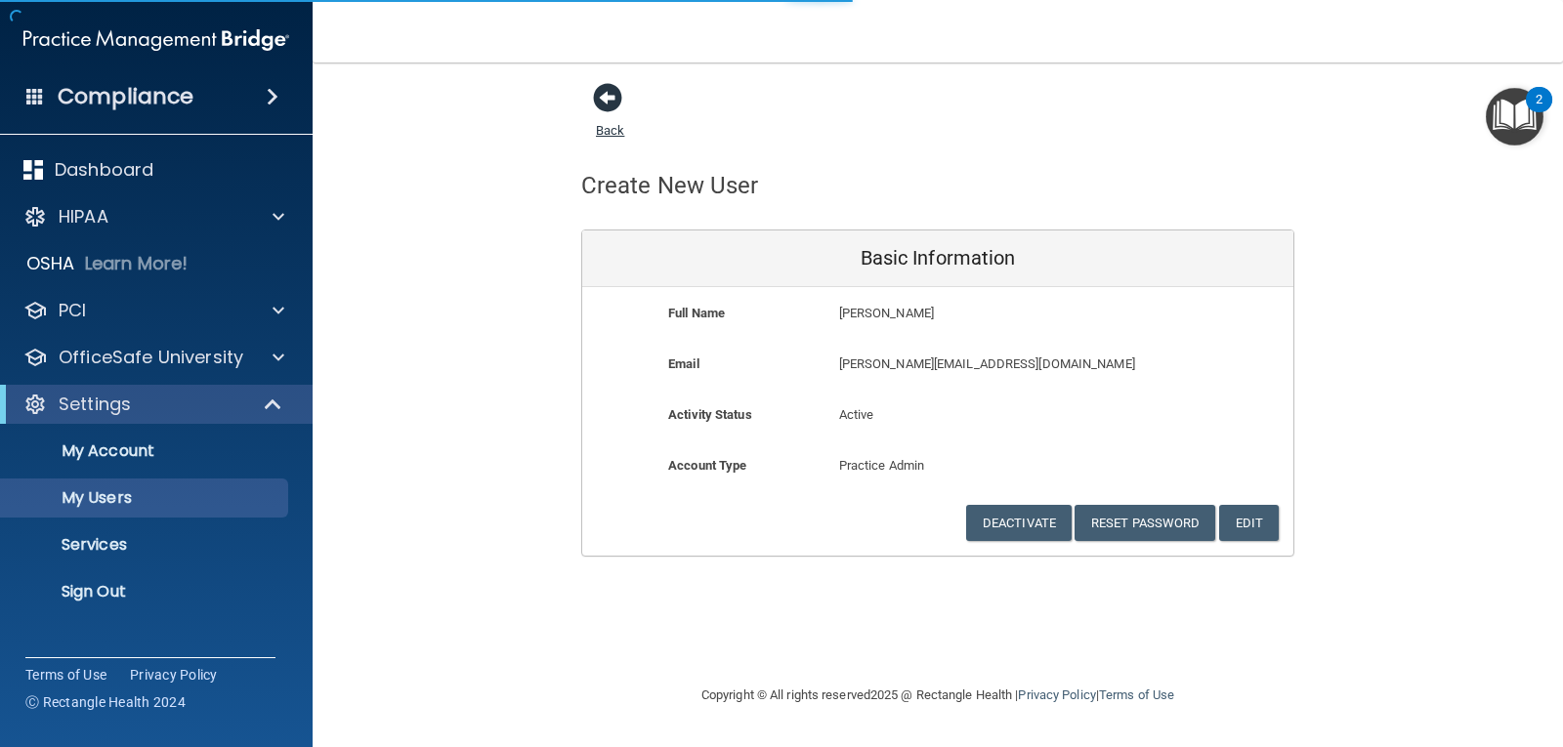
select select "20"
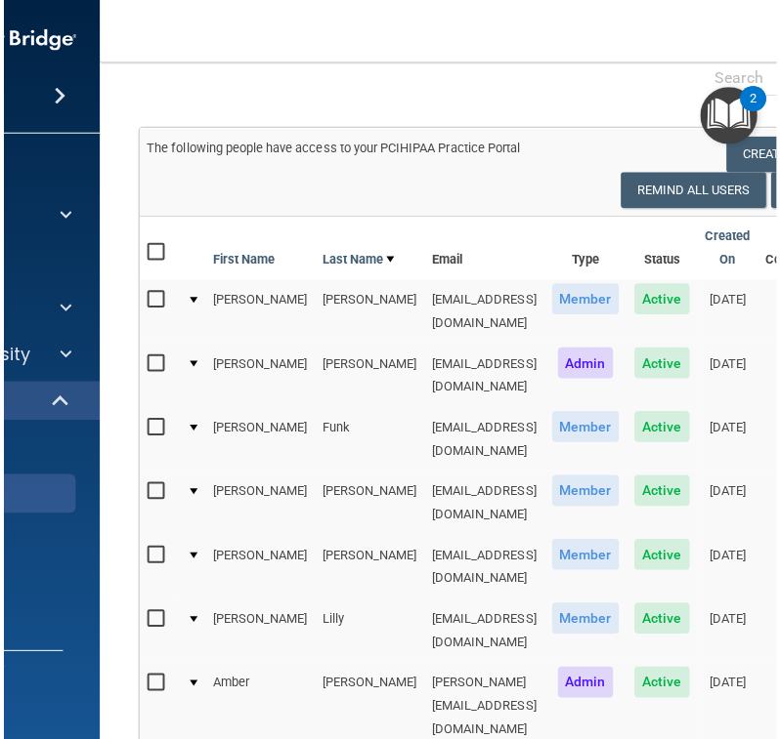
scroll to position [191, 0]
